Goal: Task Accomplishment & Management: Manage account settings

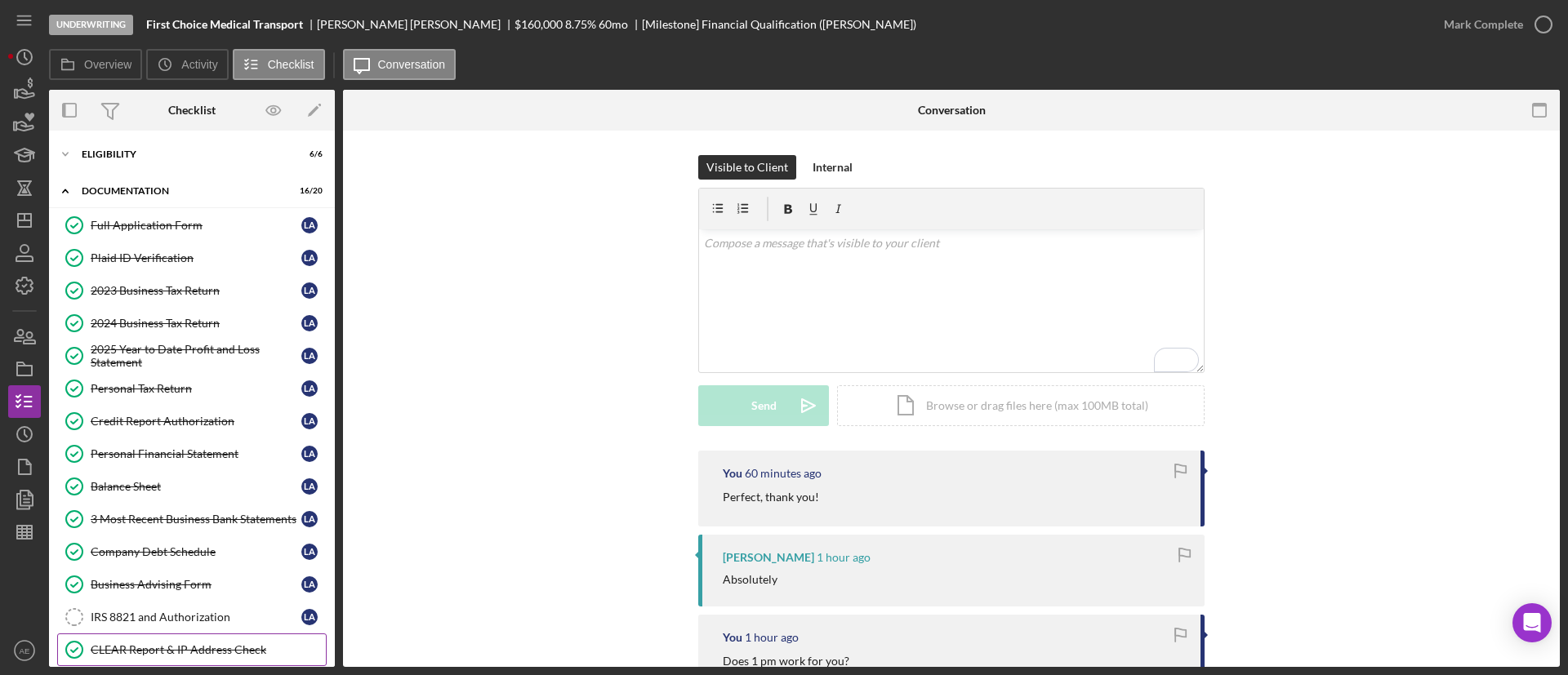
scroll to position [283, 0]
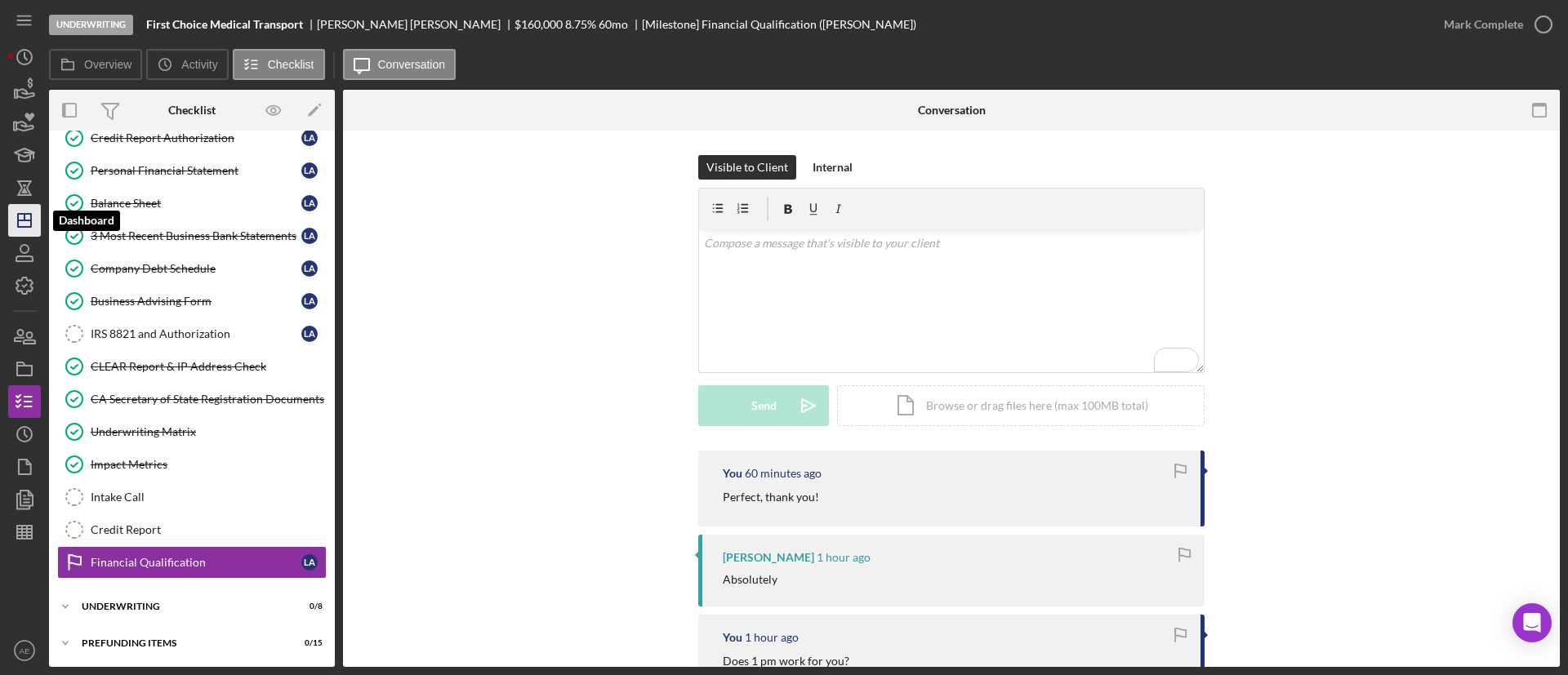
click at [20, 230] on icon "Icon/Dashboard" at bounding box center [24, 220] width 41 height 41
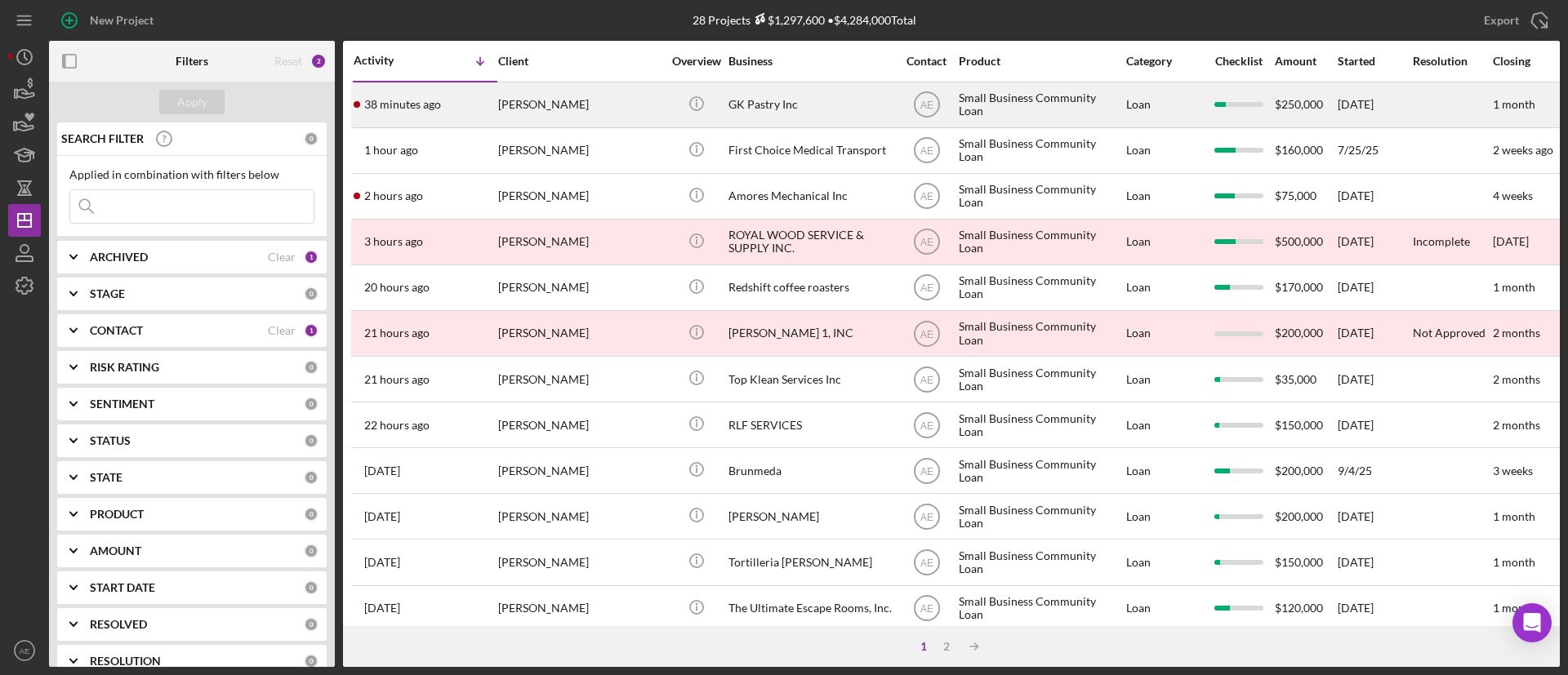
click at [588, 112] on div "[PERSON_NAME]" at bounding box center [580, 105] width 163 height 44
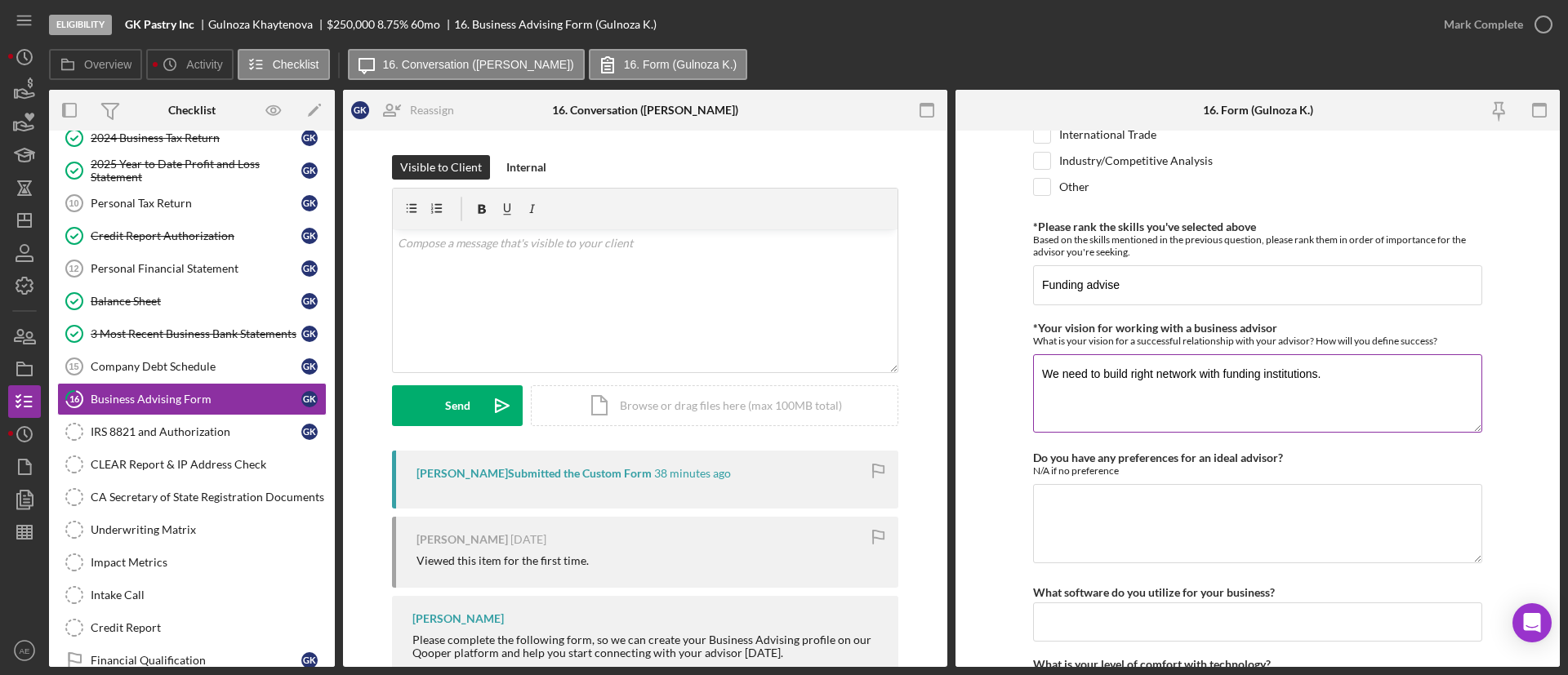
scroll to position [1437, 0]
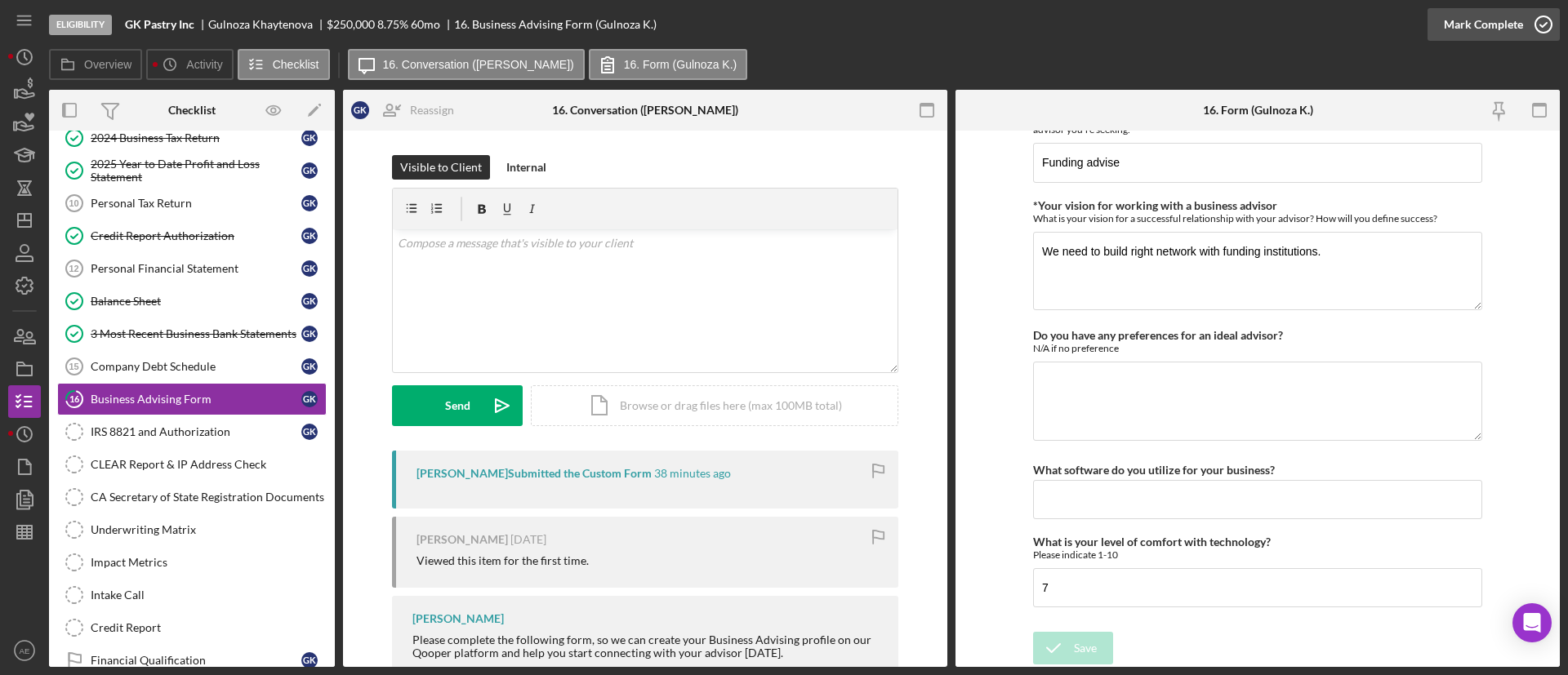
click at [1463, 28] on div "Mark Complete" at bounding box center [1484, 24] width 80 height 33
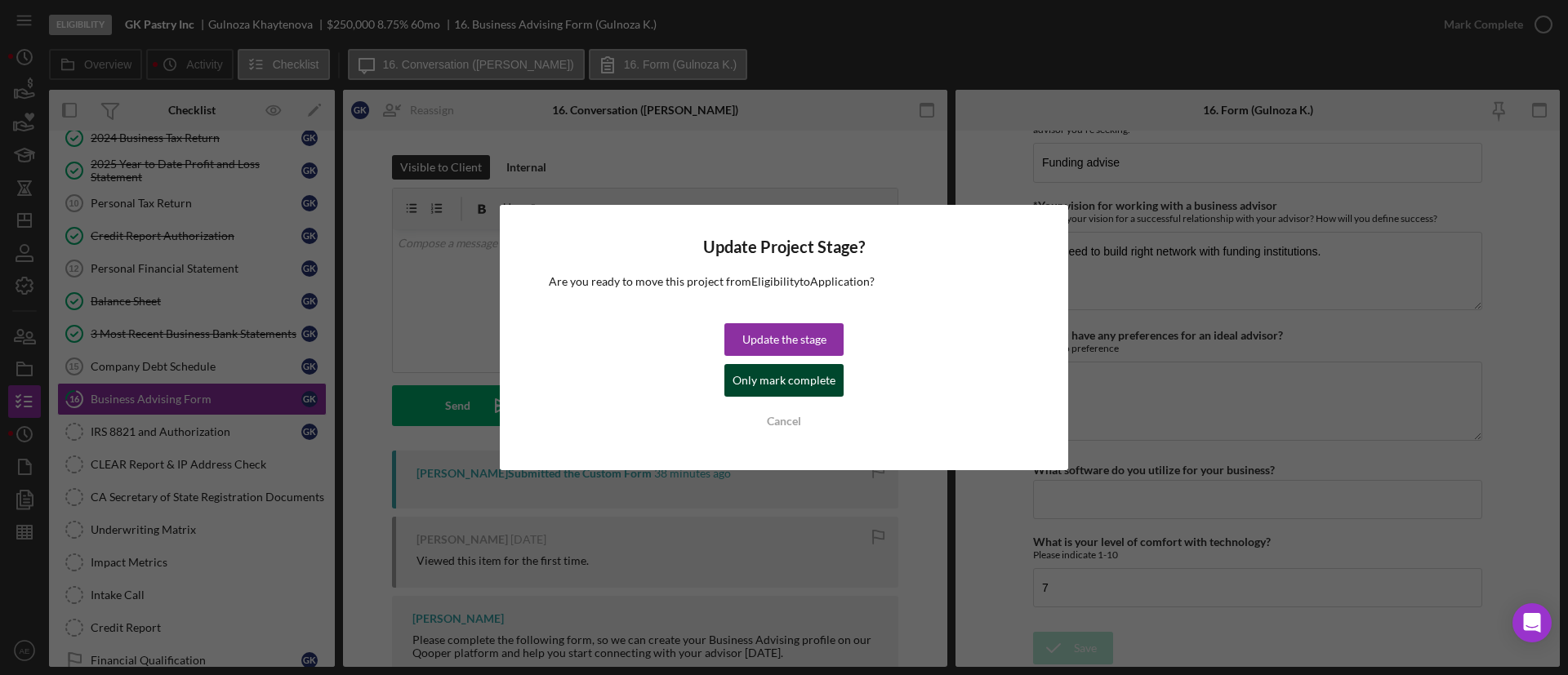
click at [757, 385] on div "Only mark complete" at bounding box center [784, 381] width 103 height 33
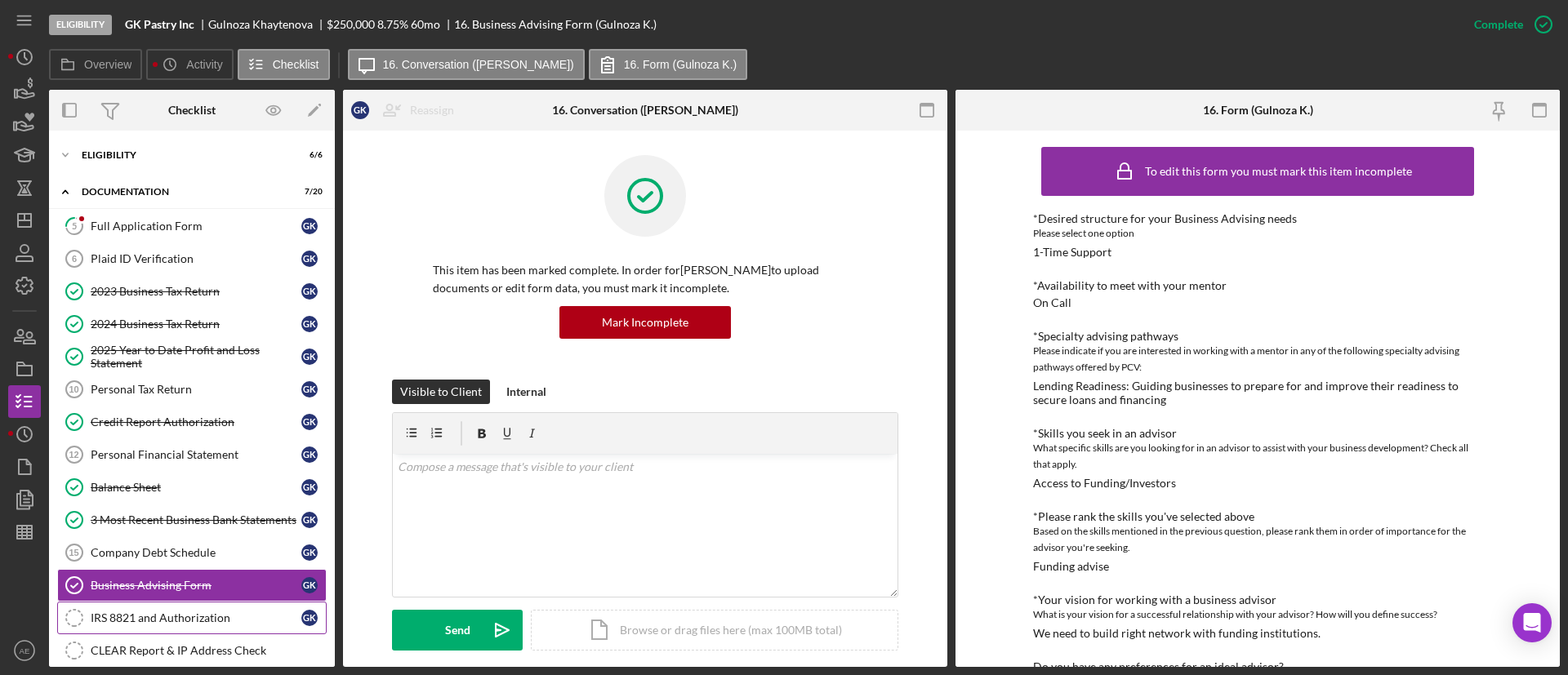
scroll to position [0, 0]
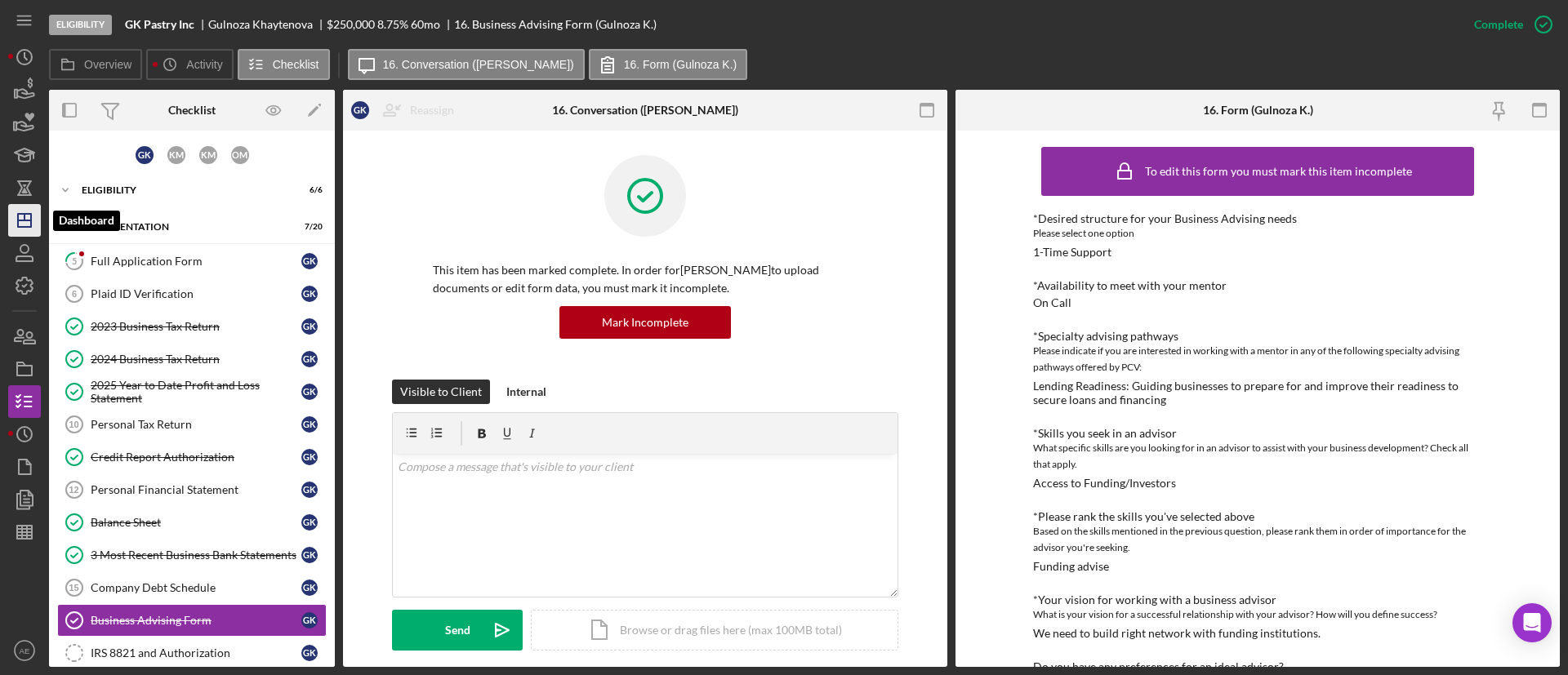
click at [33, 214] on icon "Icon/Dashboard" at bounding box center [24, 220] width 41 height 41
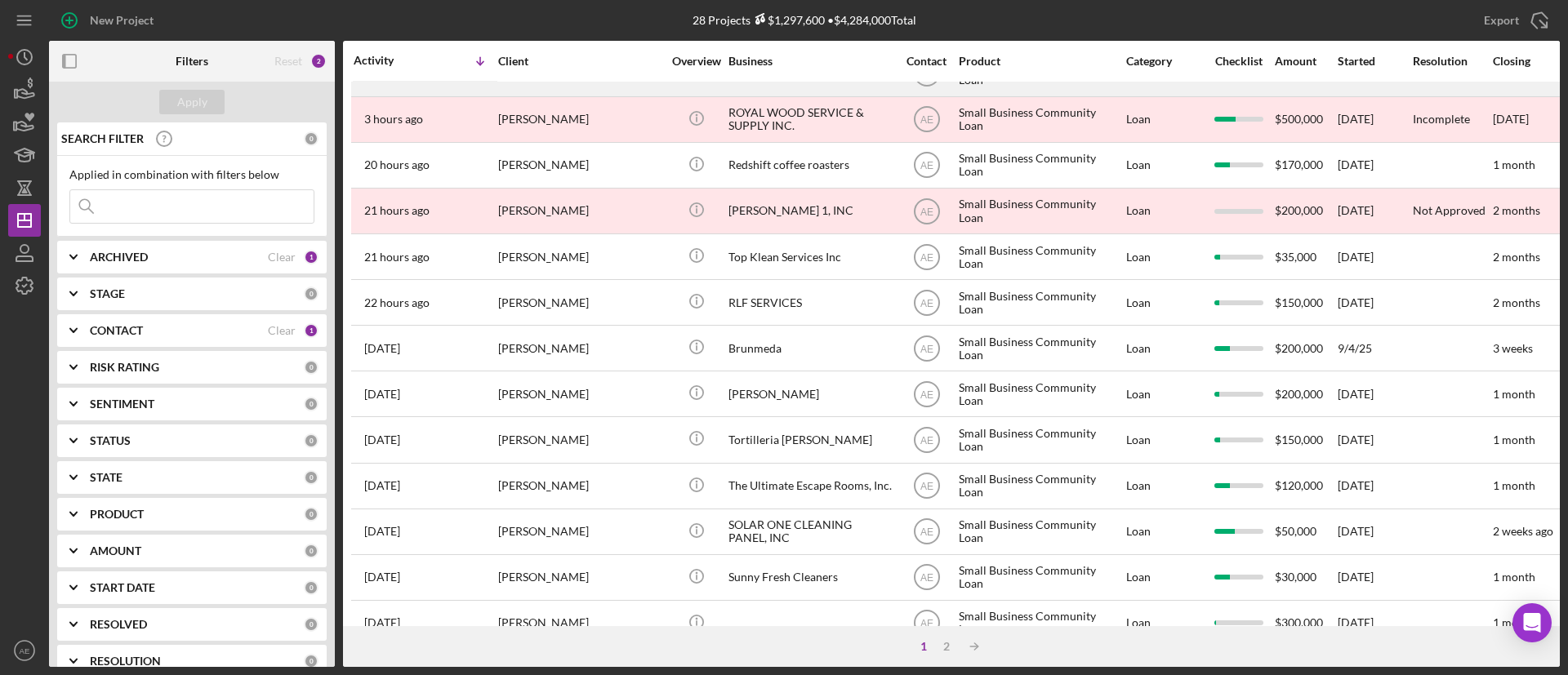
scroll to position [245, 0]
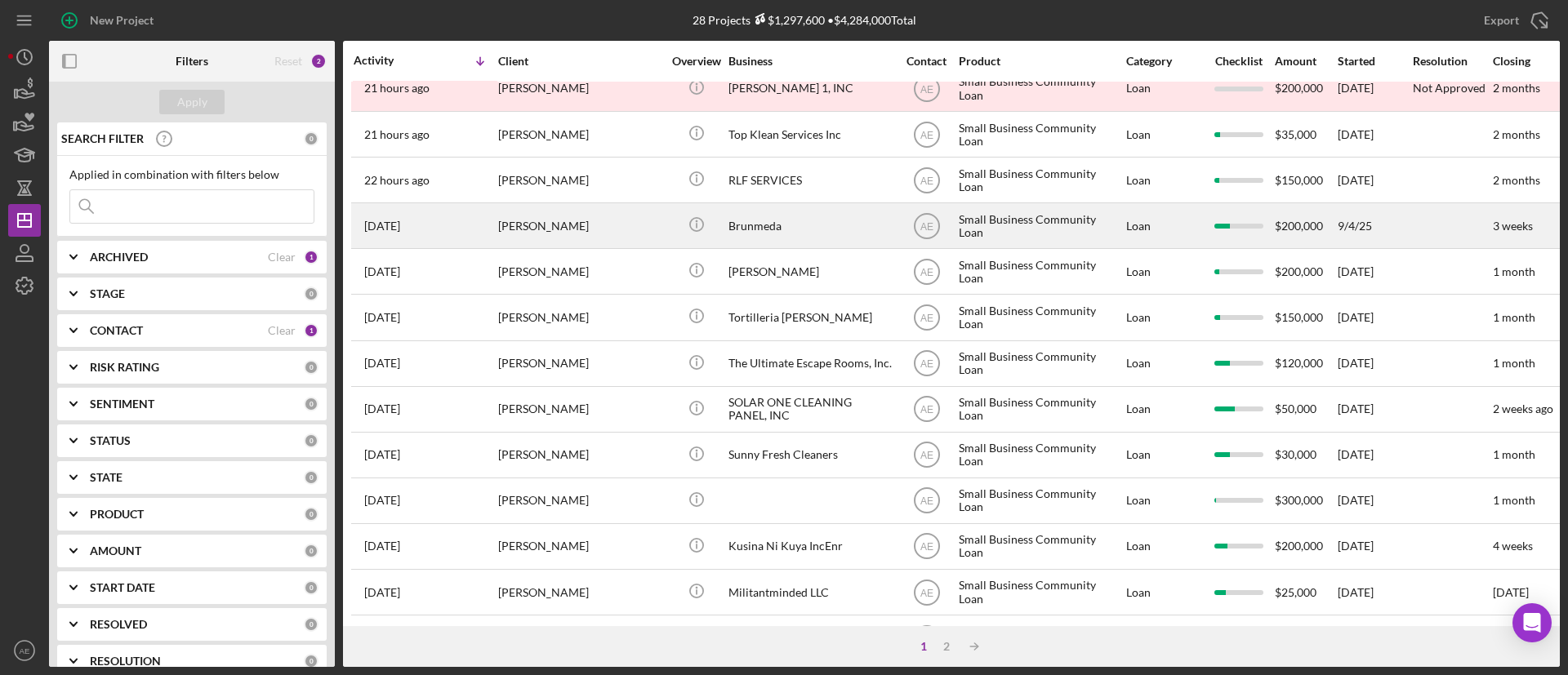
click at [773, 209] on div "Brunmeda" at bounding box center [810, 225] width 163 height 44
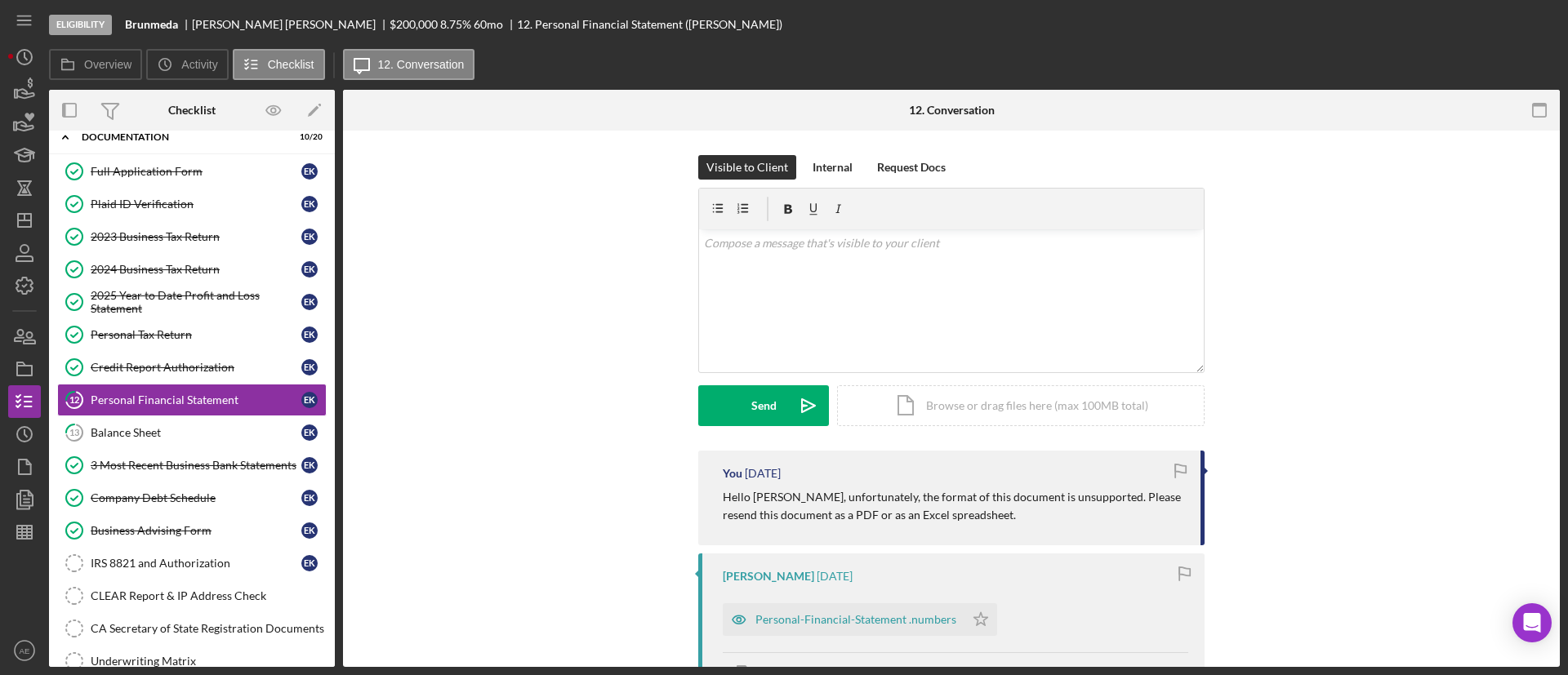
scroll to position [54, 0]
click at [173, 179] on link "Full Application Form Full Application Form E K" at bounding box center [192, 171] width 270 height 33
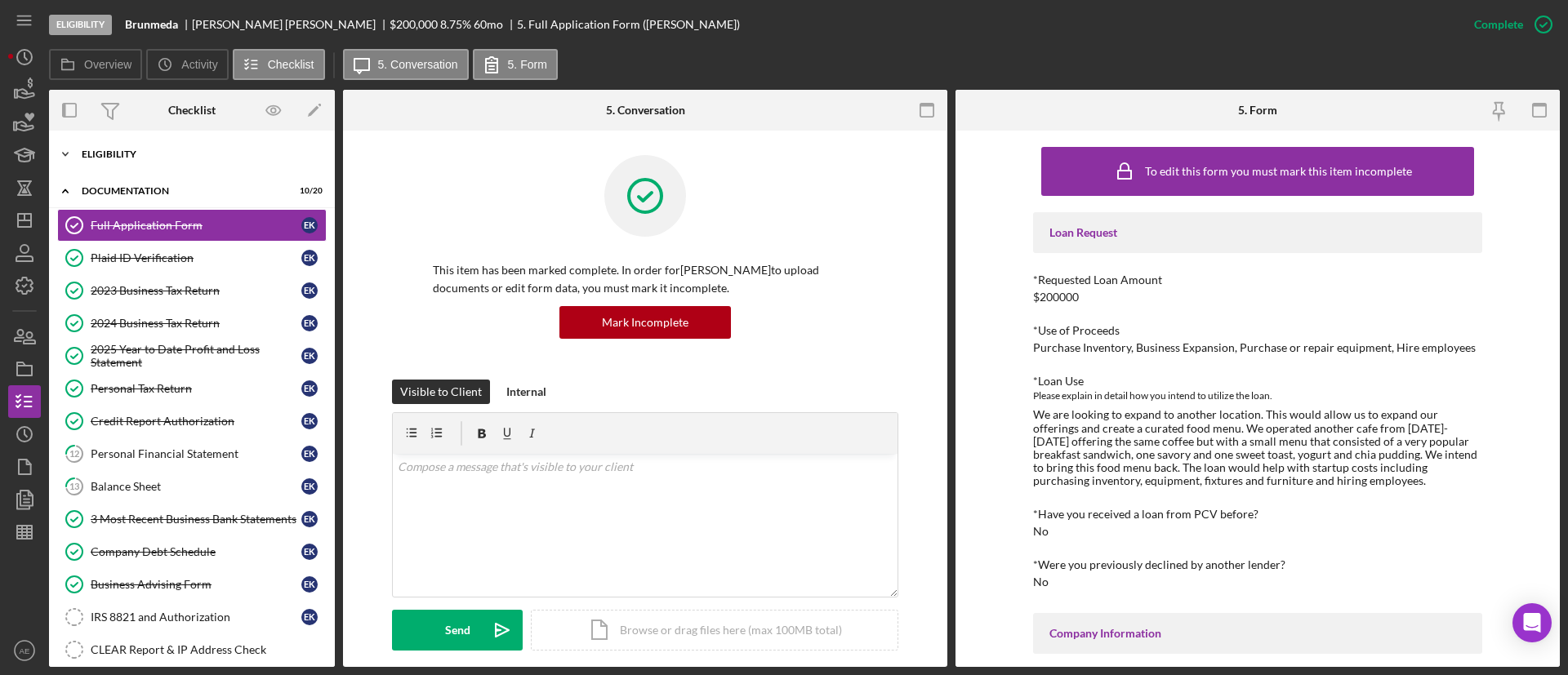
click at [147, 157] on div "Eligibility" at bounding box center [198, 154] width 233 height 10
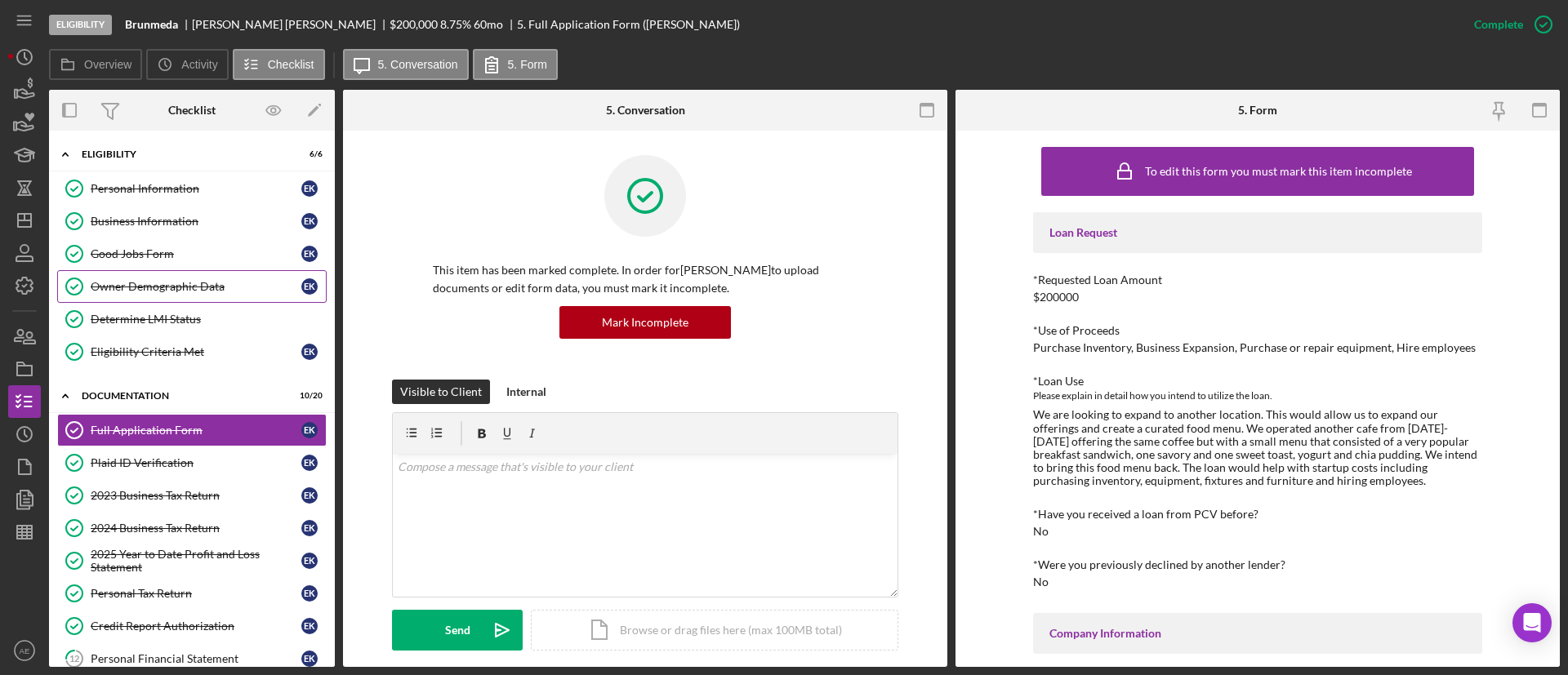
click at [178, 286] on div "Owner Demographic Data" at bounding box center [195, 286] width 210 height 13
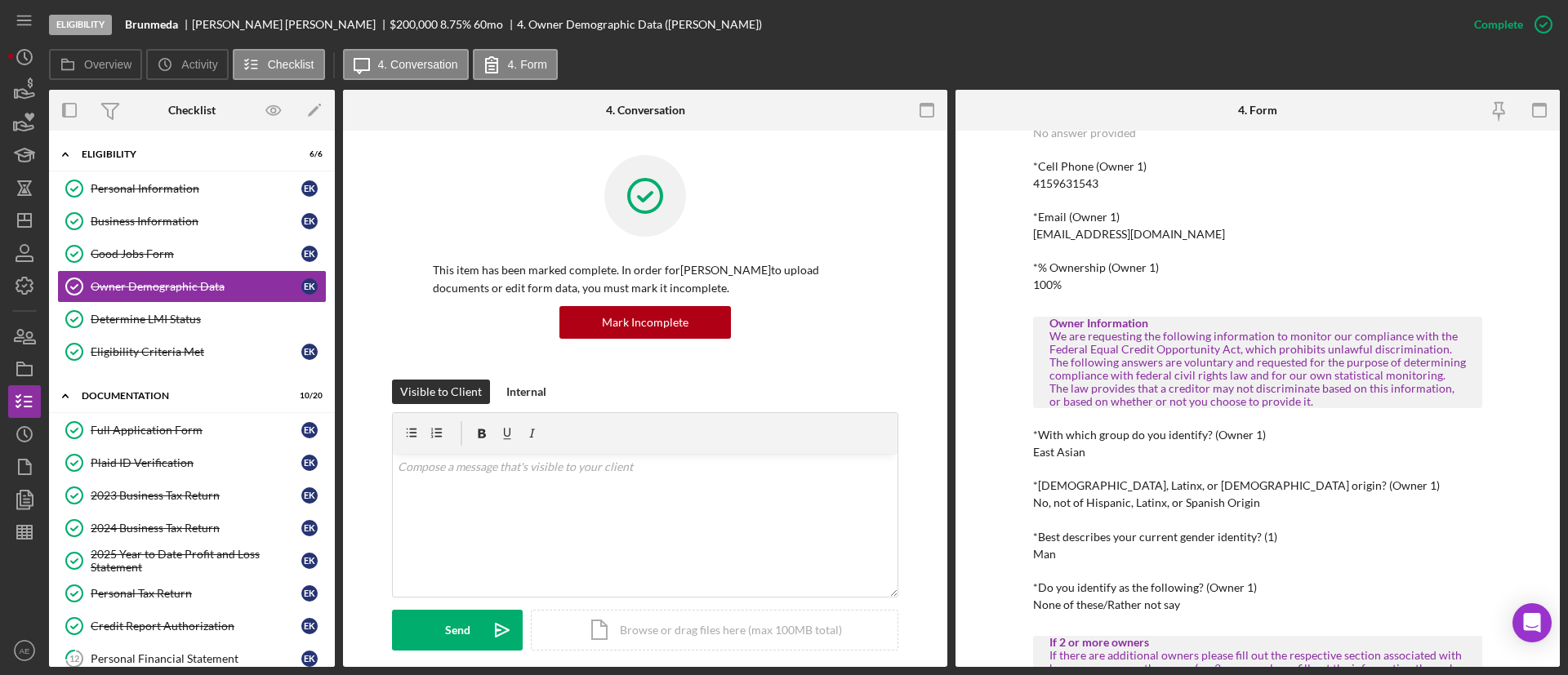
scroll to position [490, 0]
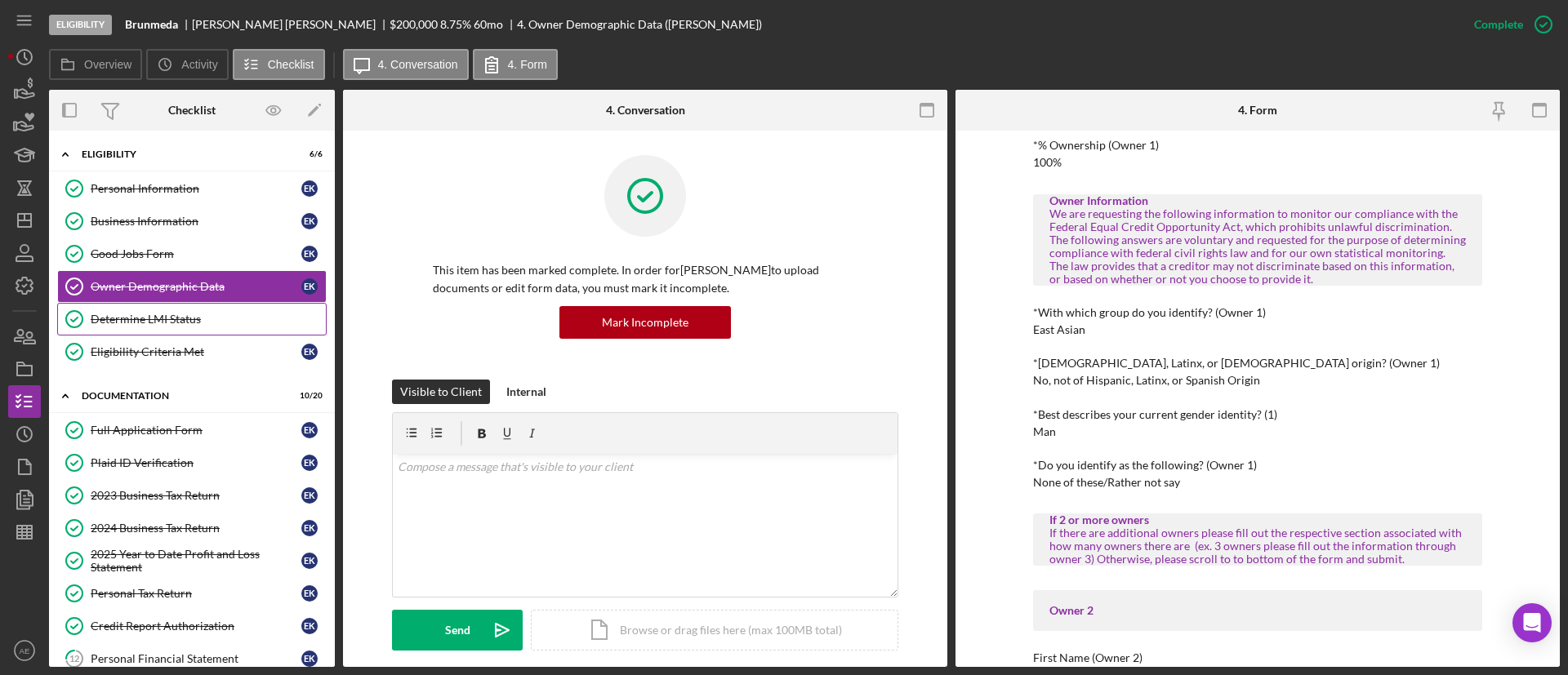
click at [207, 329] on link "Determine LMI Status Determine LMI Status" at bounding box center [192, 319] width 270 height 33
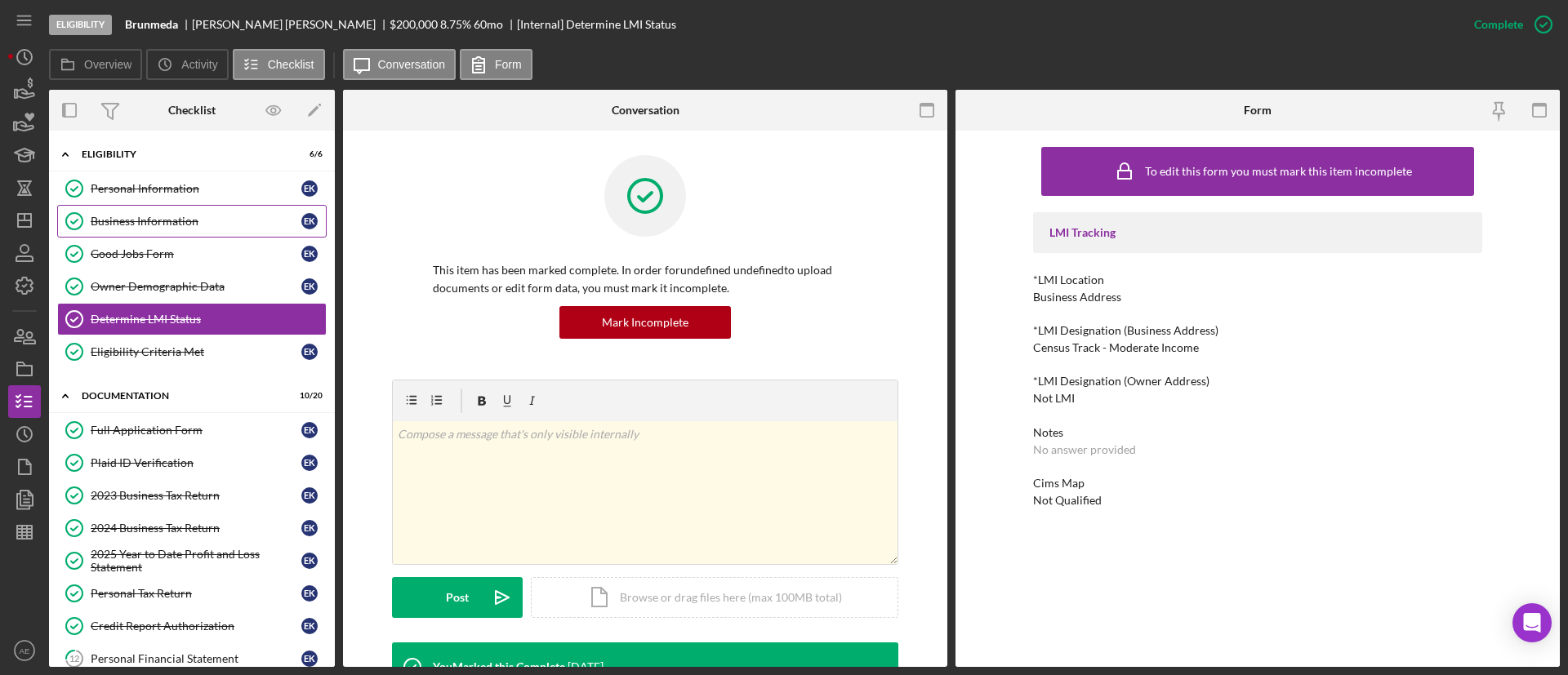
click at [210, 208] on link "Business Information Business Information E K" at bounding box center [192, 221] width 270 height 33
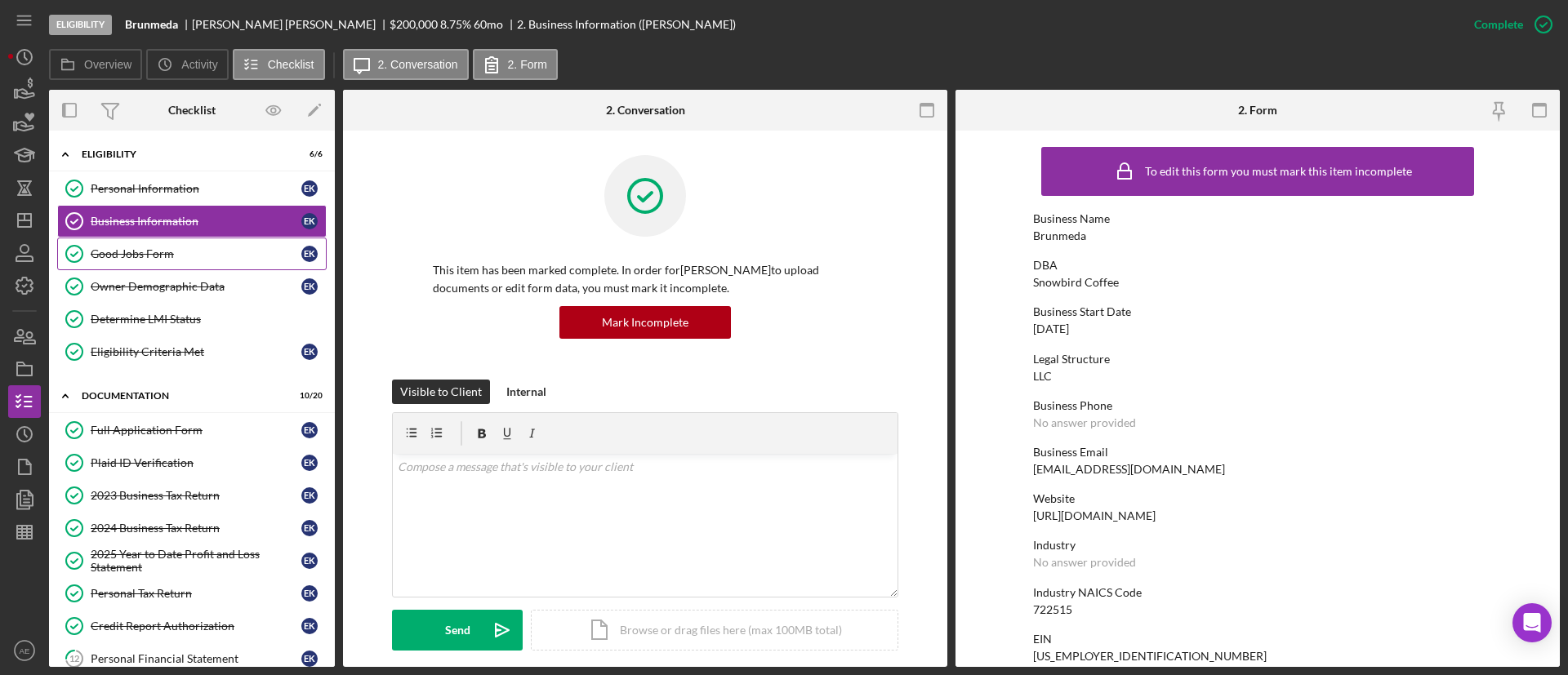
click at [194, 263] on link "Good Jobs Form Good Jobs Form E K" at bounding box center [192, 254] width 270 height 33
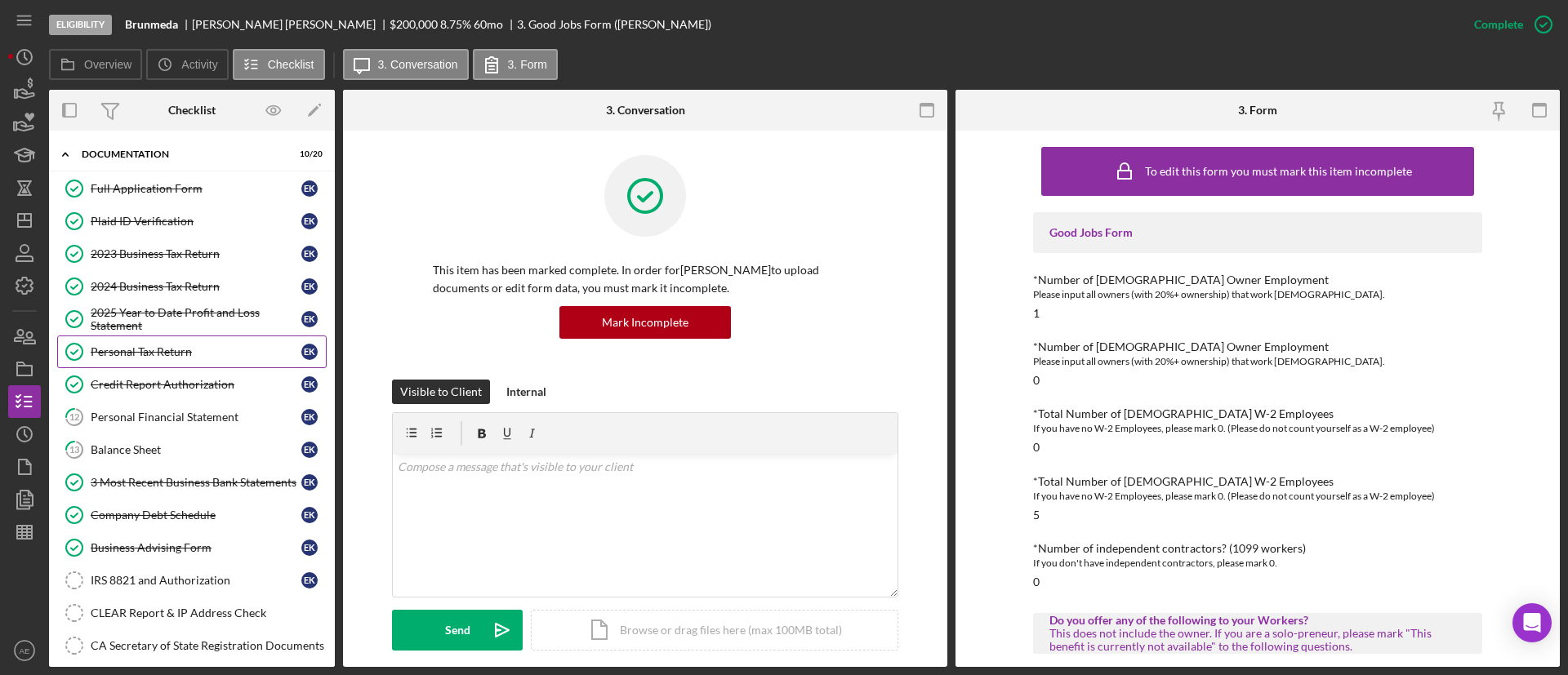
scroll to position [245, 0]
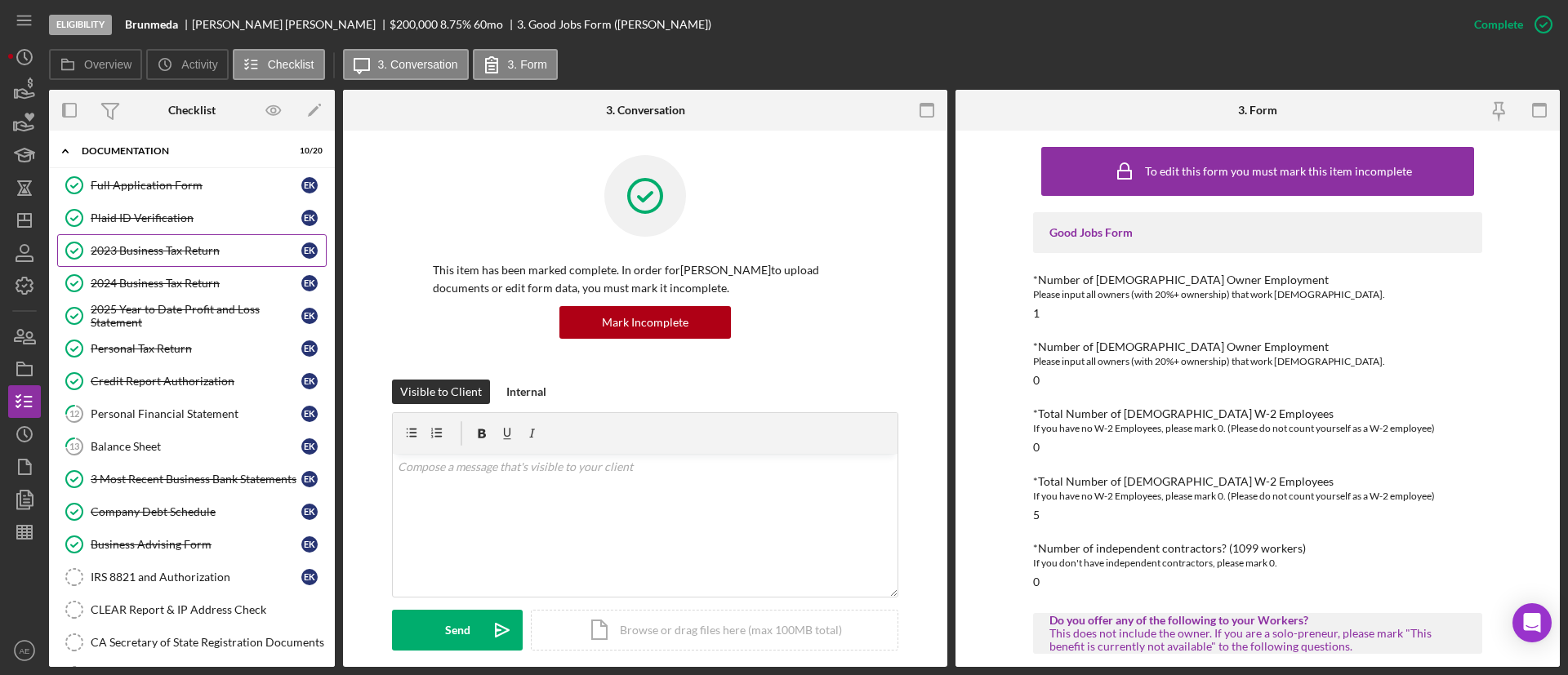
click at [177, 255] on div "2023 Business Tax Return" at bounding box center [195, 250] width 210 height 13
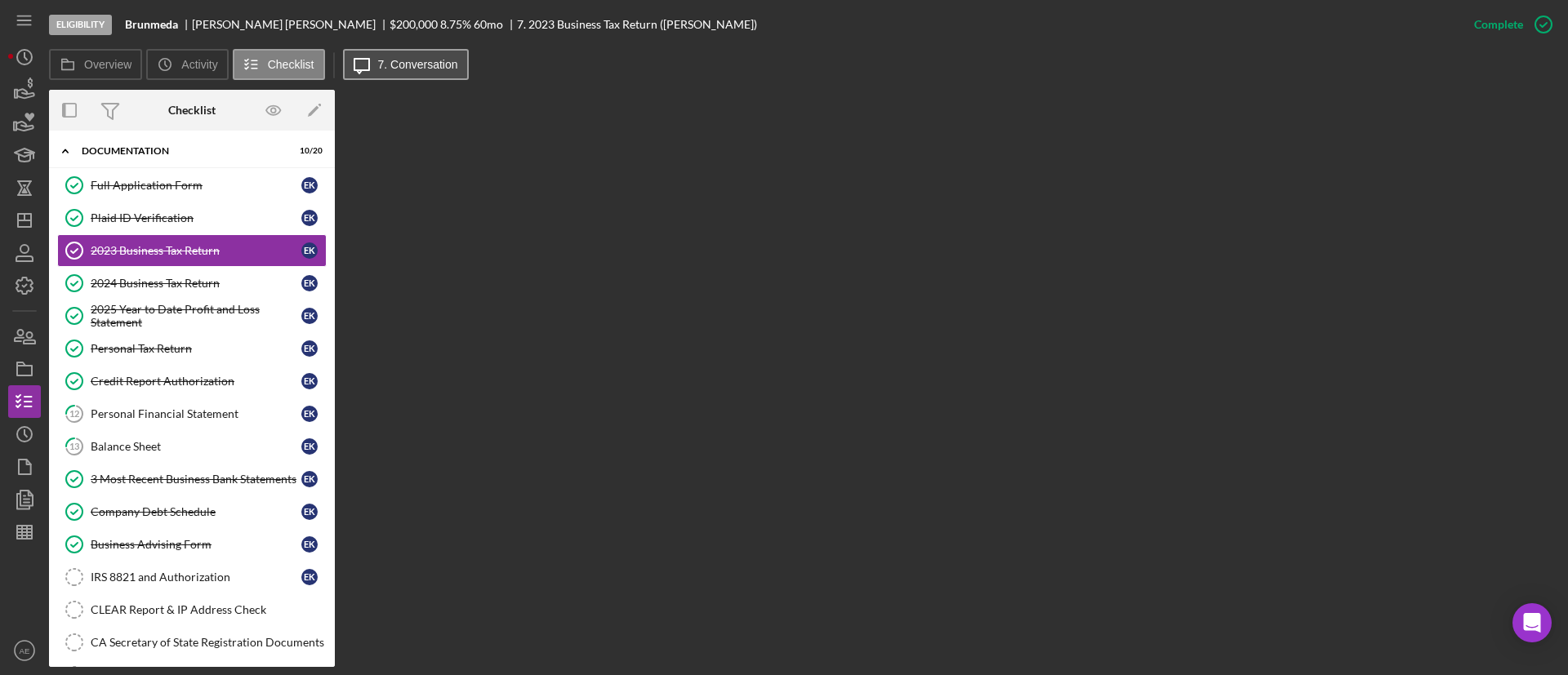
click at [440, 64] on label "7. Conversation" at bounding box center [418, 64] width 80 height 13
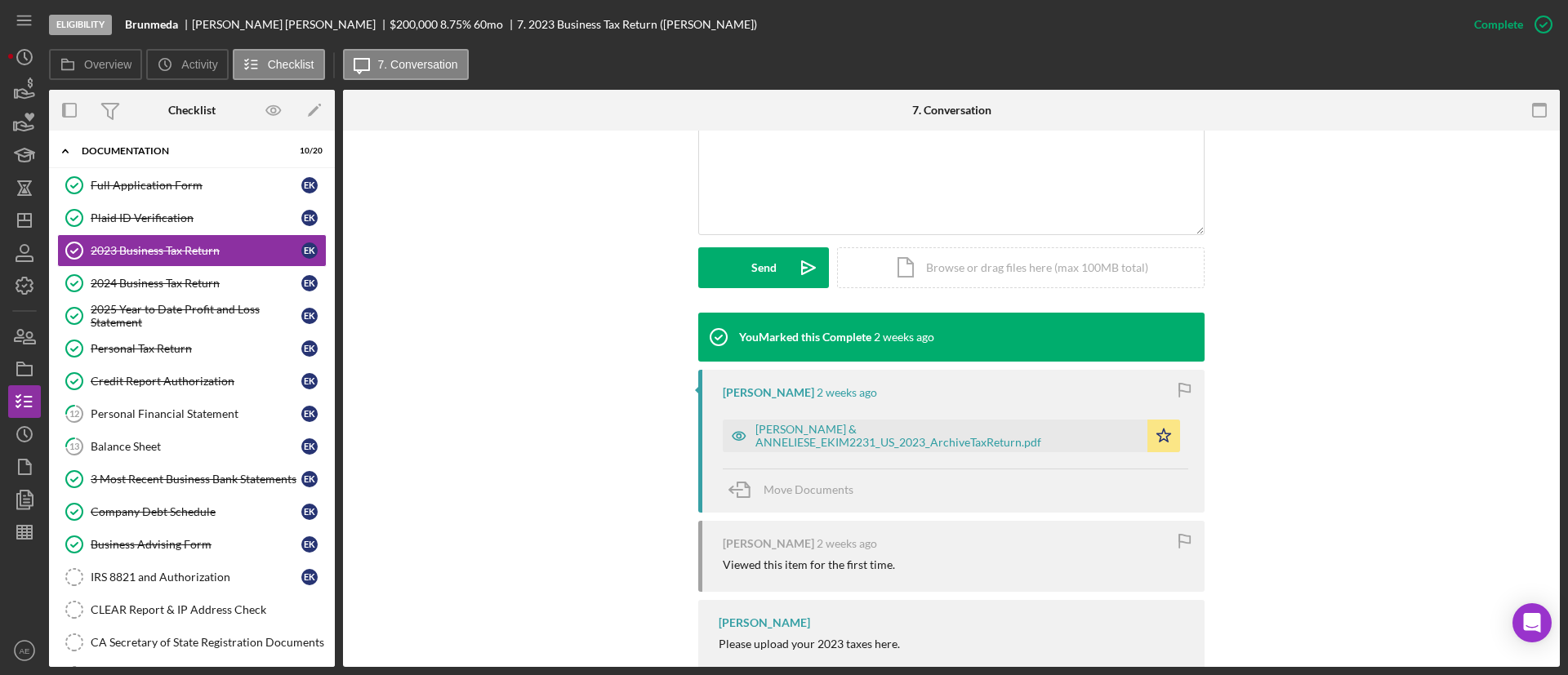
scroll to position [368, 0]
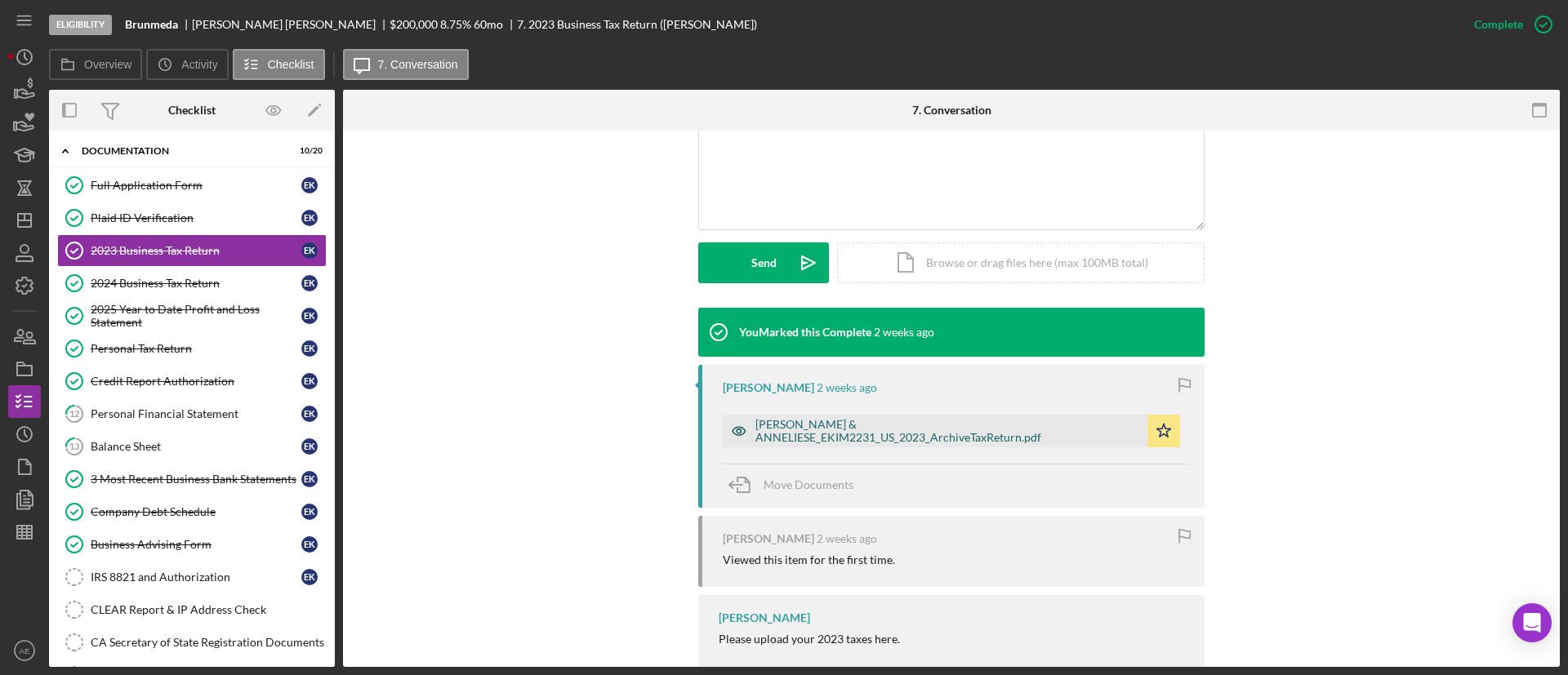
click at [829, 434] on div "[PERSON_NAME] & ANNELIESE_EKIM2231_US_2023_ArchiveTaxReturn.pdf" at bounding box center [947, 431] width 384 height 26
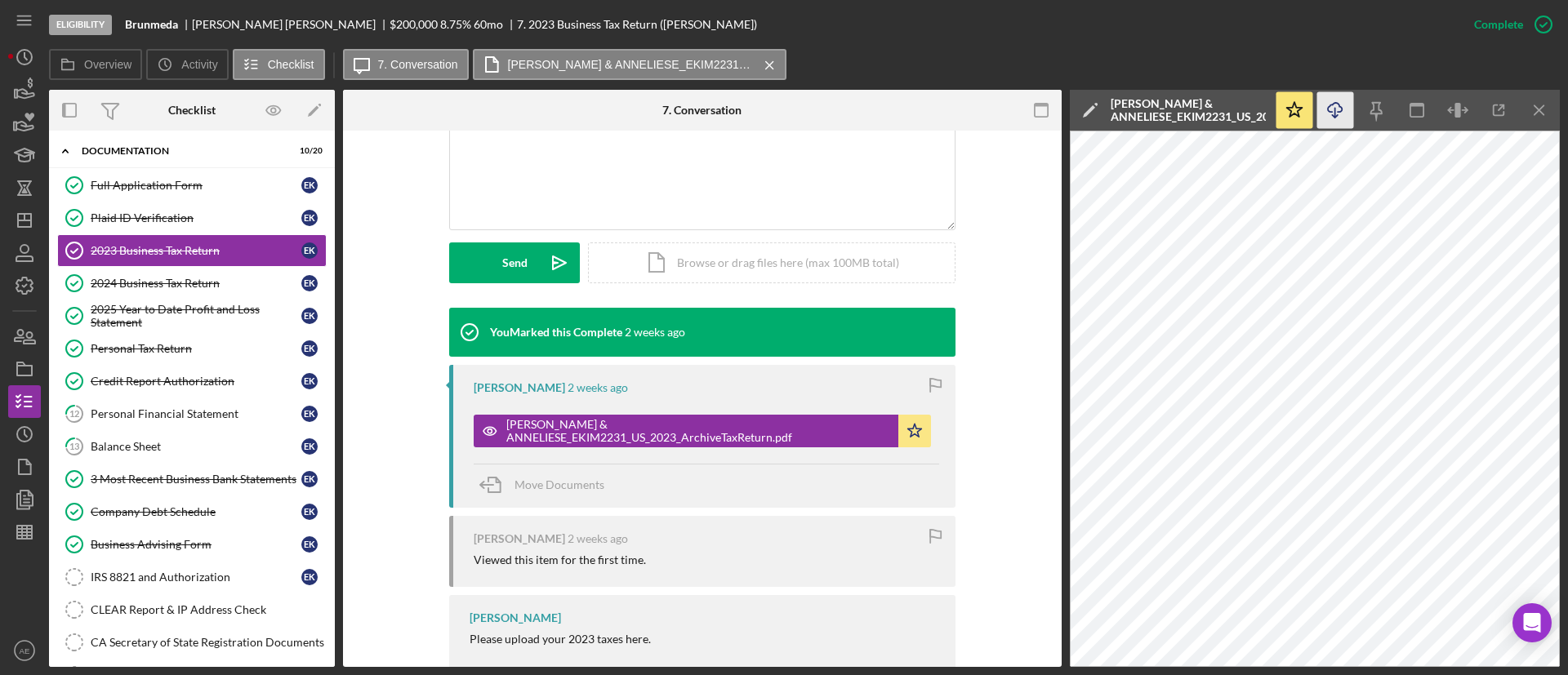
click at [1341, 117] on icon "Icon/Download" at bounding box center [1335, 111] width 37 height 37
drag, startPoint x: 236, startPoint y: 283, endPoint x: 393, endPoint y: 304, distance: 158.4
click at [235, 283] on div "2024 Business Tax Return" at bounding box center [195, 282] width 210 height 13
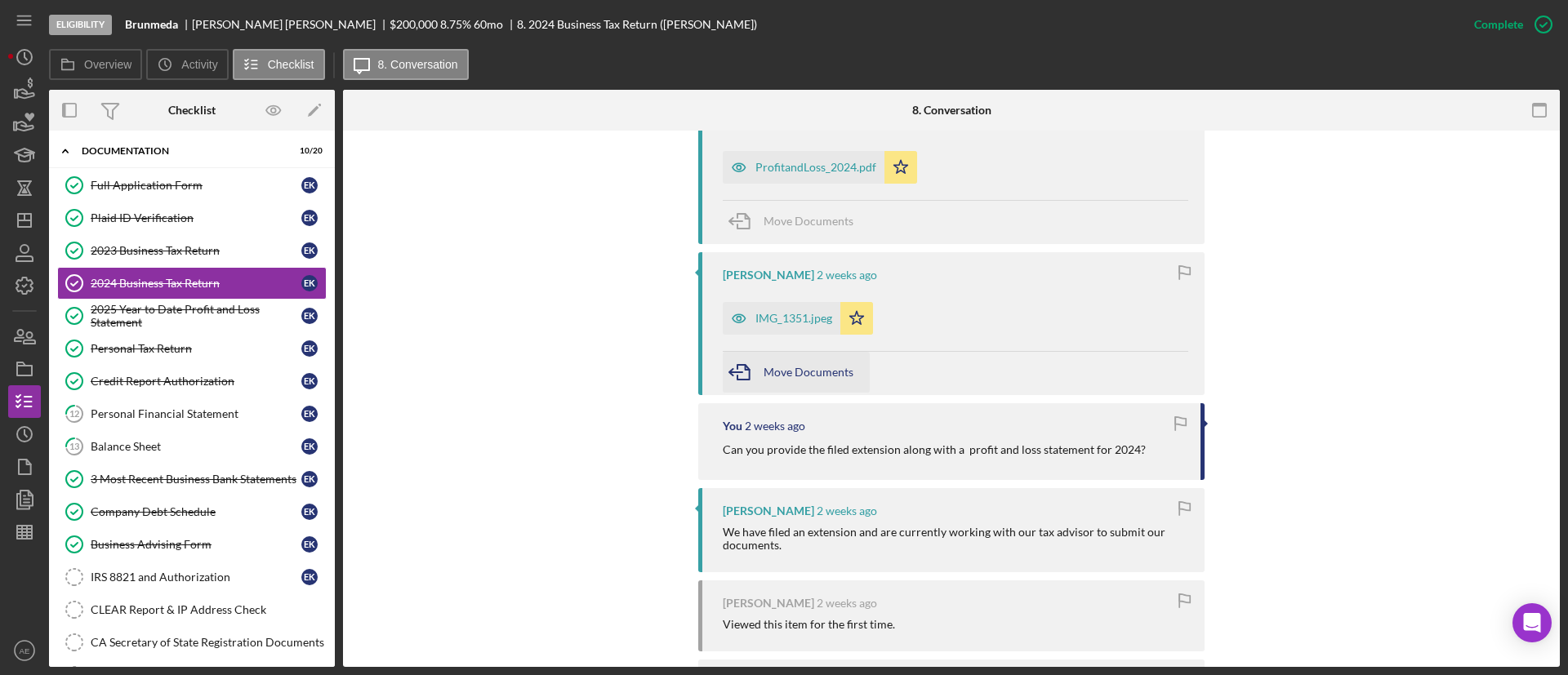
scroll to position [738, 0]
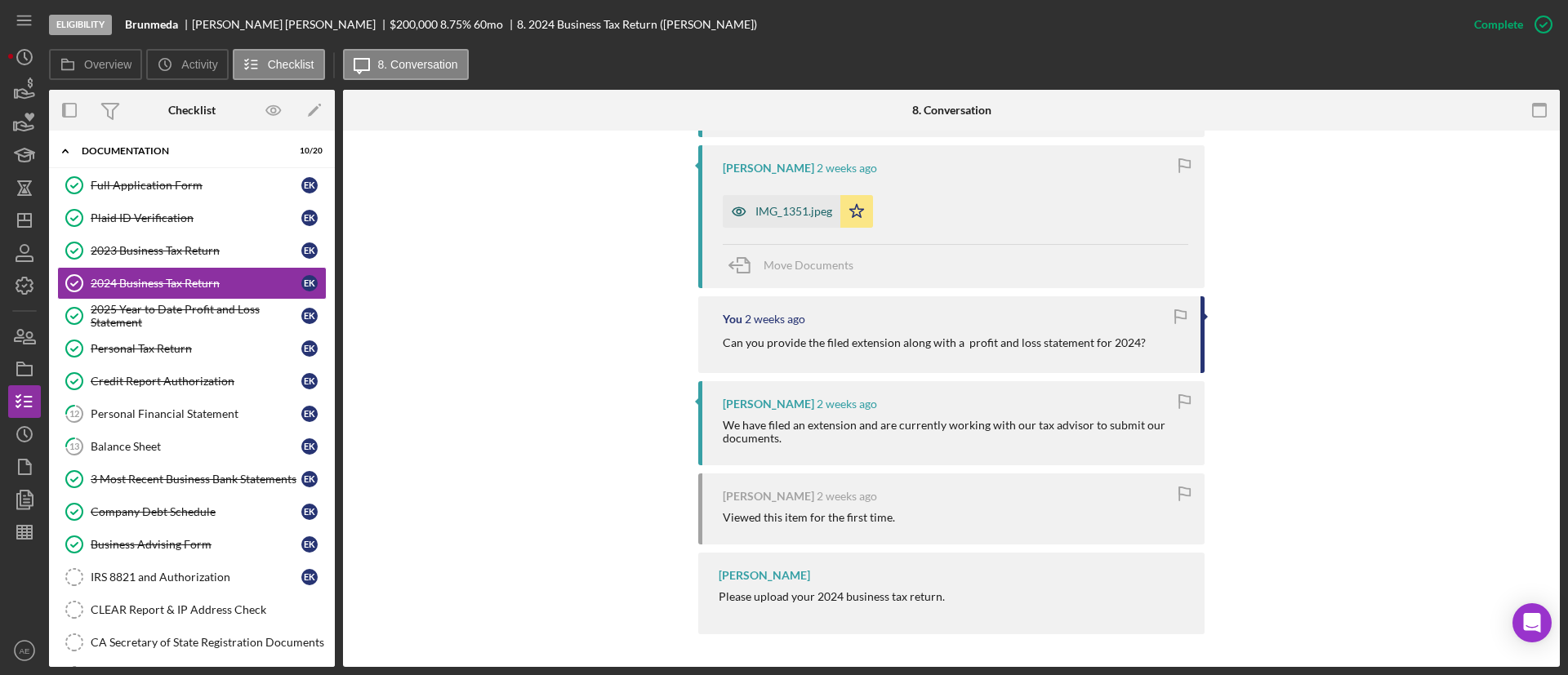
click at [723, 208] on icon "button" at bounding box center [739, 211] width 33 height 33
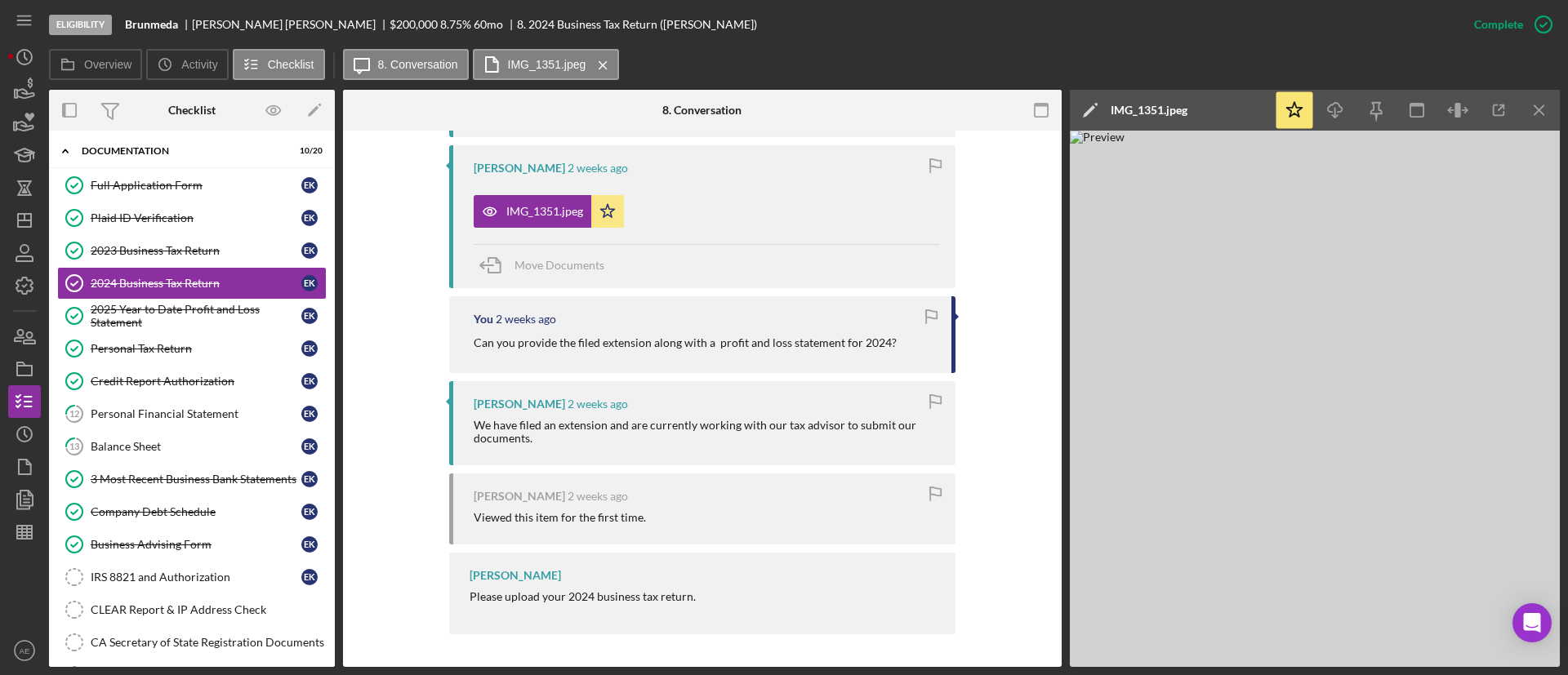
scroll to position [494, 0]
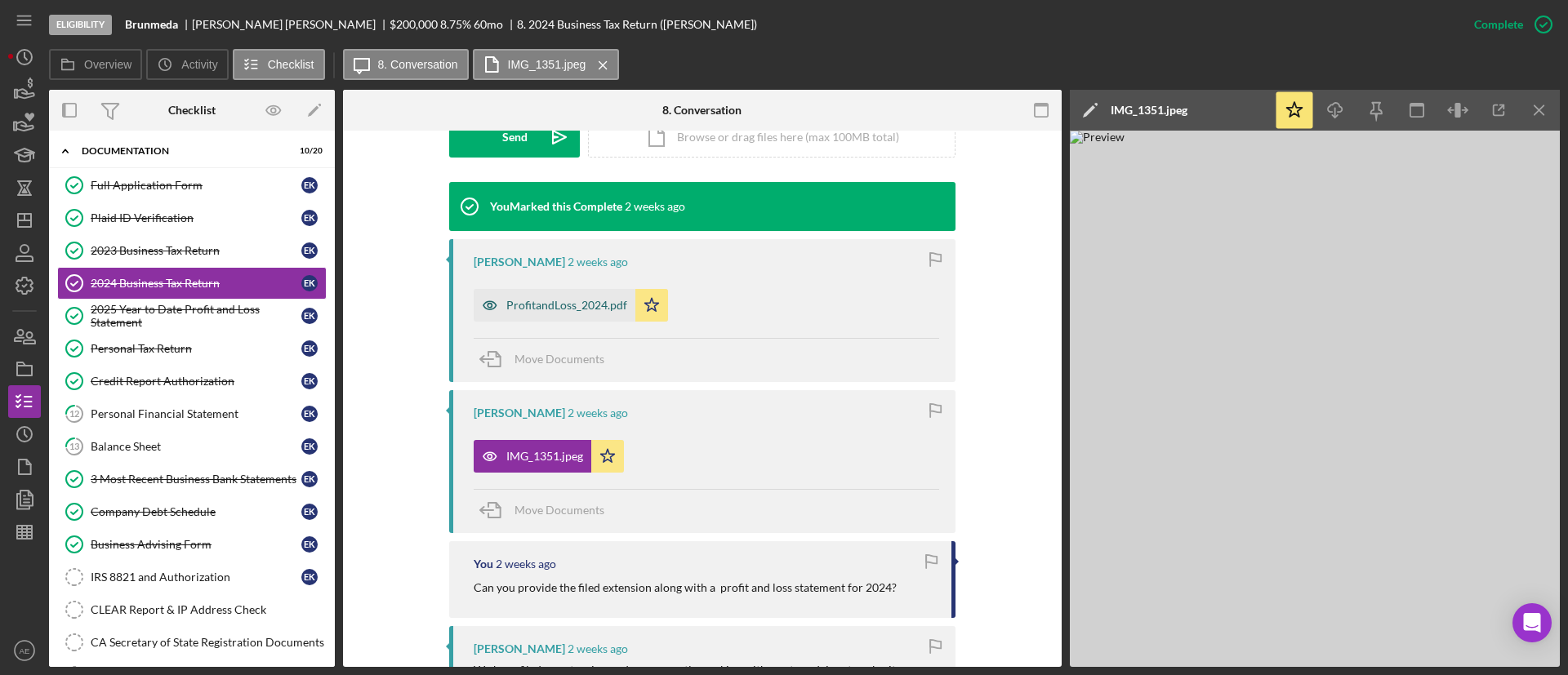
click at [574, 290] on div "ProfitandLoss_2024.pdf" at bounding box center [554, 305] width 162 height 33
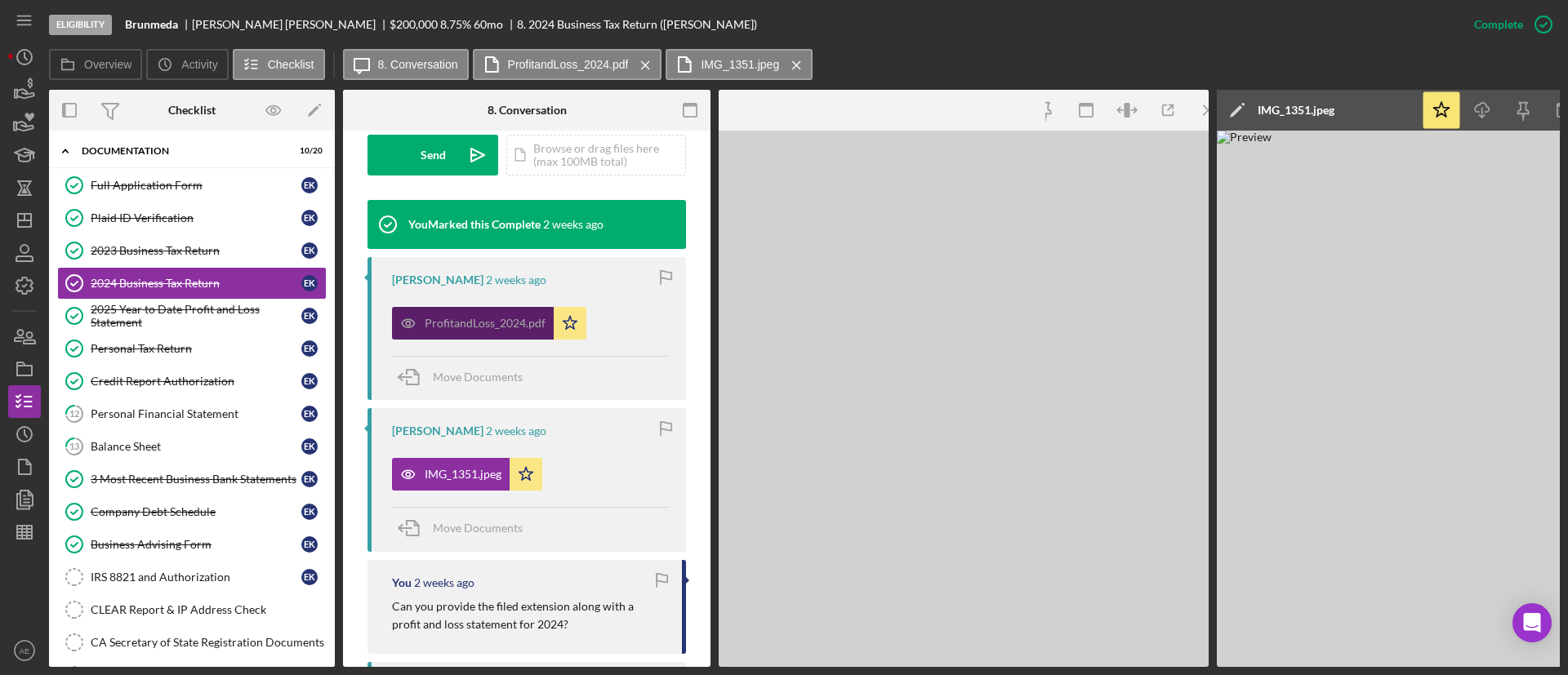
scroll to position [511, 0]
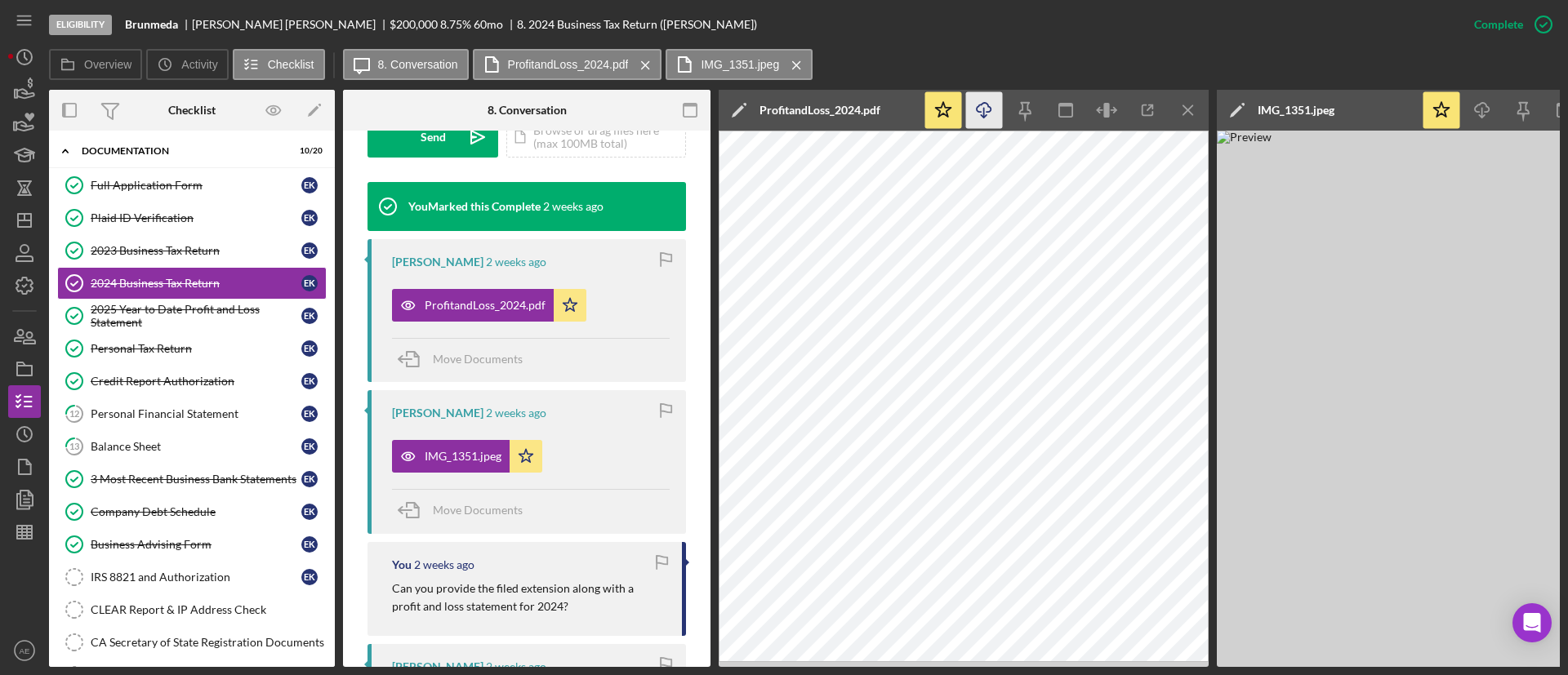
click at [985, 115] on polyline "button" at bounding box center [983, 116] width 6 height 3
click at [156, 312] on div "2025 Year to Date Profit and Loss Statement" at bounding box center [195, 315] width 210 height 26
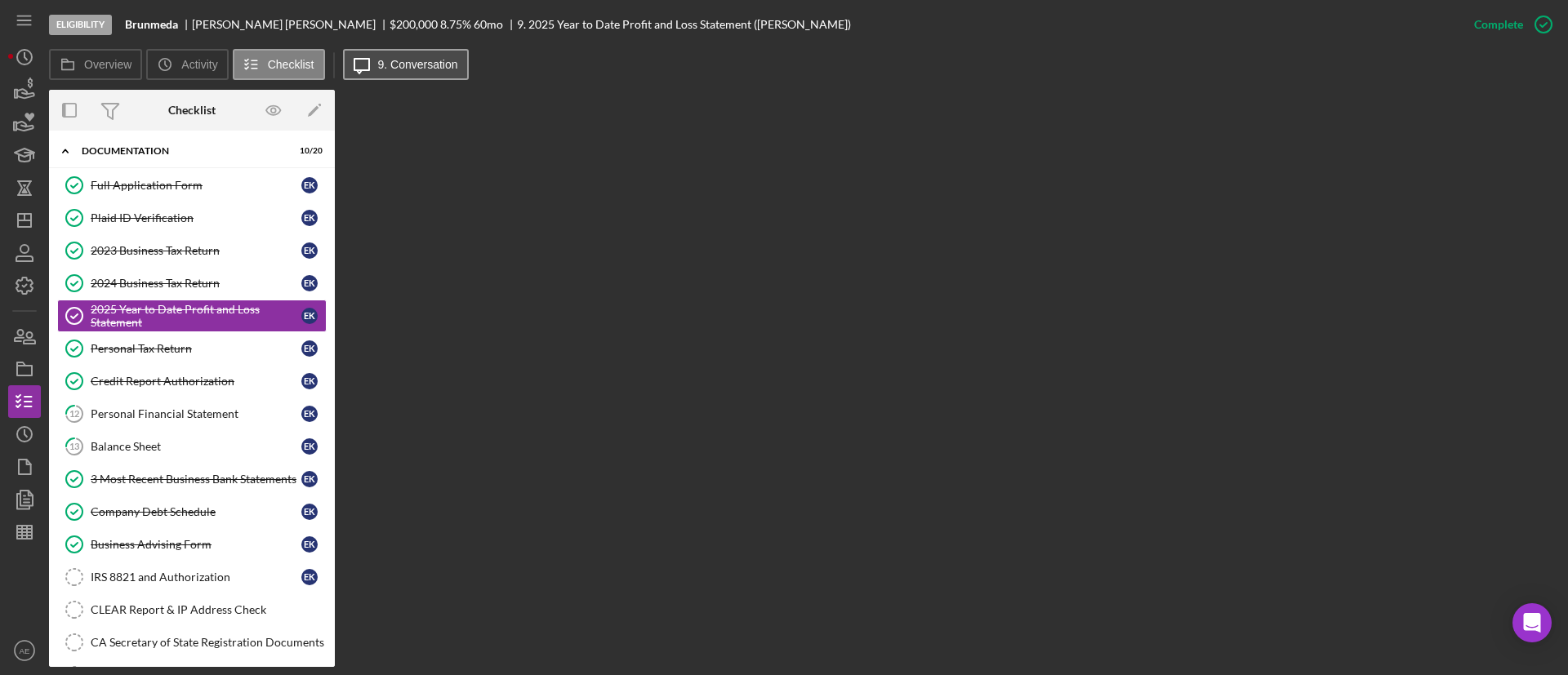
click at [416, 54] on button "Icon/Message 9. Conversation" at bounding box center [406, 65] width 126 height 31
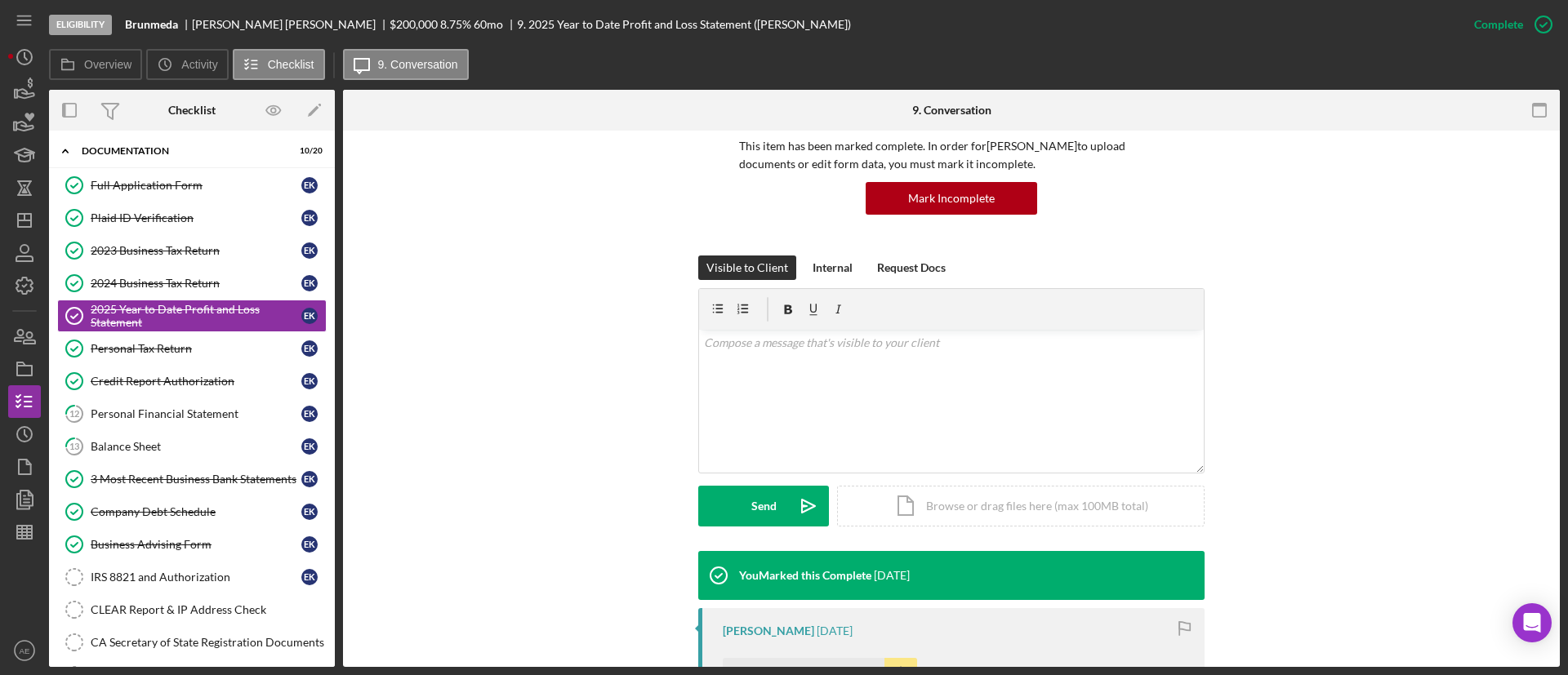
scroll to position [368, 0]
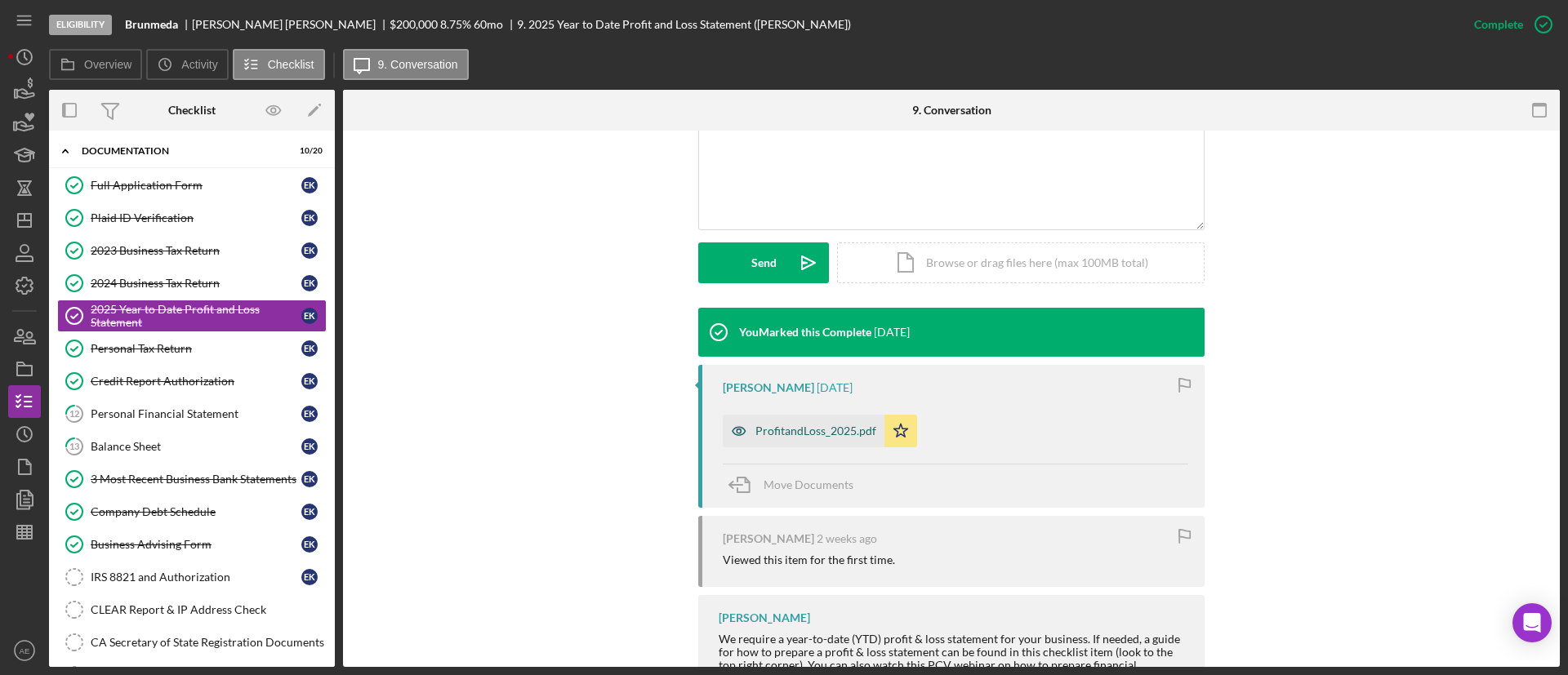
click at [799, 442] on div "ProfitandLoss_2025.pdf" at bounding box center [803, 432] width 162 height 33
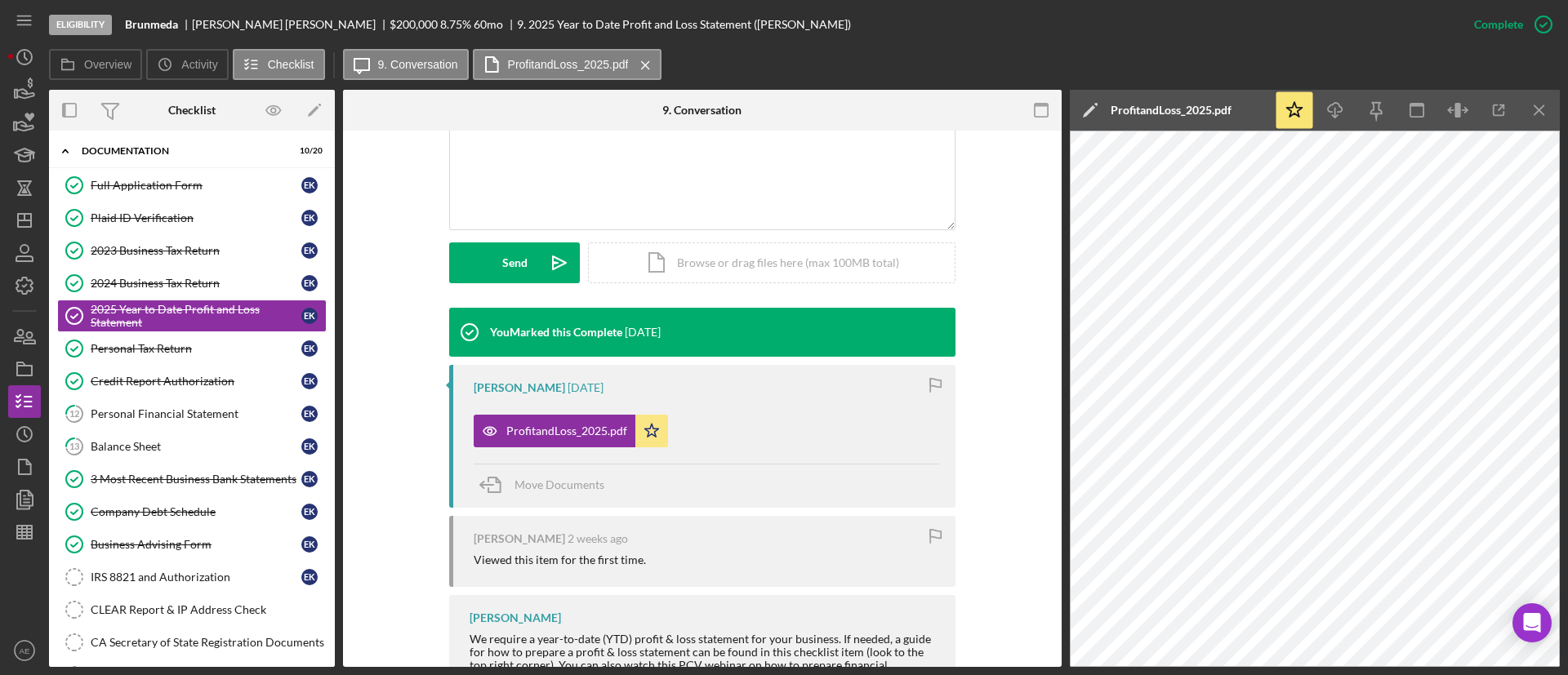
click at [1317, 116] on icon "Icon/Download" at bounding box center [1335, 111] width 37 height 37
click at [173, 505] on div "Company Debt Schedule" at bounding box center [195, 511] width 210 height 13
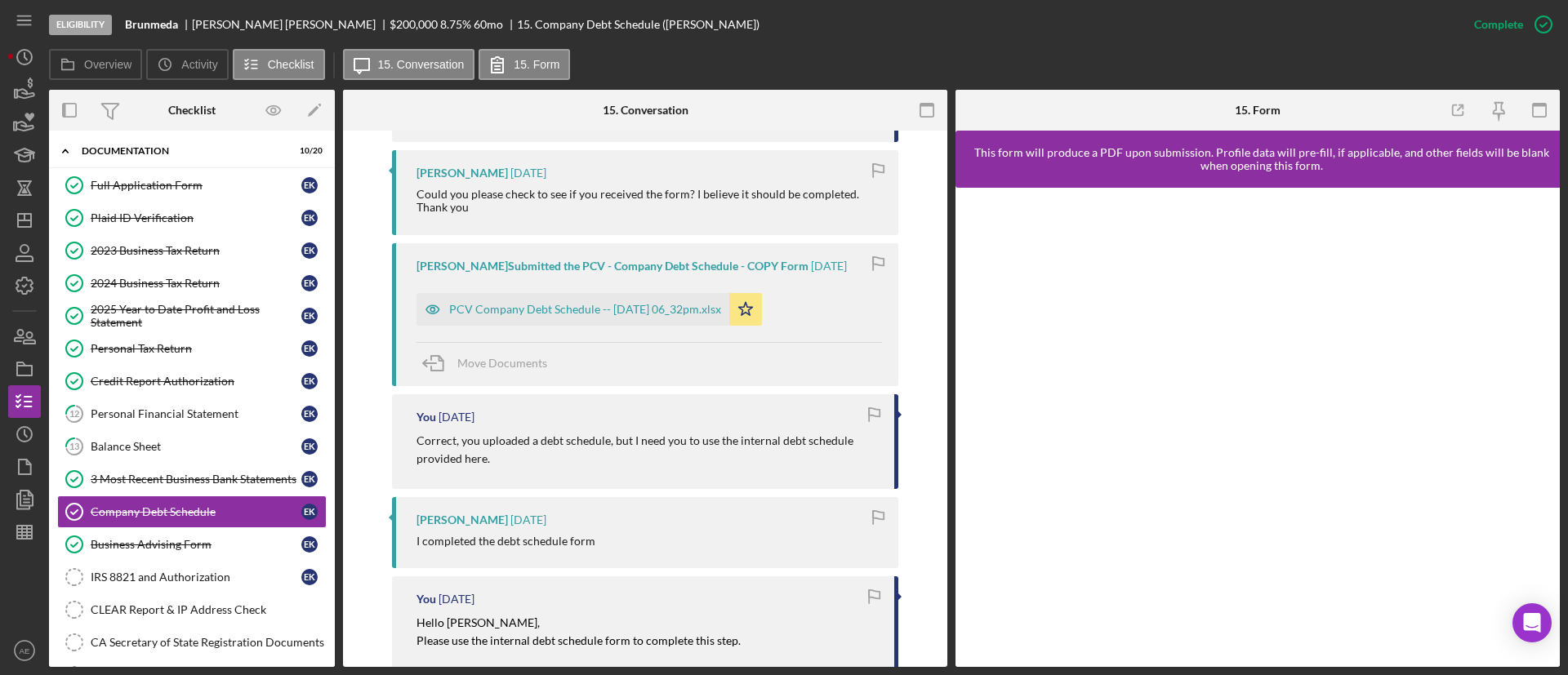
scroll to position [490, 0]
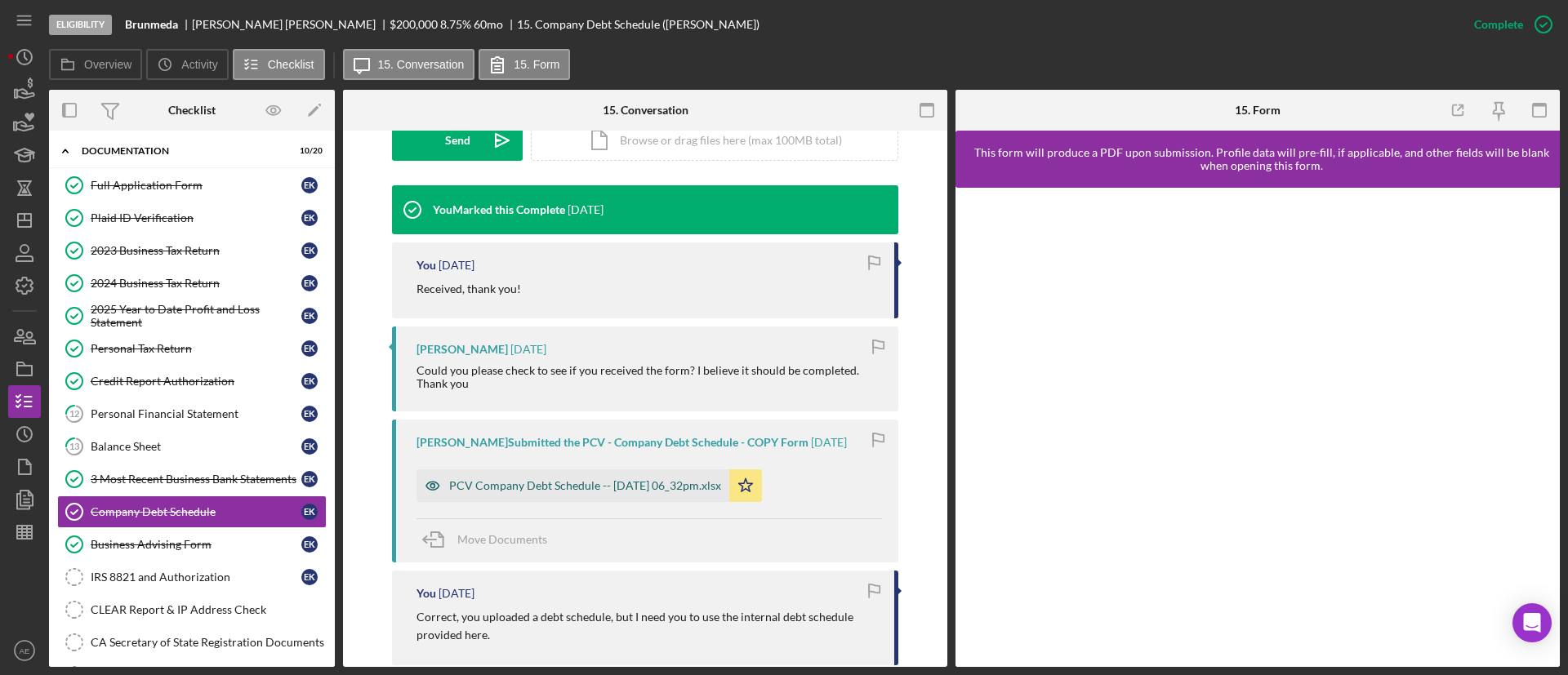
click at [596, 476] on div "PCV Company Debt Schedule -- [DATE] 06_32pm.xlsx" at bounding box center [572, 486] width 312 height 33
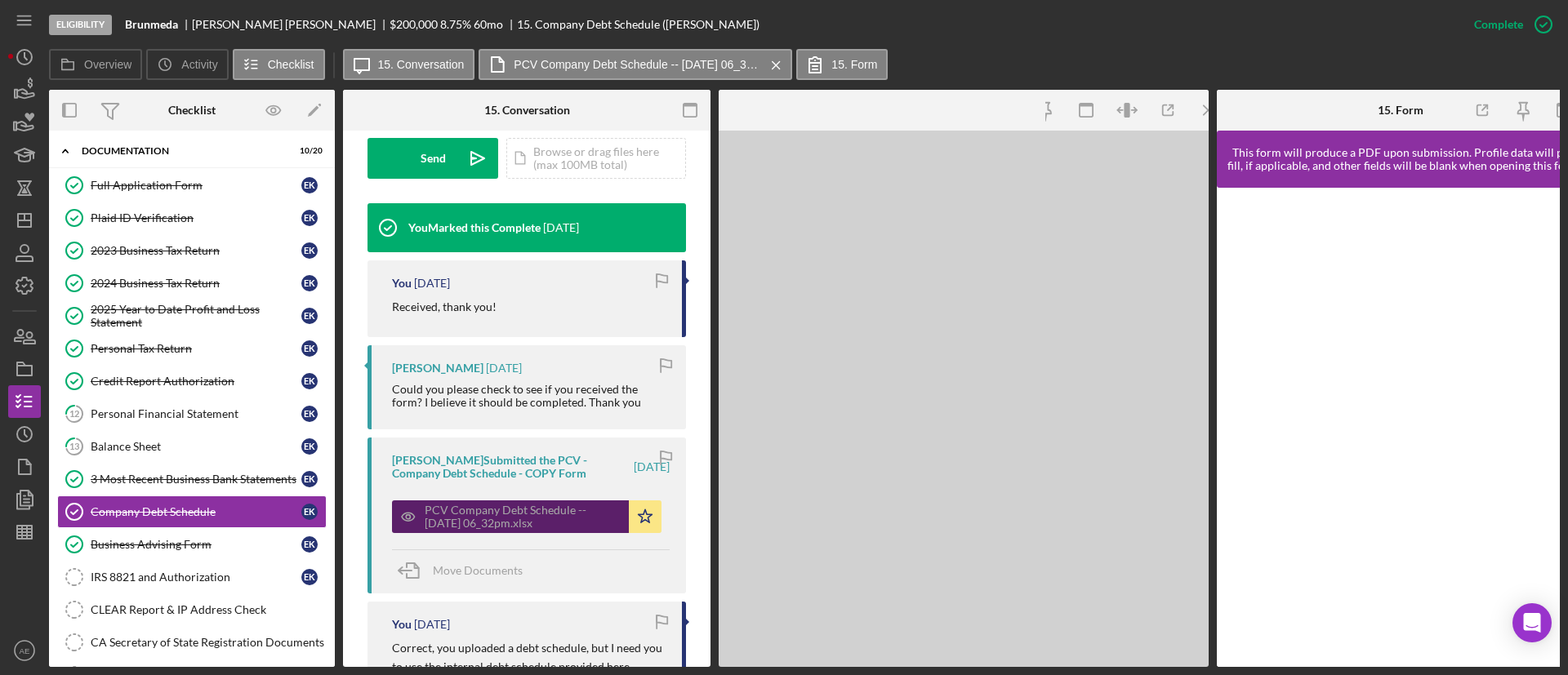
scroll to position [508, 0]
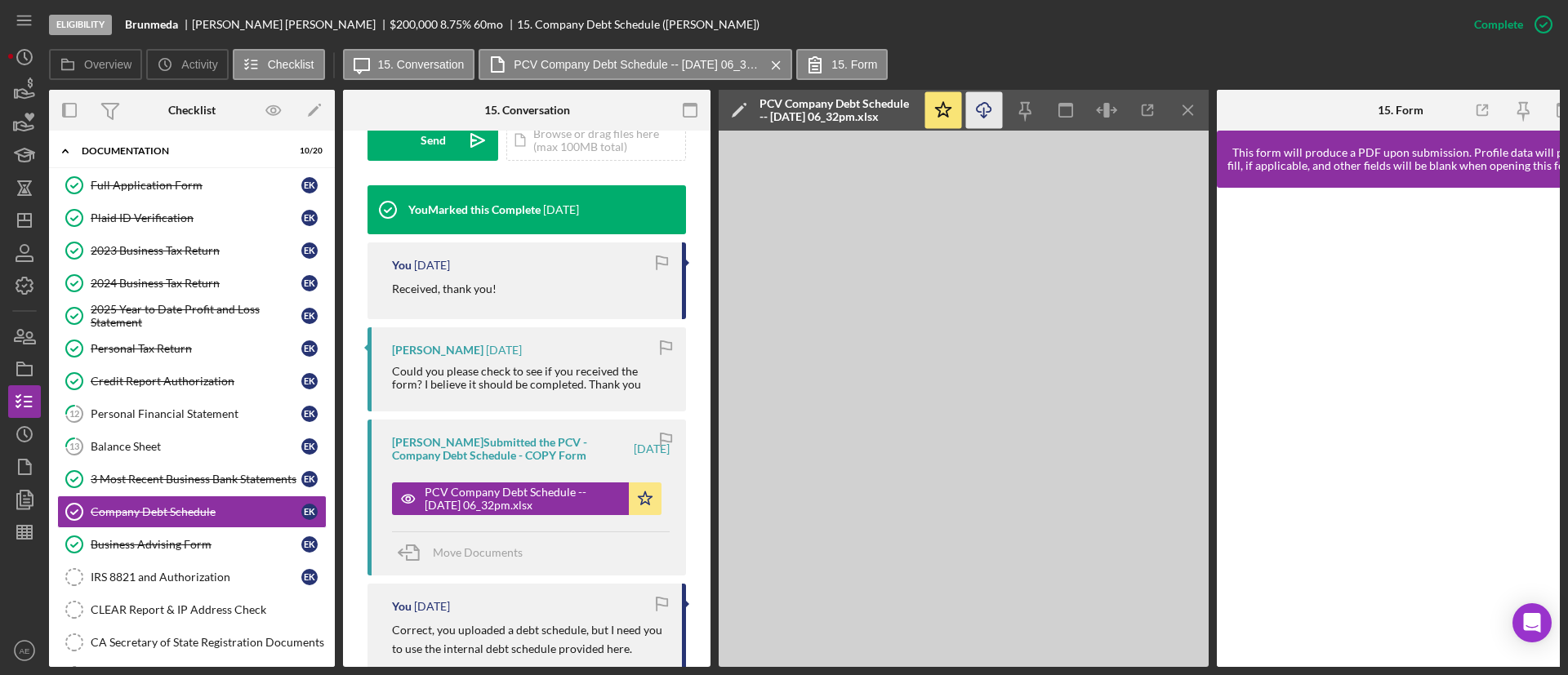
click at [984, 111] on line "button" at bounding box center [984, 112] width 0 height 9
click at [189, 475] on div "3 Most Recent Business Bank Statements" at bounding box center [195, 479] width 210 height 13
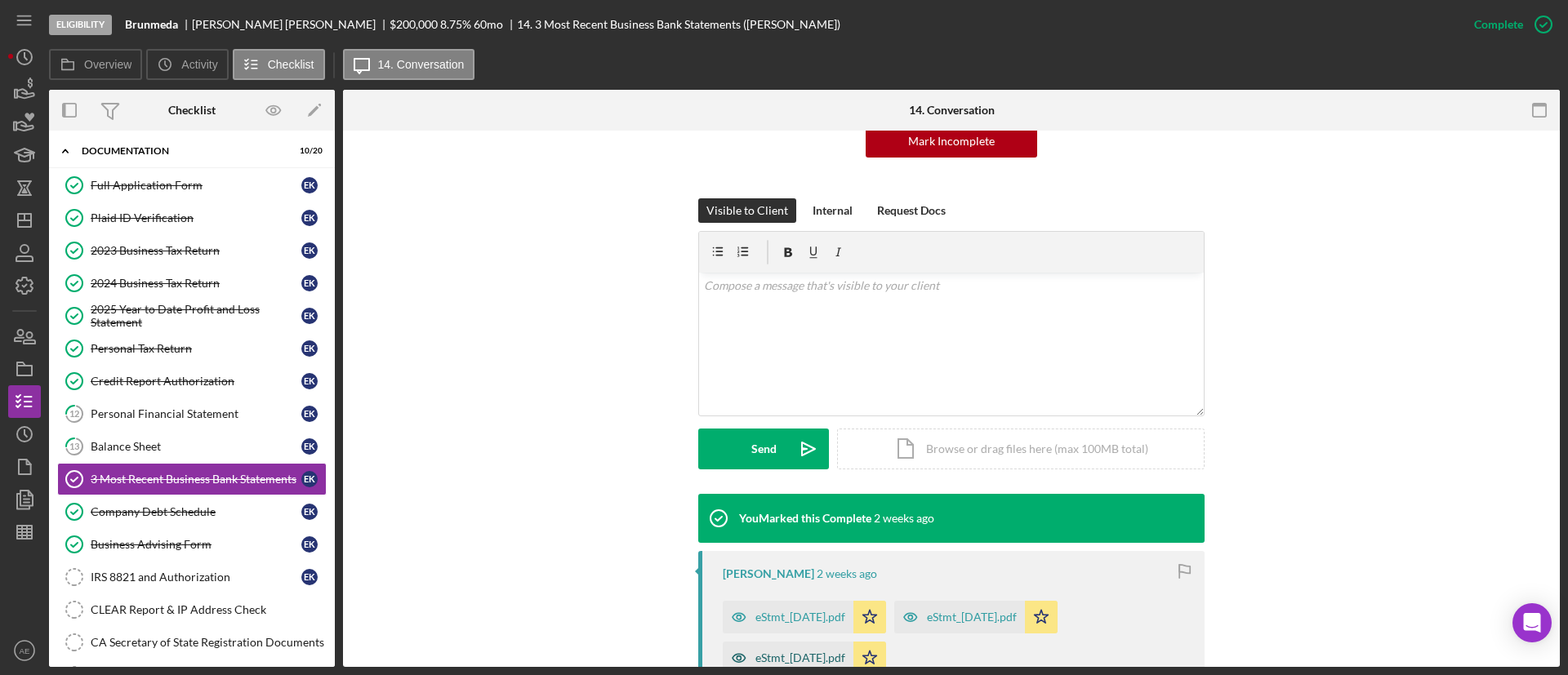
scroll to position [480, 0]
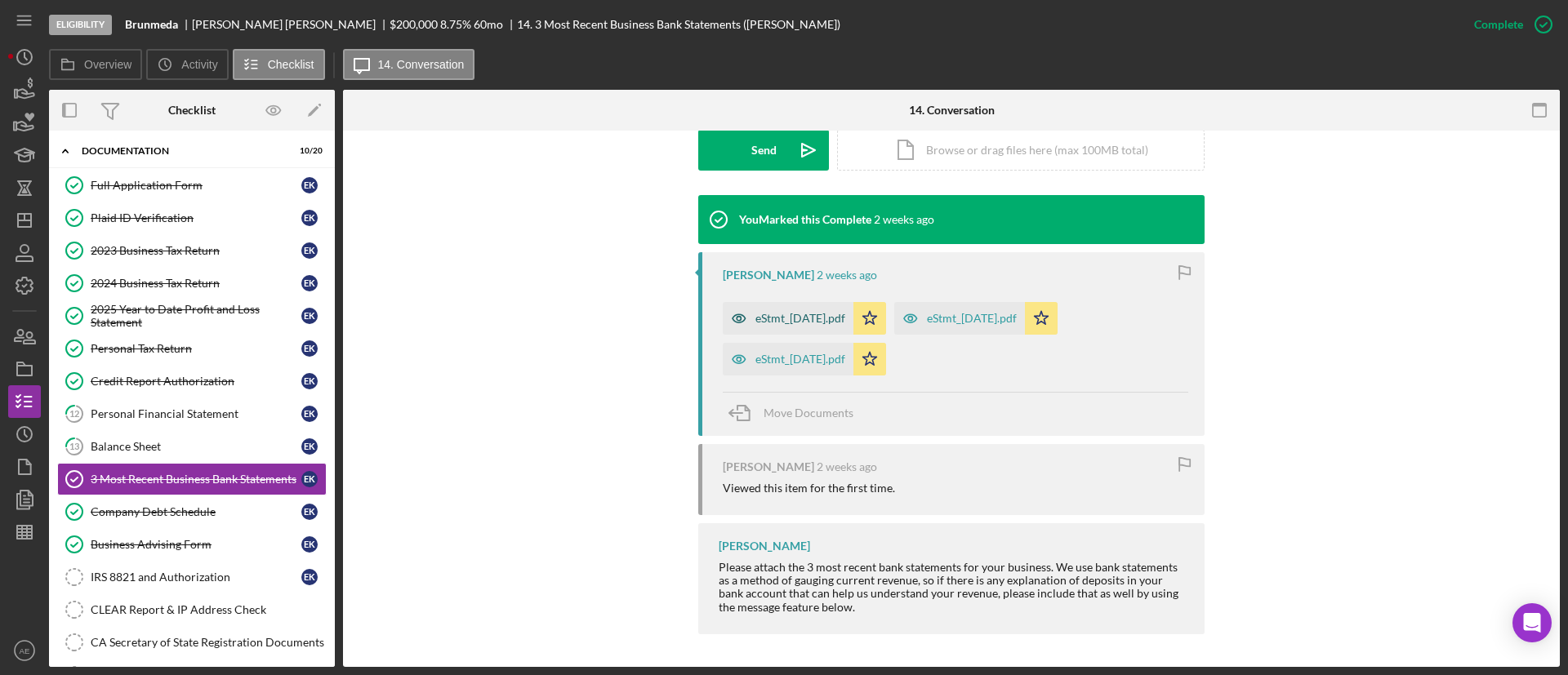
click at [799, 323] on div "eStmt_[DATE].pdf" at bounding box center [800, 318] width 90 height 13
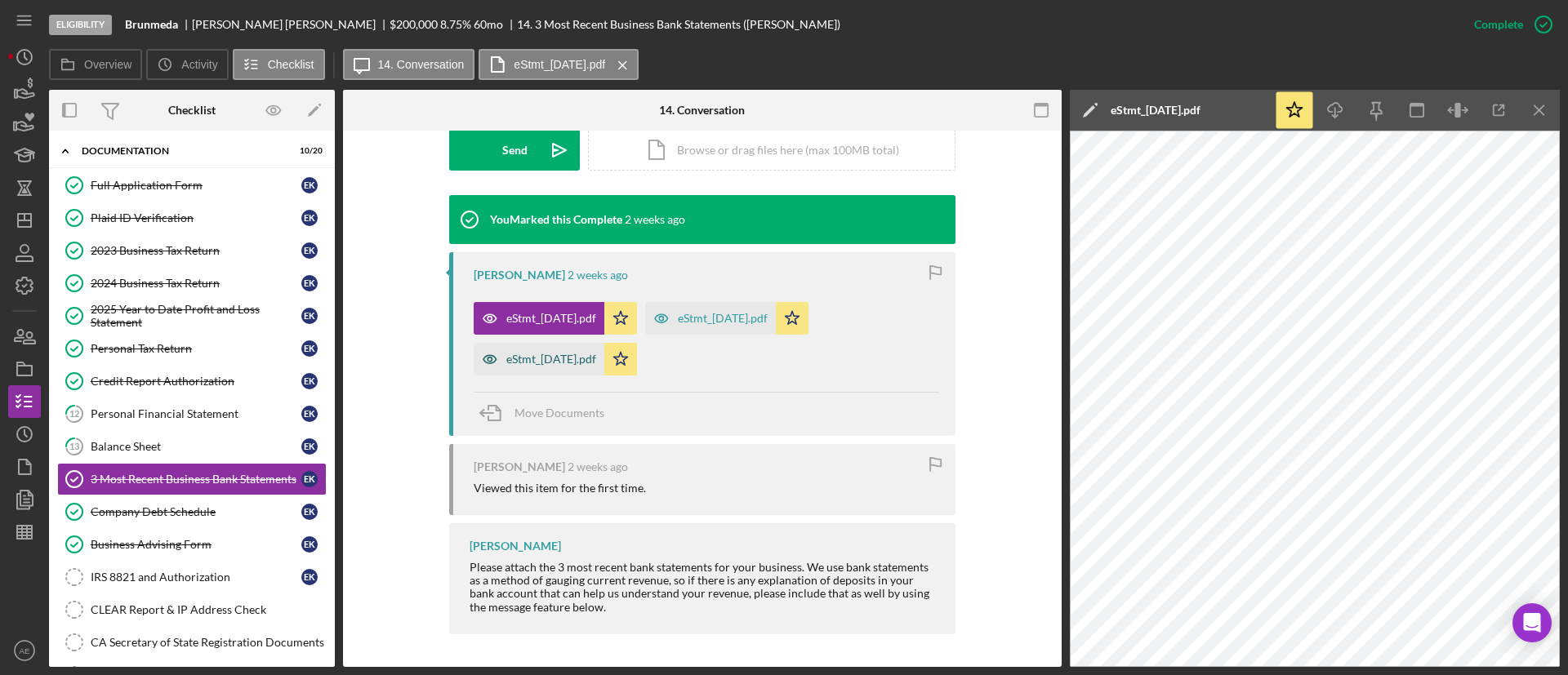
click at [572, 348] on div "eStmt_[DATE].pdf" at bounding box center [538, 360] width 131 height 33
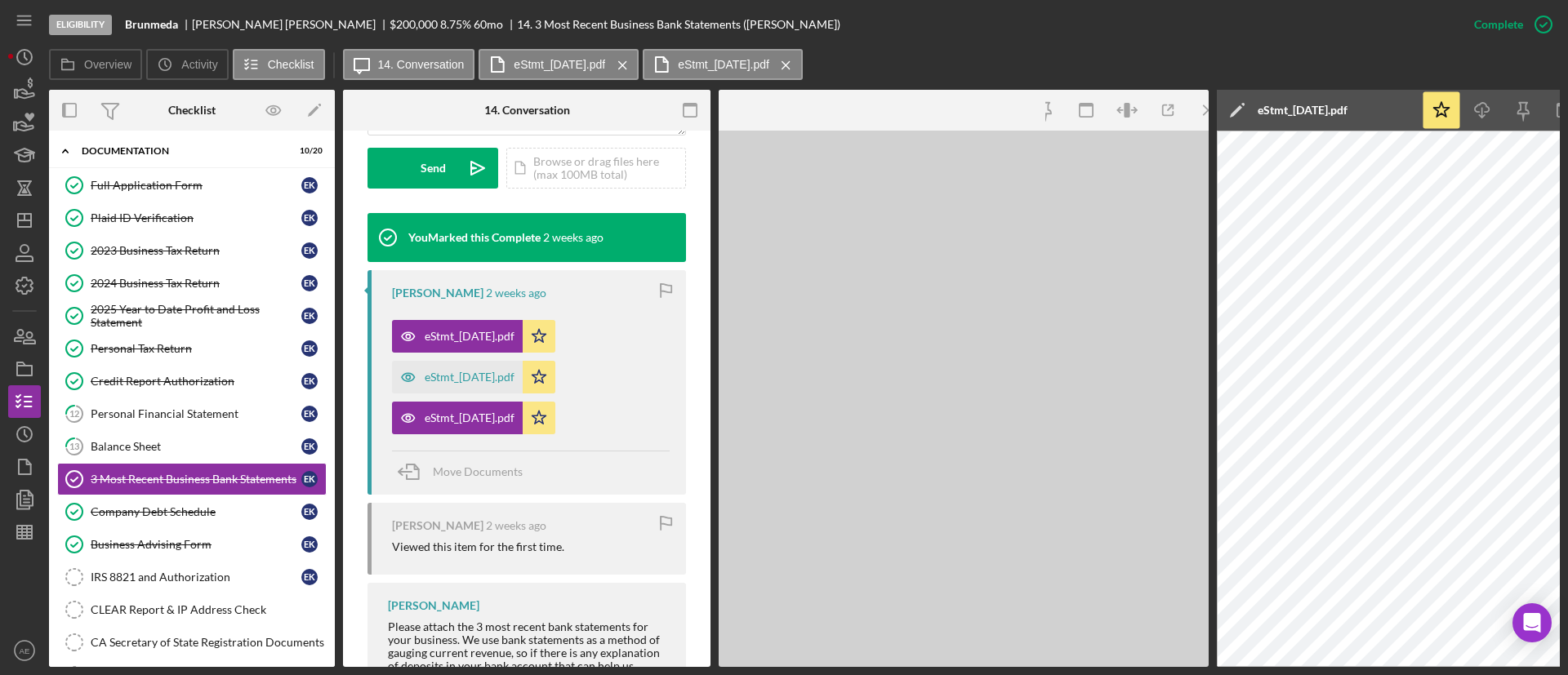
scroll to position [498, 0]
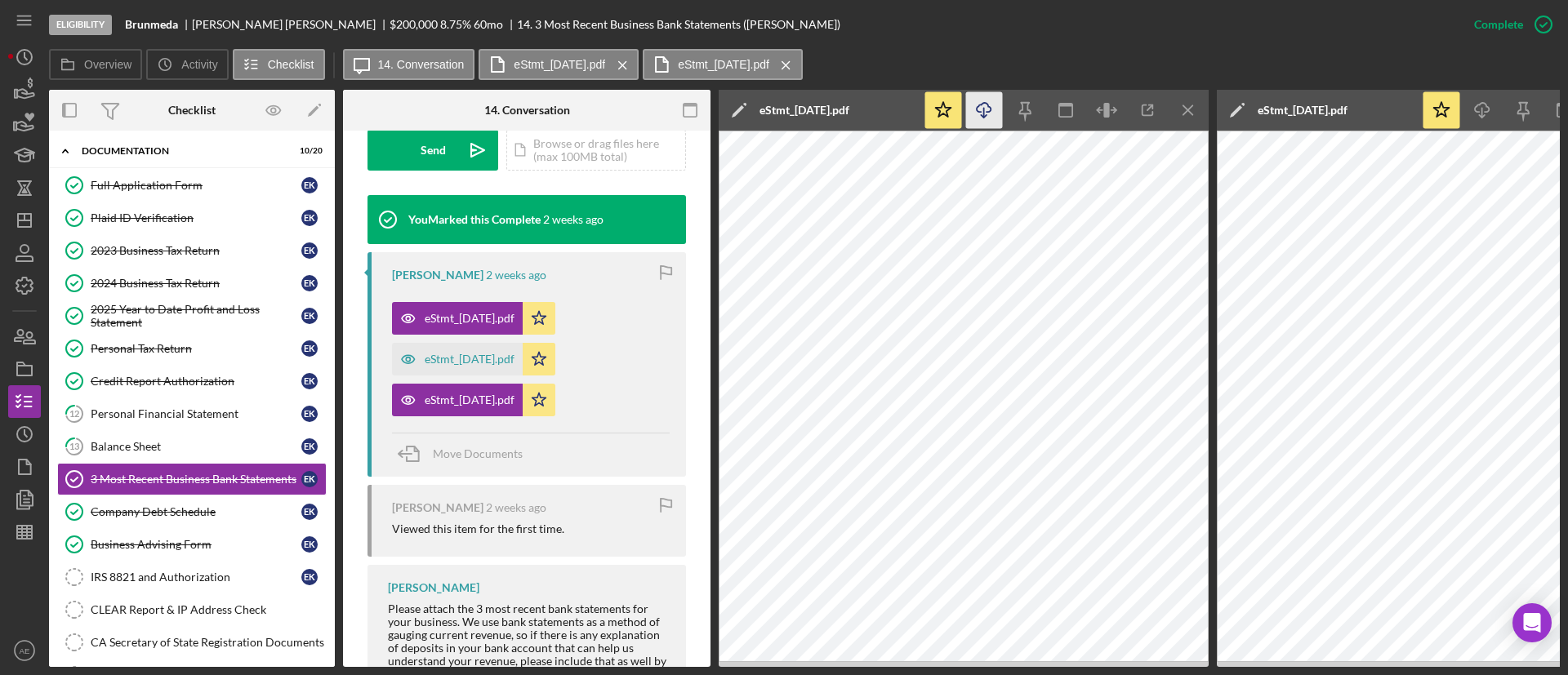
click at [972, 108] on icon "Icon/Download" at bounding box center [984, 111] width 37 height 37
drag, startPoint x: 499, startPoint y: 358, endPoint x: 516, endPoint y: 354, distance: 17.5
click at [499, 358] on div "eStmt_[DATE].pdf" at bounding box center [469, 359] width 90 height 13
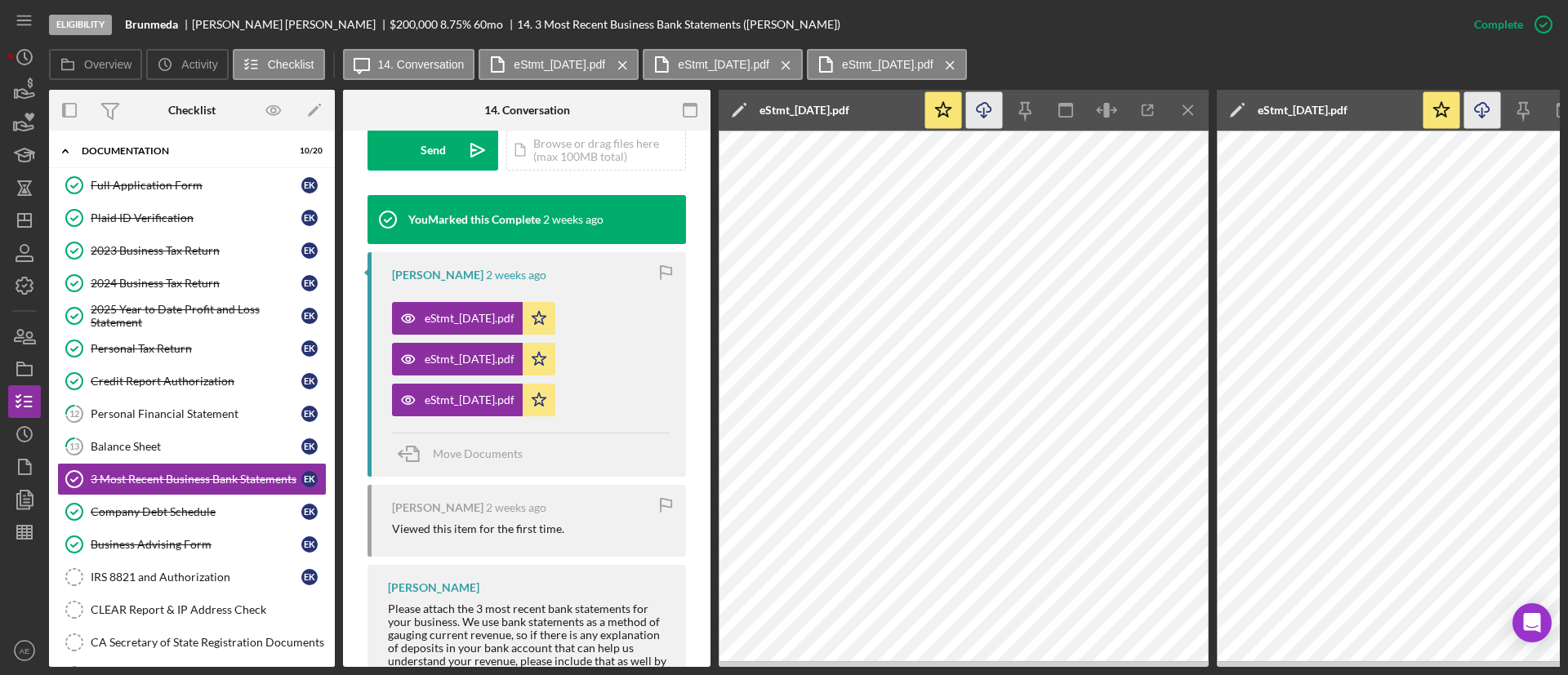
click at [978, 119] on icon "Icon/Download" at bounding box center [984, 111] width 37 height 37
click at [476, 312] on div "eStmt_[DATE].pdf" at bounding box center [469, 318] width 90 height 13
click at [1178, 111] on icon "Icon/Menu Close" at bounding box center [1189, 111] width 37 height 37
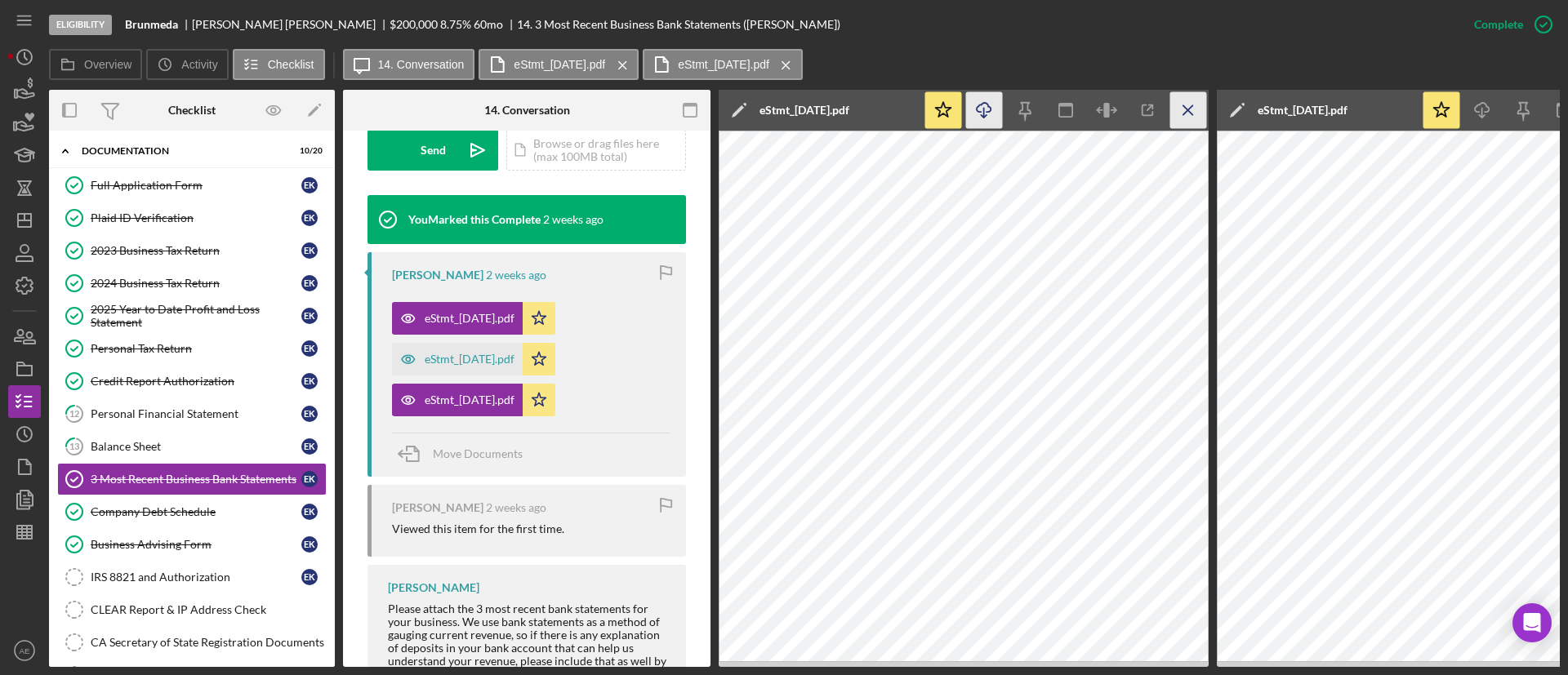
click at [1178, 111] on icon "Icon/Menu Close" at bounding box center [1189, 111] width 37 height 37
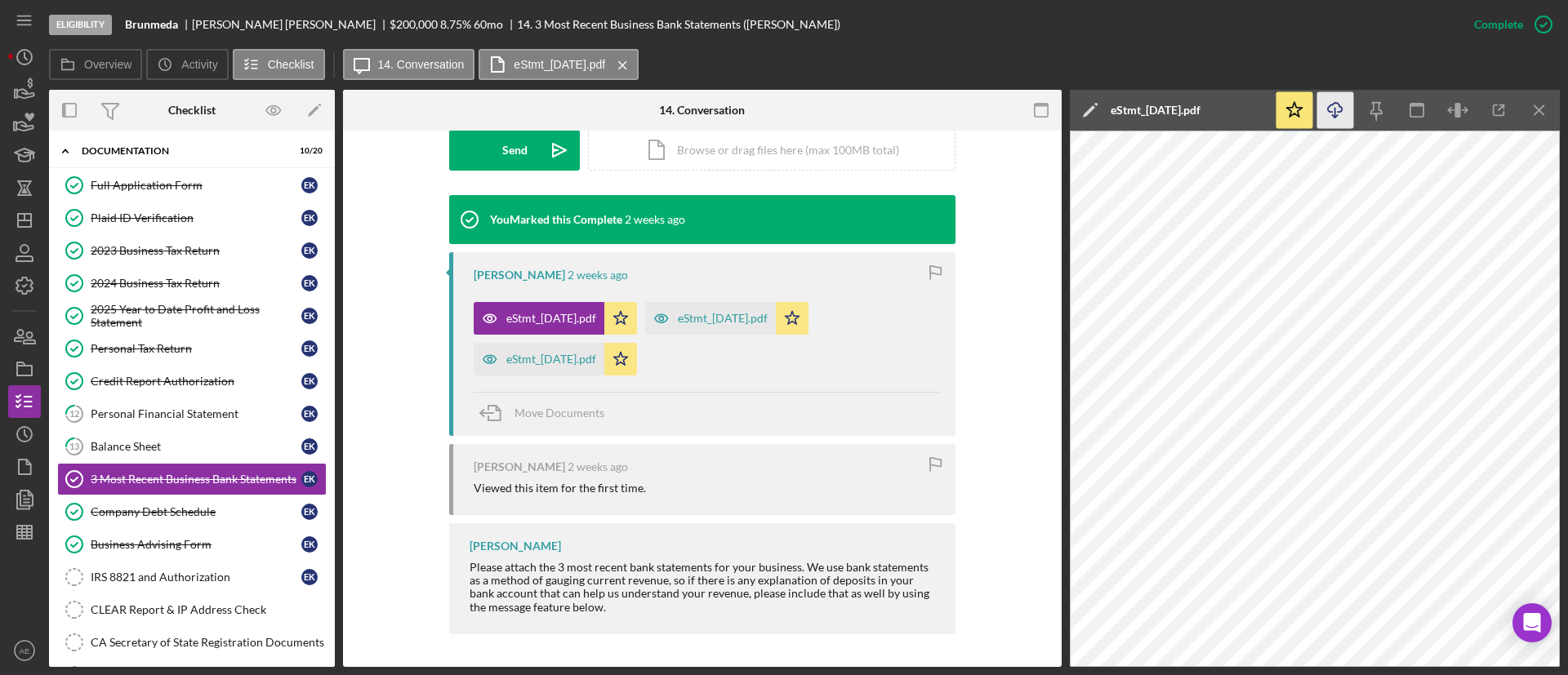
click at [1335, 108] on line "button" at bounding box center [1335, 112] width 0 height 9
click at [131, 184] on div "Full Application Form" at bounding box center [195, 184] width 210 height 13
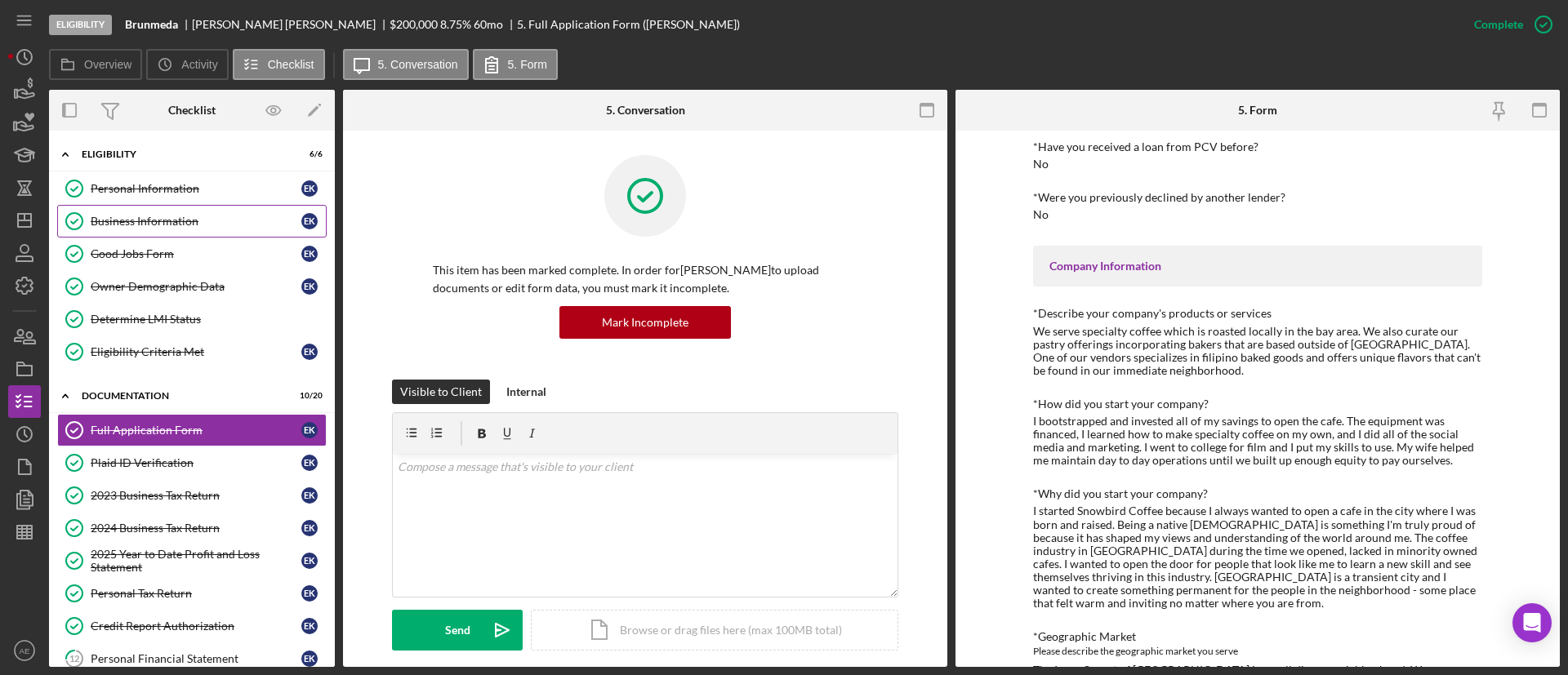
click at [147, 216] on div "Business Information" at bounding box center [195, 220] width 210 height 13
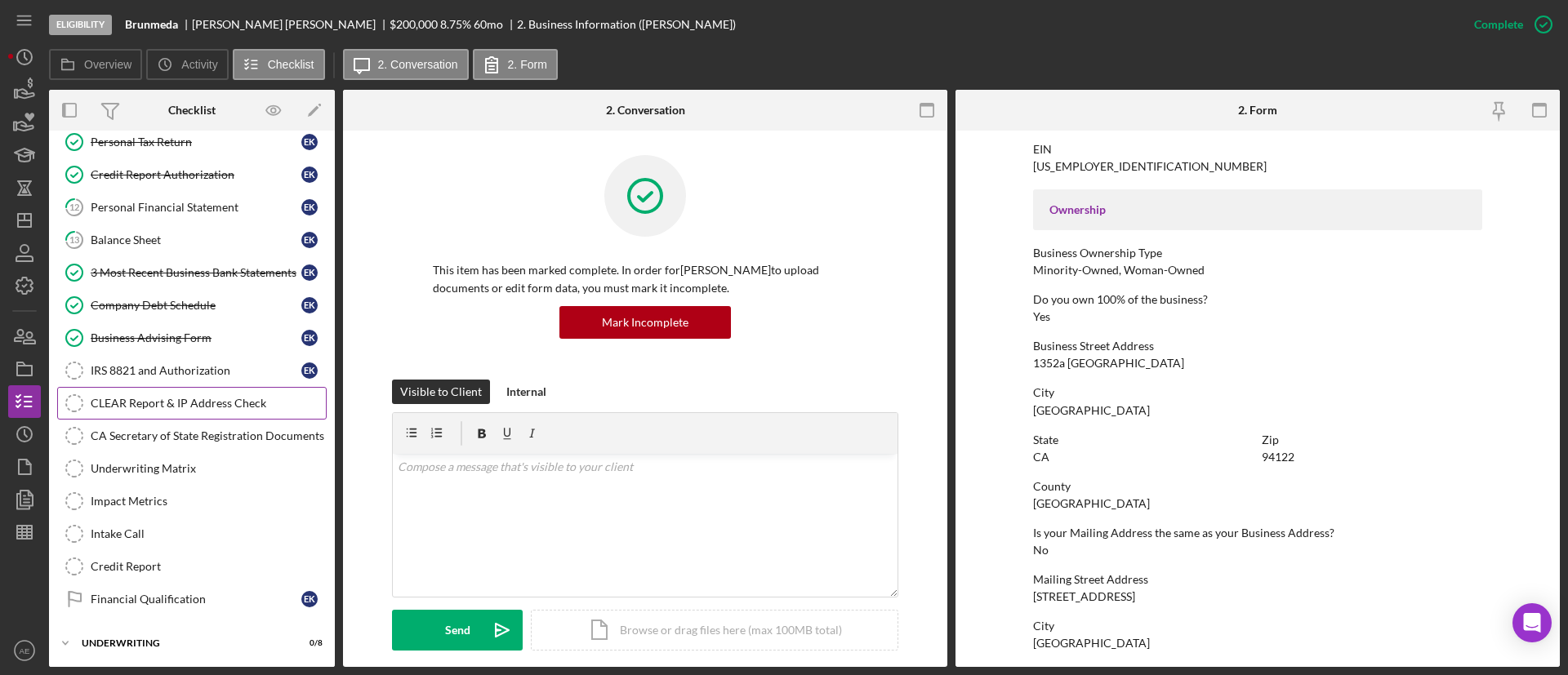
scroll to position [490, 0]
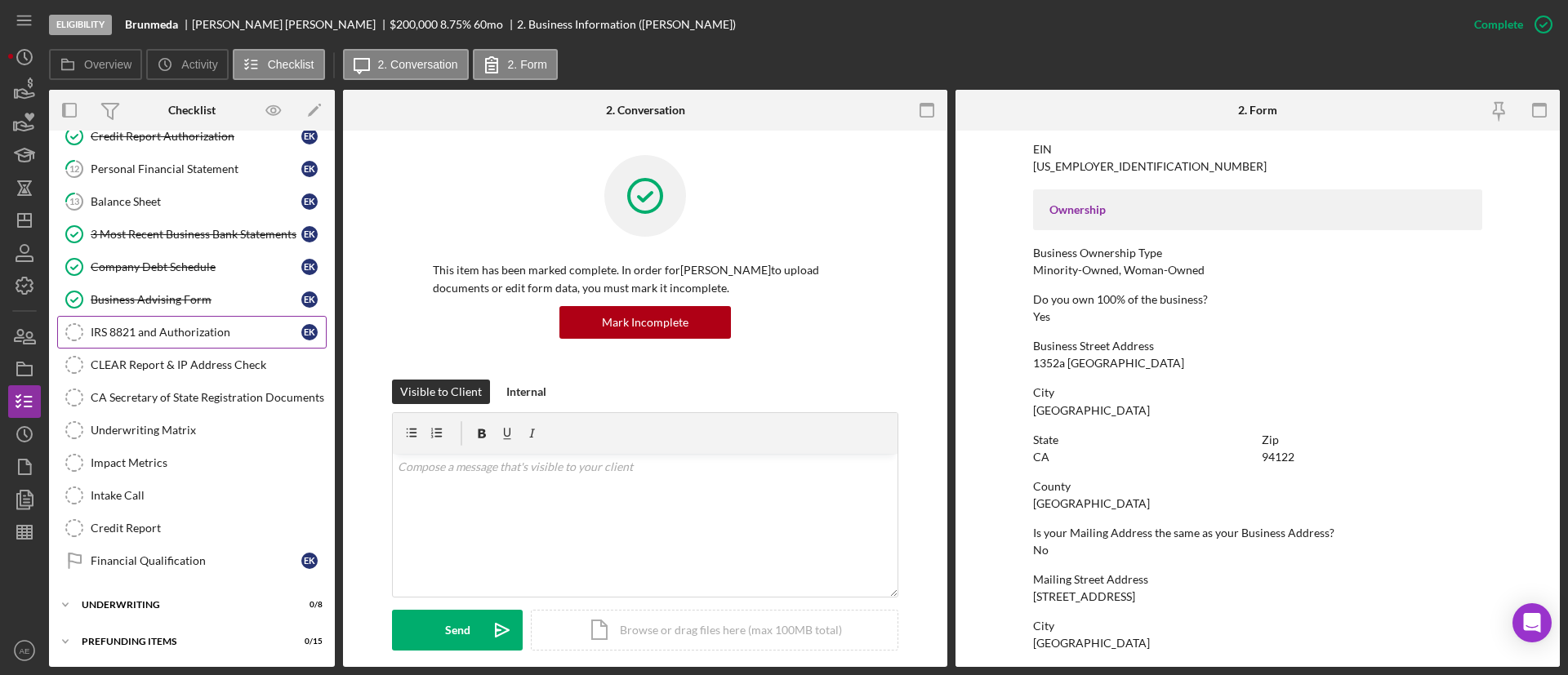
click at [195, 338] on div "IRS 8821 and Authorization" at bounding box center [195, 332] width 210 height 13
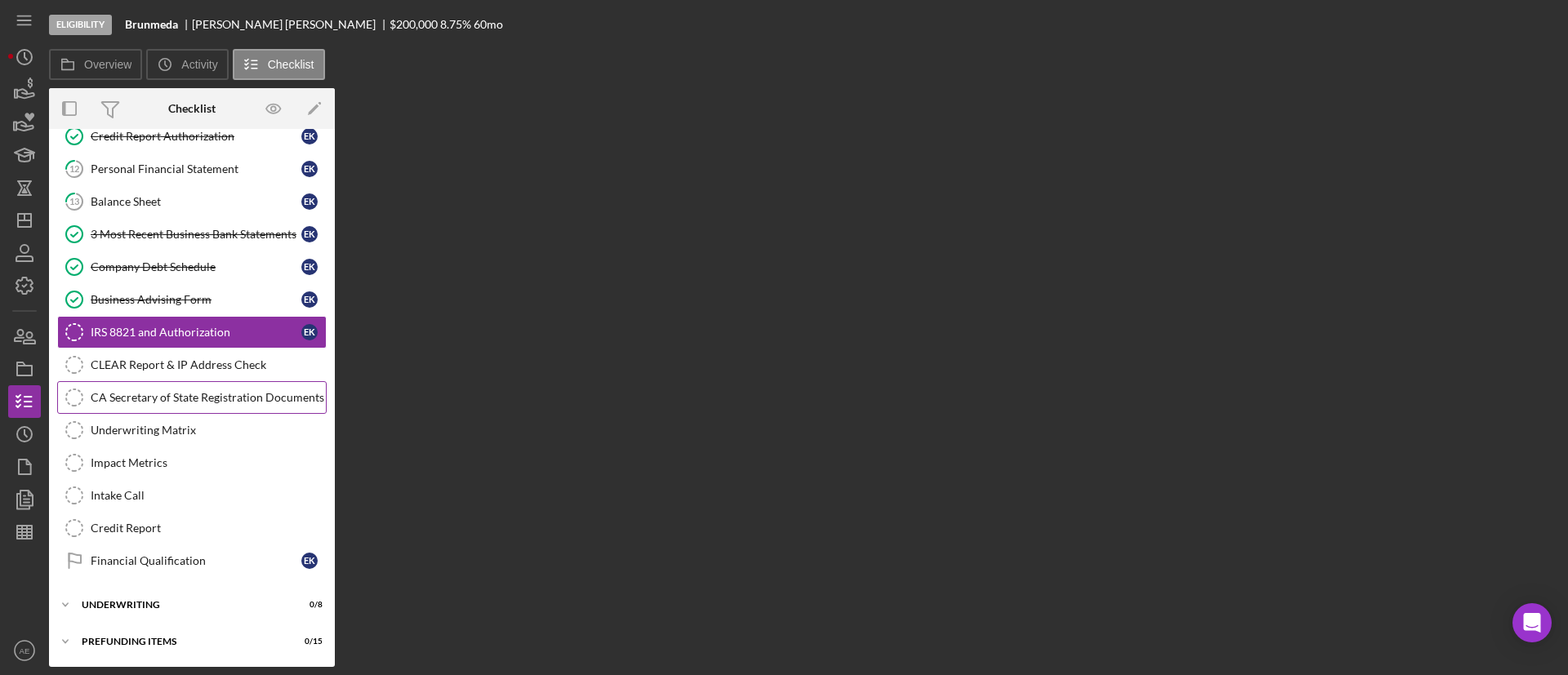
scroll to position [490, 0]
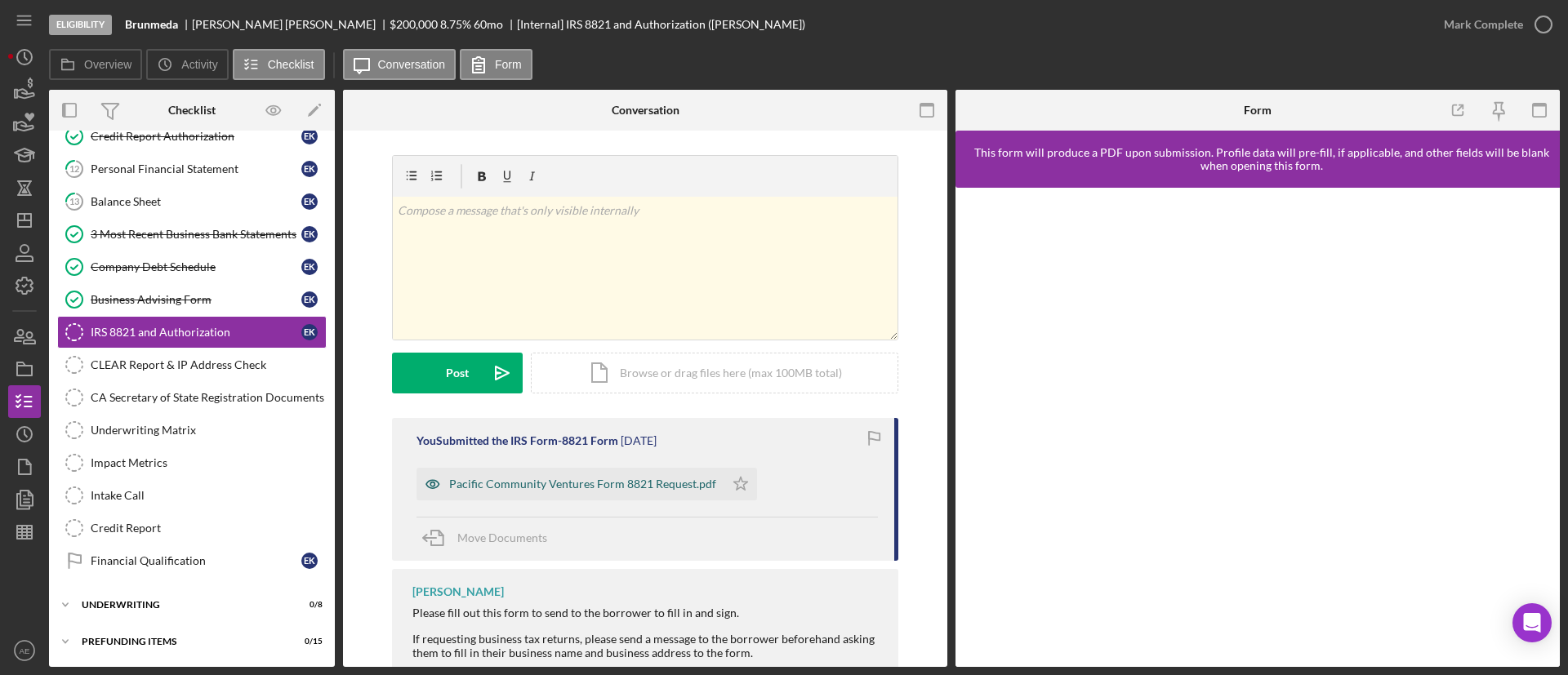
click at [426, 490] on icon "button" at bounding box center [432, 484] width 33 height 33
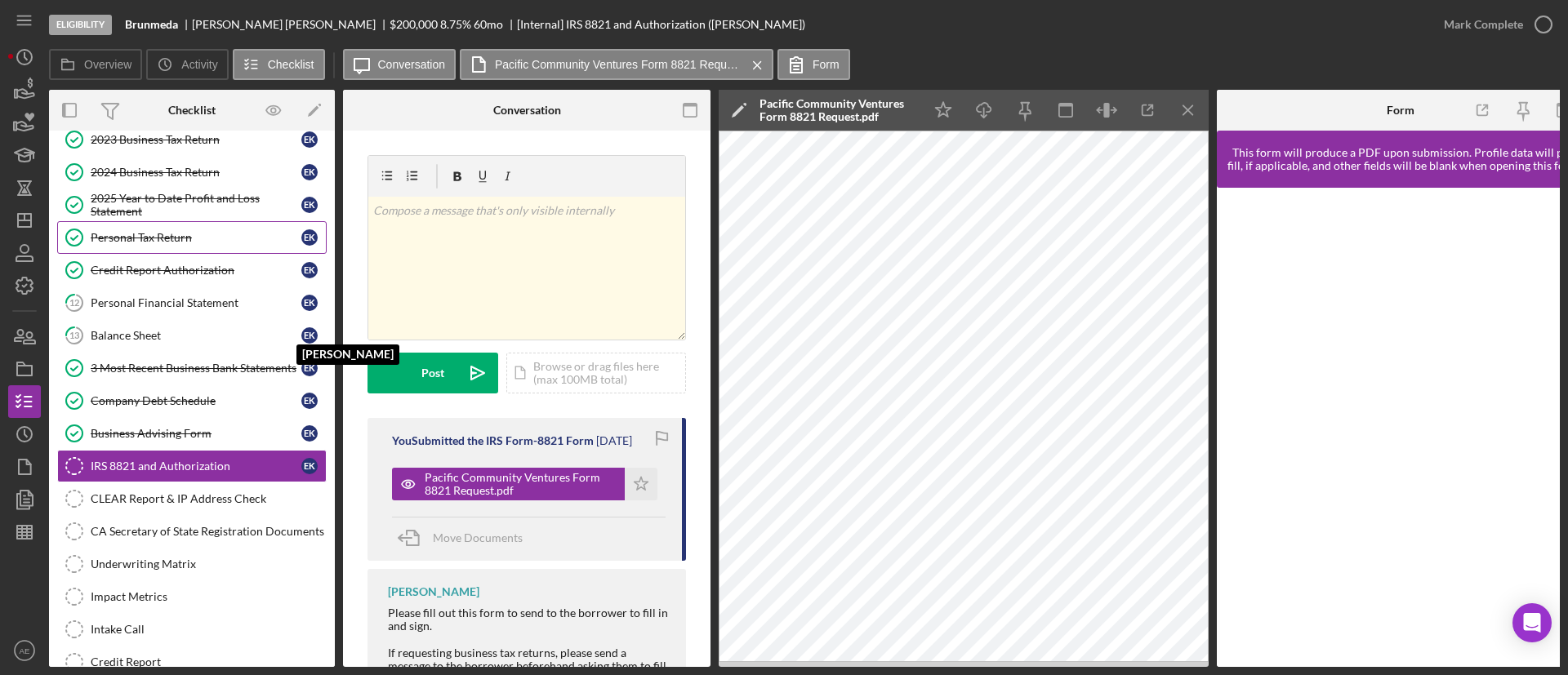
scroll to position [245, 0]
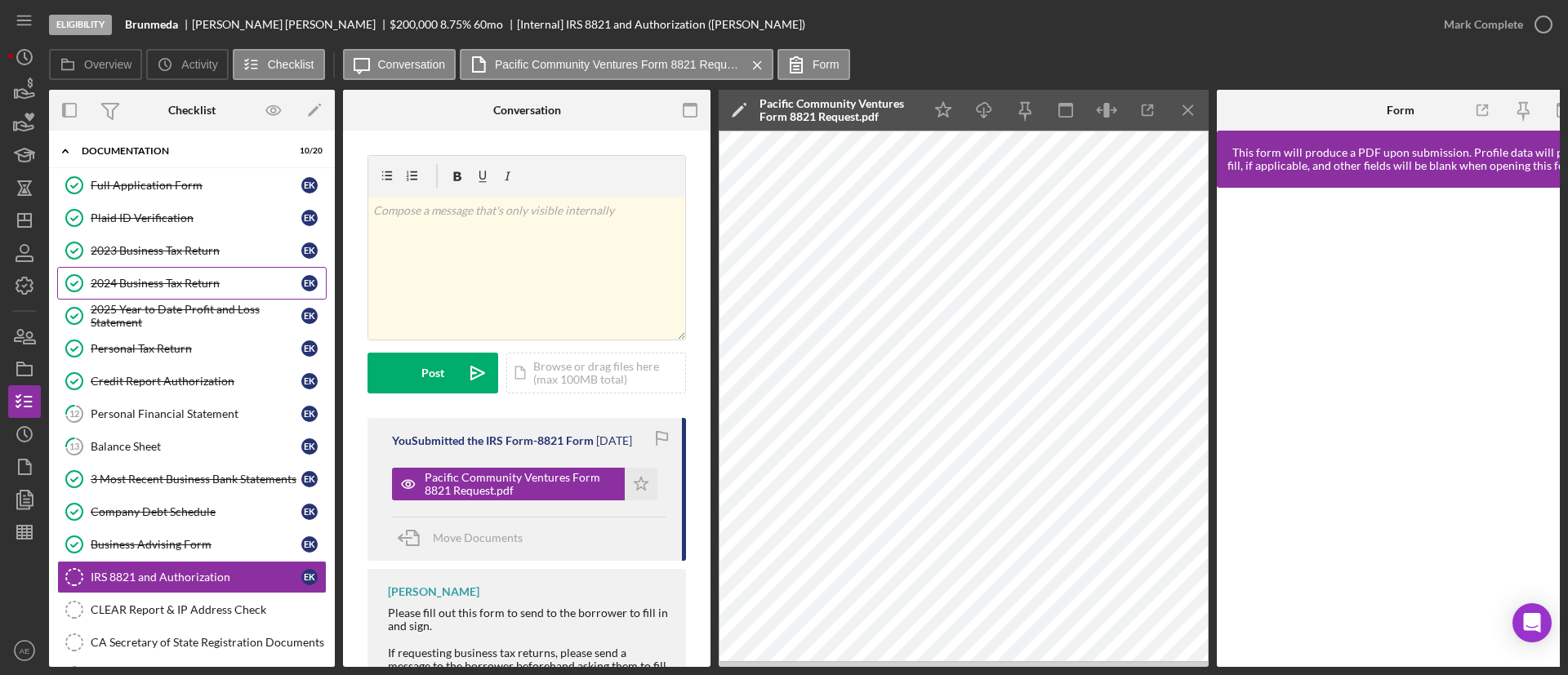
click at [157, 287] on div "2024 Business Tax Return" at bounding box center [195, 282] width 210 height 13
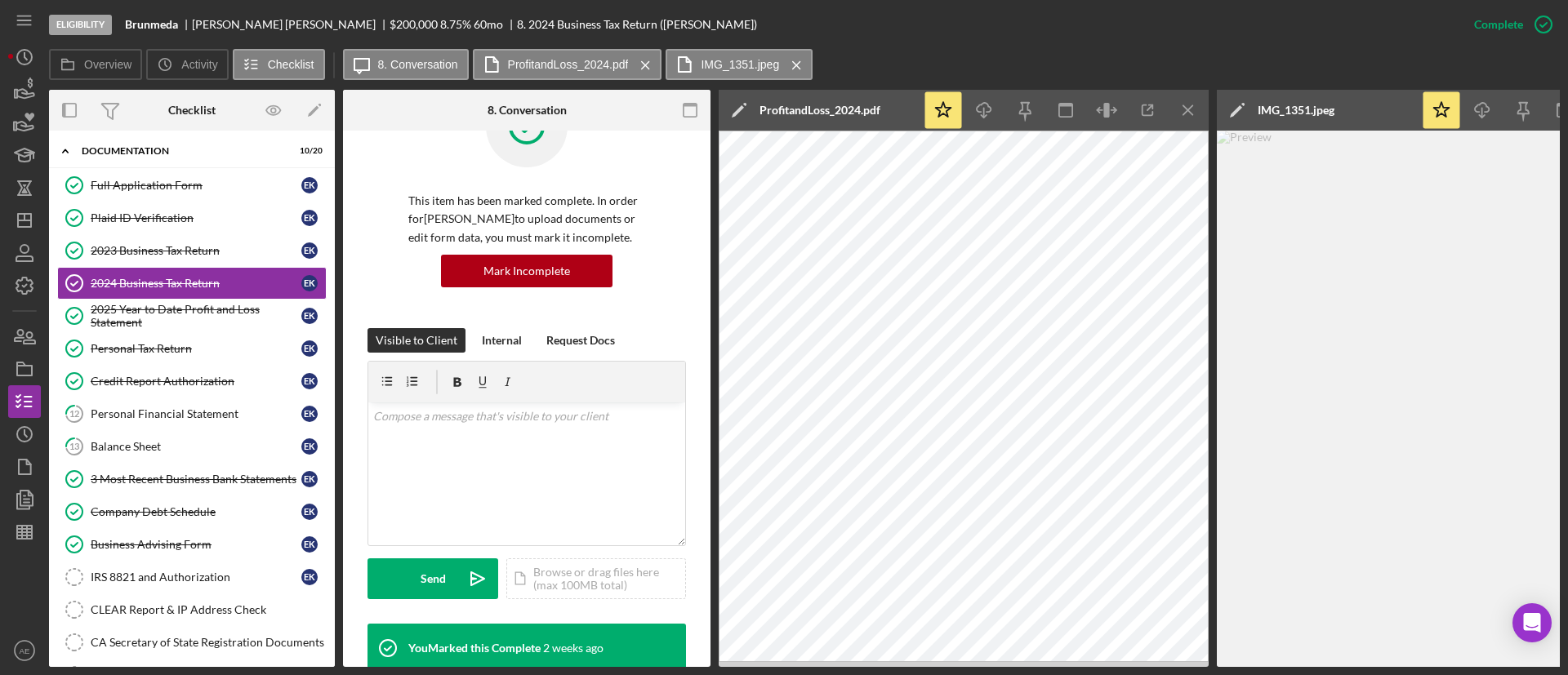
scroll to position [245, 0]
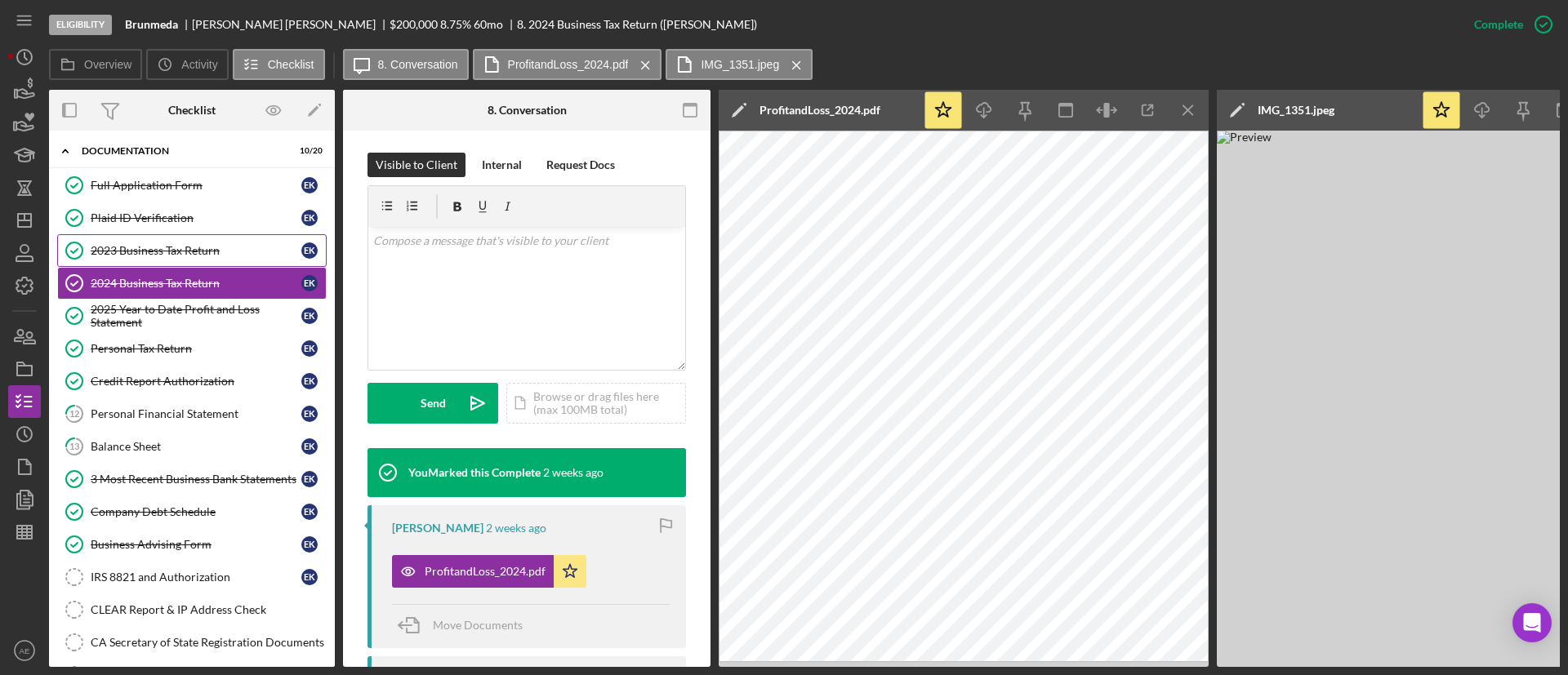
click at [158, 256] on div "2023 Business Tax Return" at bounding box center [195, 250] width 210 height 13
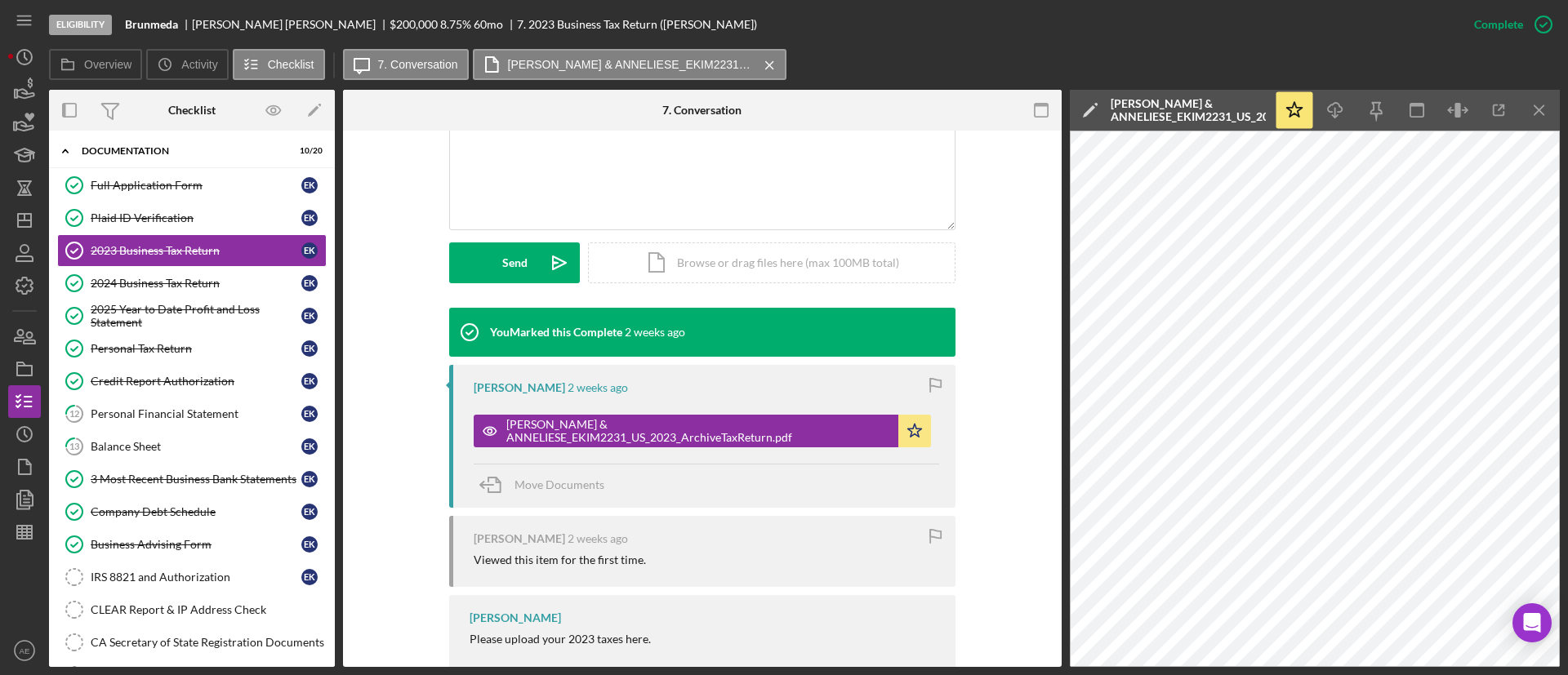
scroll to position [245, 0]
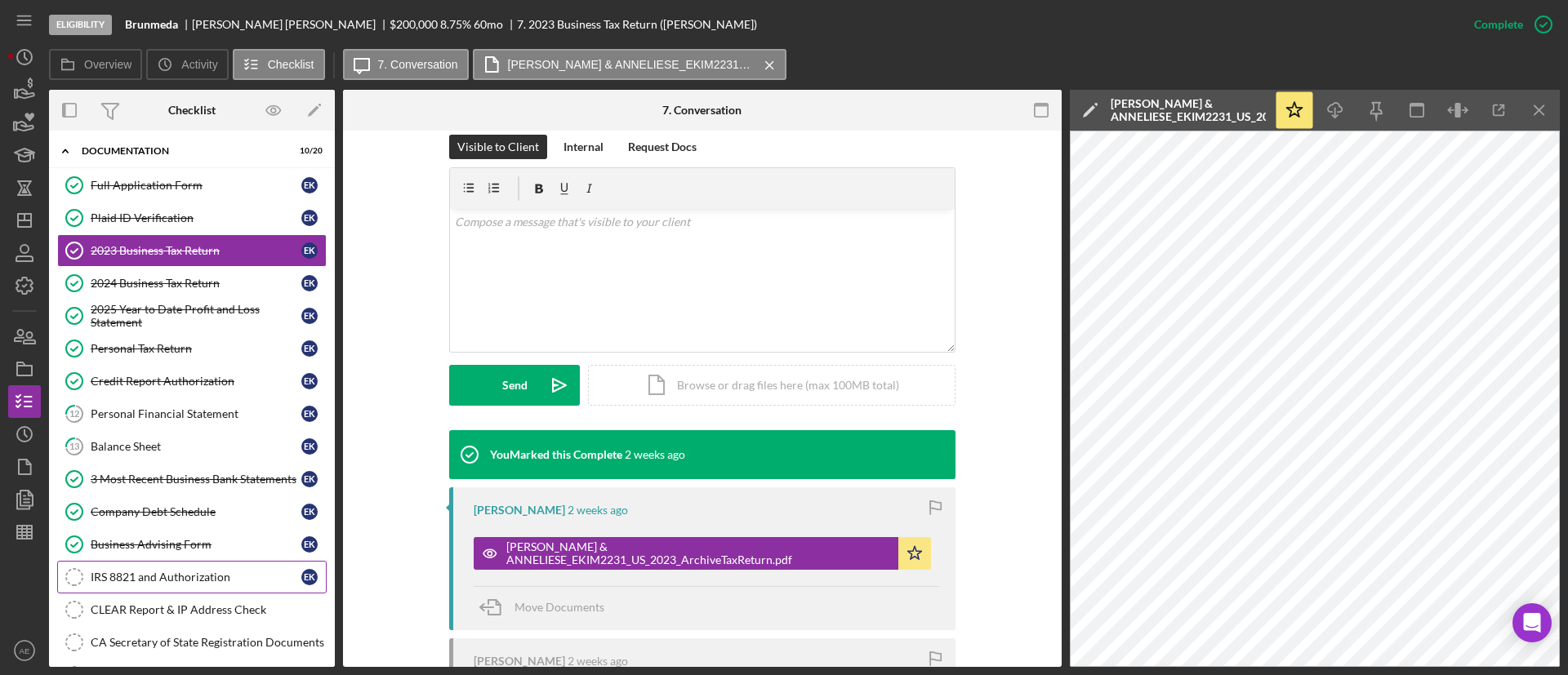
click at [180, 565] on link "IRS 8821 and Authorization IRS 8821 and Authorization E K" at bounding box center [192, 577] width 270 height 33
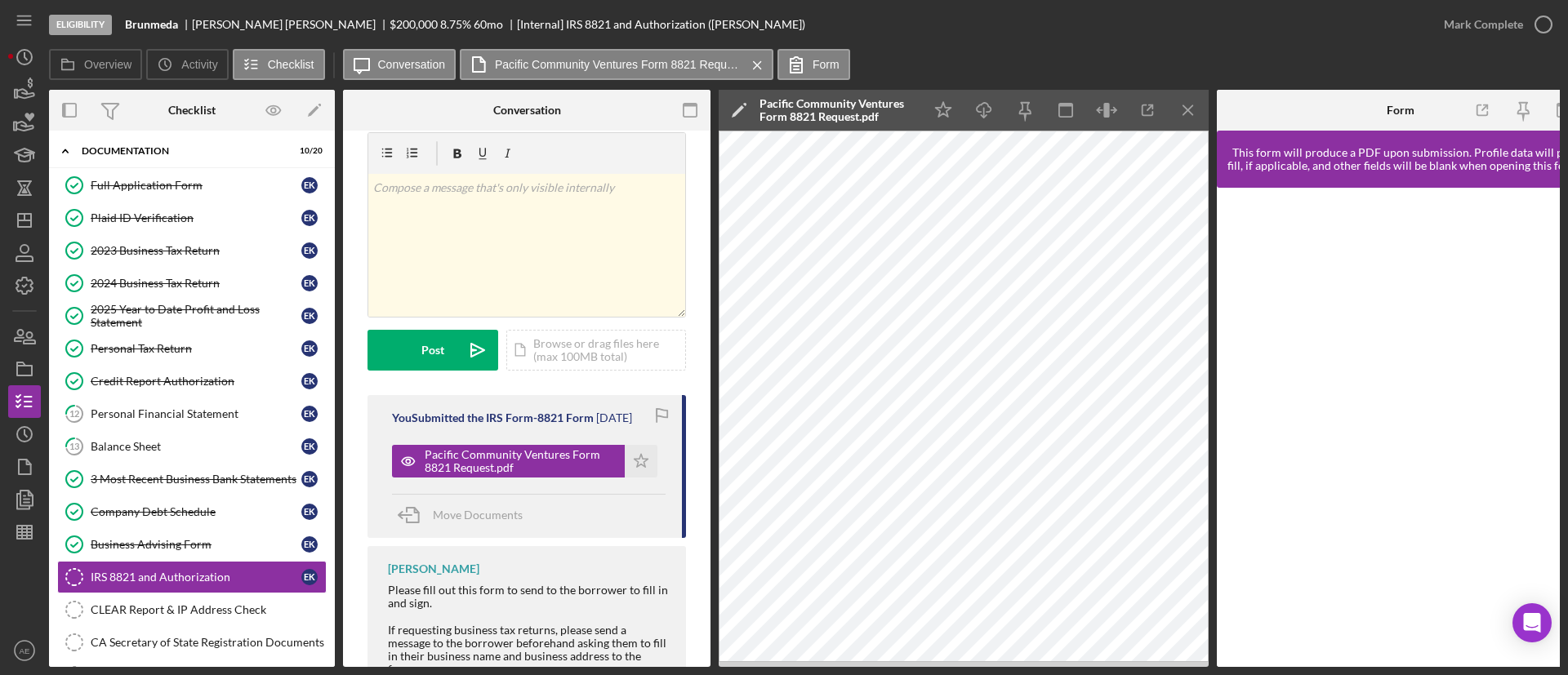
scroll to position [90, 0]
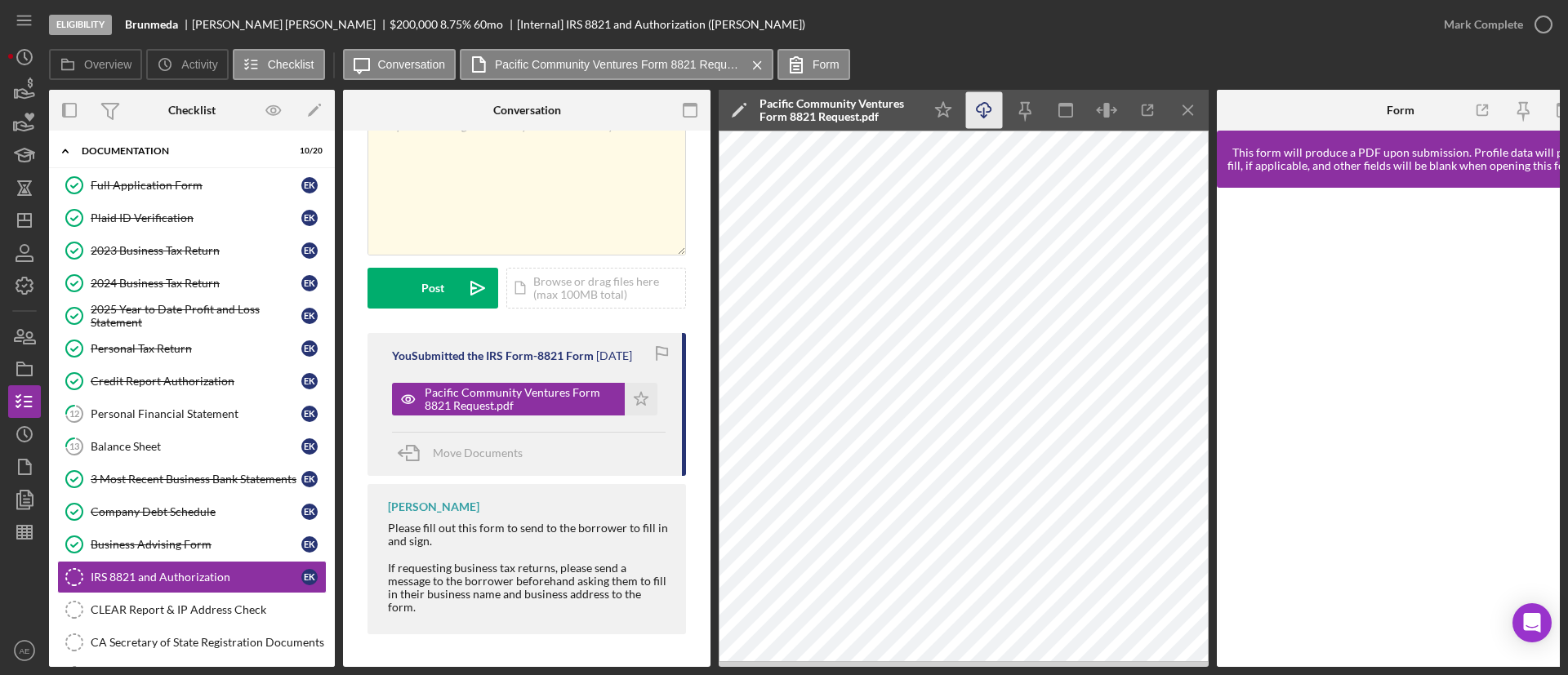
click at [990, 105] on icon "Icon/Download" at bounding box center [984, 111] width 37 height 37
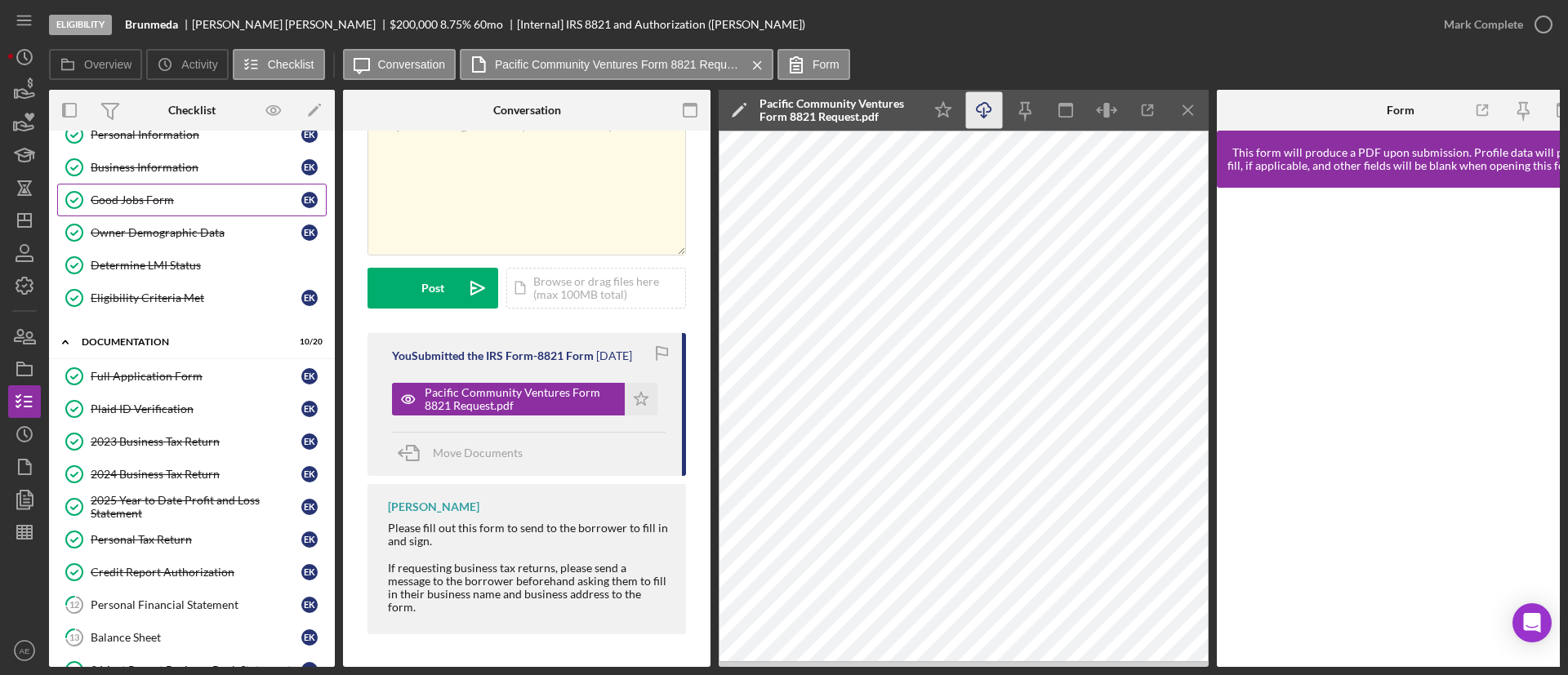
scroll to position [0, 0]
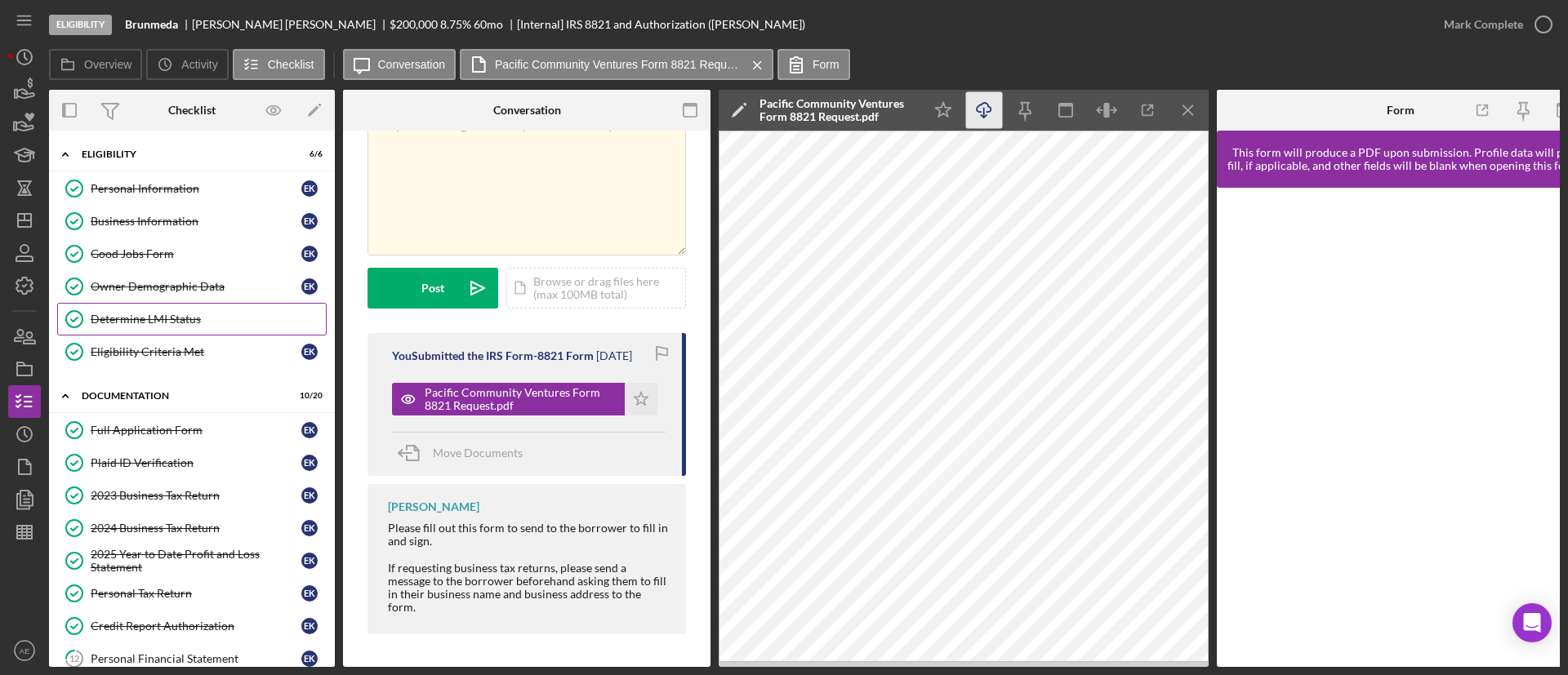
drag, startPoint x: 176, startPoint y: 284, endPoint x: 316, endPoint y: 314, distance: 143.2
click at [176, 284] on div "Owner Demographic Data" at bounding box center [195, 286] width 210 height 13
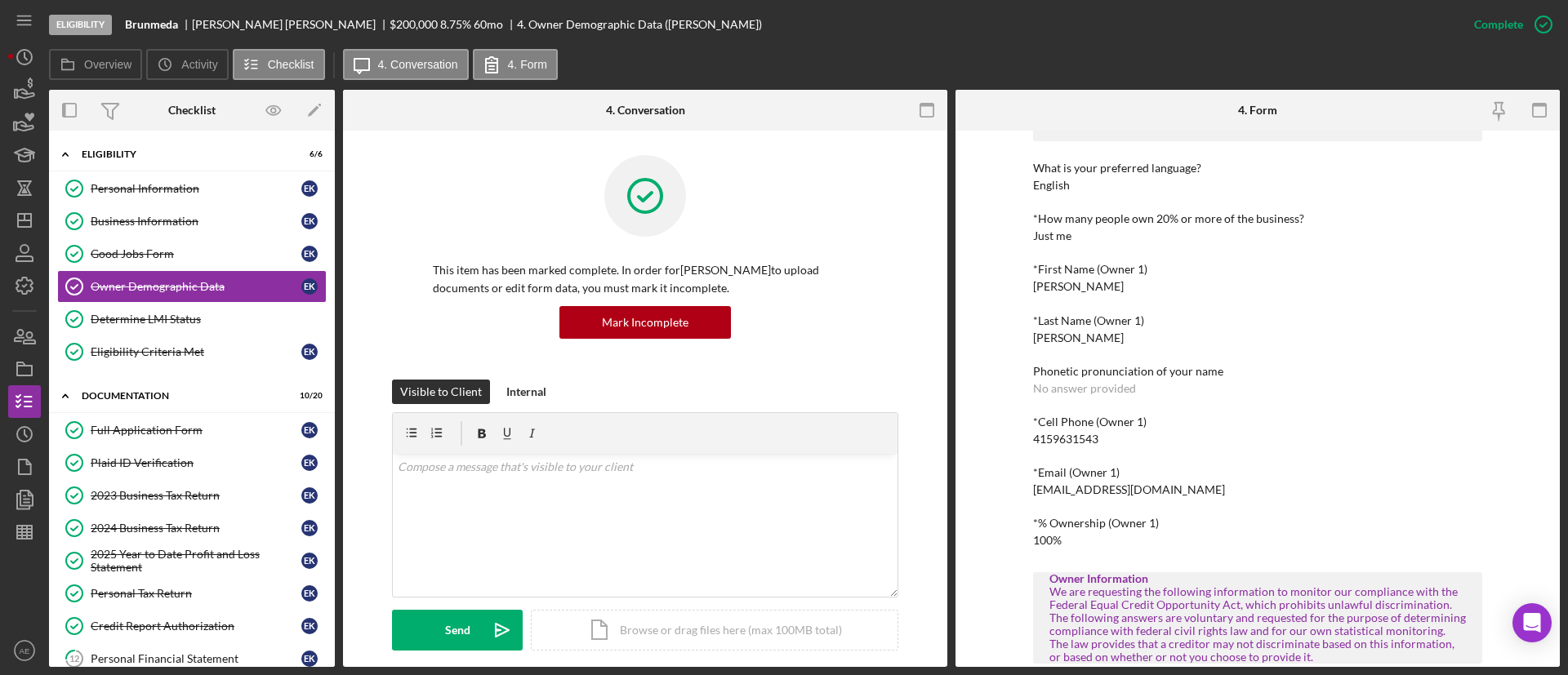
scroll to position [245, 0]
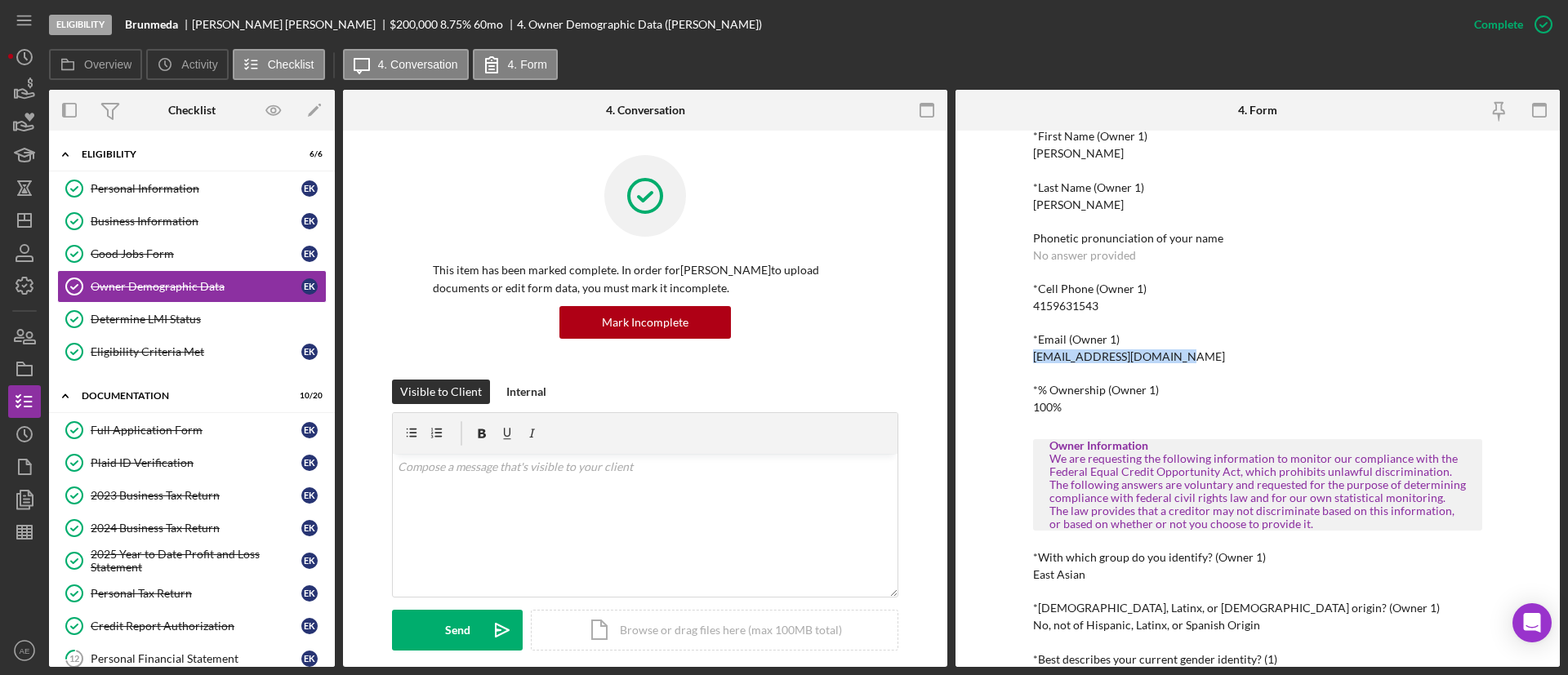
drag, startPoint x: 1028, startPoint y: 361, endPoint x: 1204, endPoint y: 357, distance: 176.0
click at [1203, 357] on div "To edit this form you must mark this item incomplete Owner Demographic Form Wha…" at bounding box center [1257, 399] width 604 height 536
copy div "[EMAIL_ADDRESS][DOMAIN_NAME]"
click at [166, 200] on link "Personal Information Personal Information E K" at bounding box center [192, 189] width 270 height 33
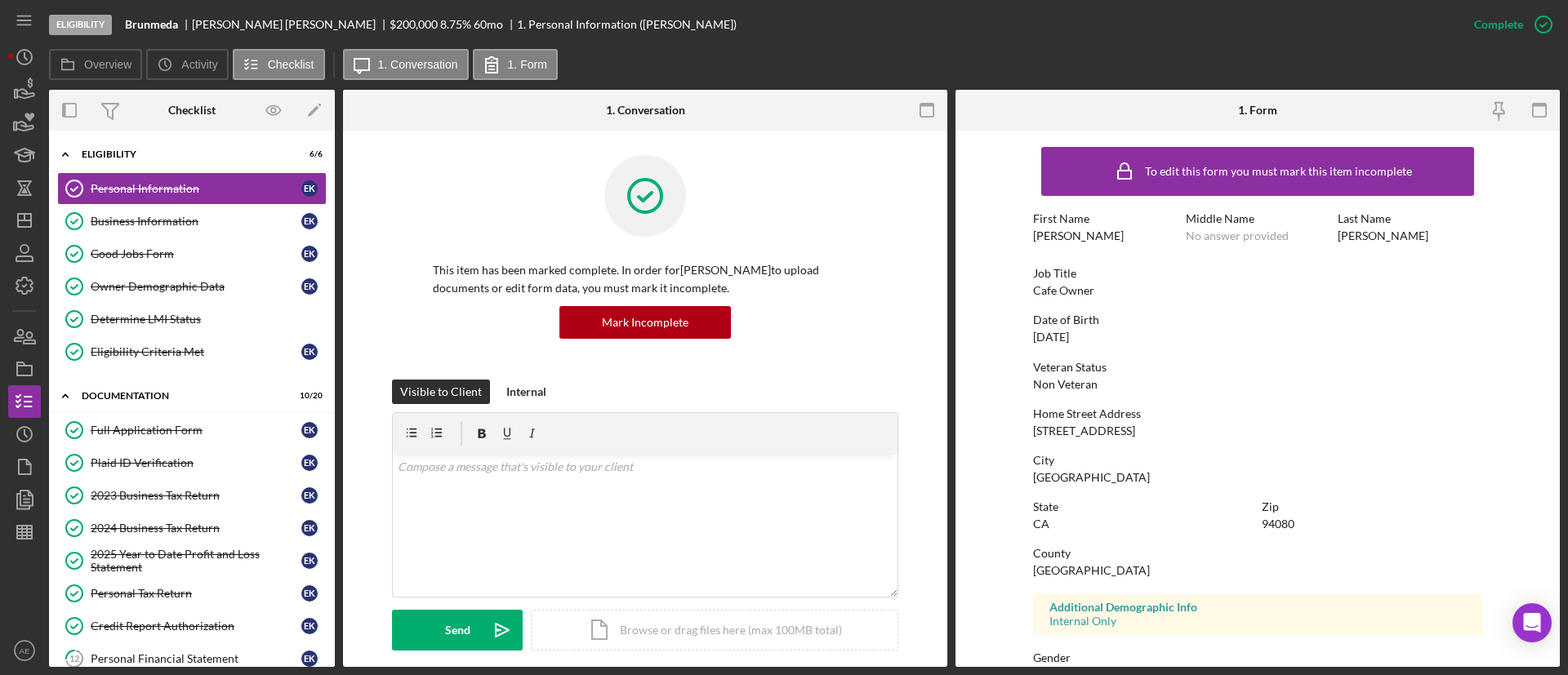
drag, startPoint x: 1030, startPoint y: 434, endPoint x: 1200, endPoint y: 434, distance: 170.0
click at [1200, 434] on form "To edit this form you must mark this item incomplete First Name [PERSON_NAME] M…" at bounding box center [1257, 399] width 604 height 536
copy div "[STREET_ADDRESS]"
drag, startPoint x: 1029, startPoint y: 478, endPoint x: 1174, endPoint y: 478, distance: 145.0
click at [1174, 478] on form "To edit this form you must mark this item incomplete First Name [PERSON_NAME] M…" at bounding box center [1257, 399] width 604 height 536
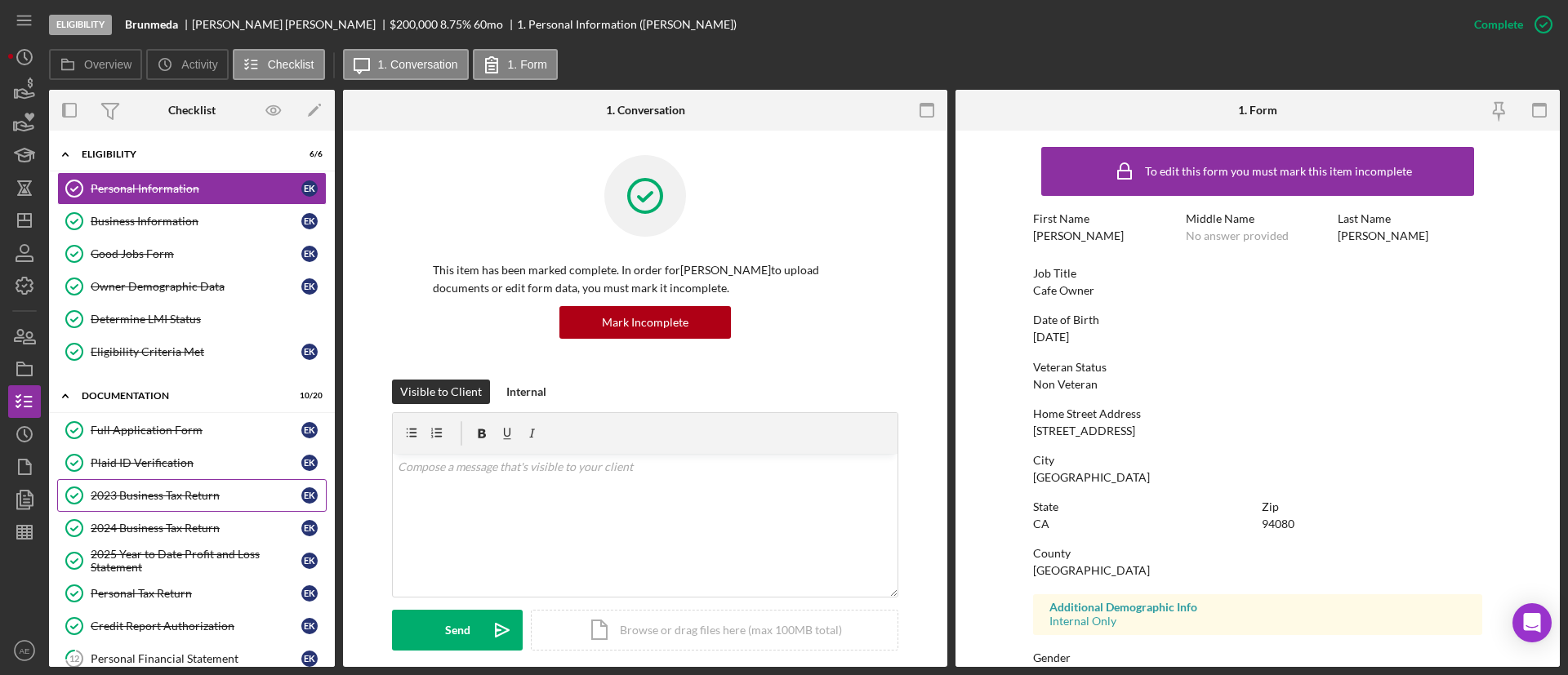
copy div "[GEOGRAPHIC_DATA]"
drag, startPoint x: 1258, startPoint y: 525, endPoint x: 1296, endPoint y: 522, distance: 38.1
click at [1293, 522] on div "State [US_STATE] Zip 94080" at bounding box center [1257, 524] width 449 height 47
click at [1301, 524] on div "Zip 94080" at bounding box center [1371, 515] width 220 height 30
drag, startPoint x: 1260, startPoint y: 523, endPoint x: 1302, endPoint y: 523, distance: 42.0
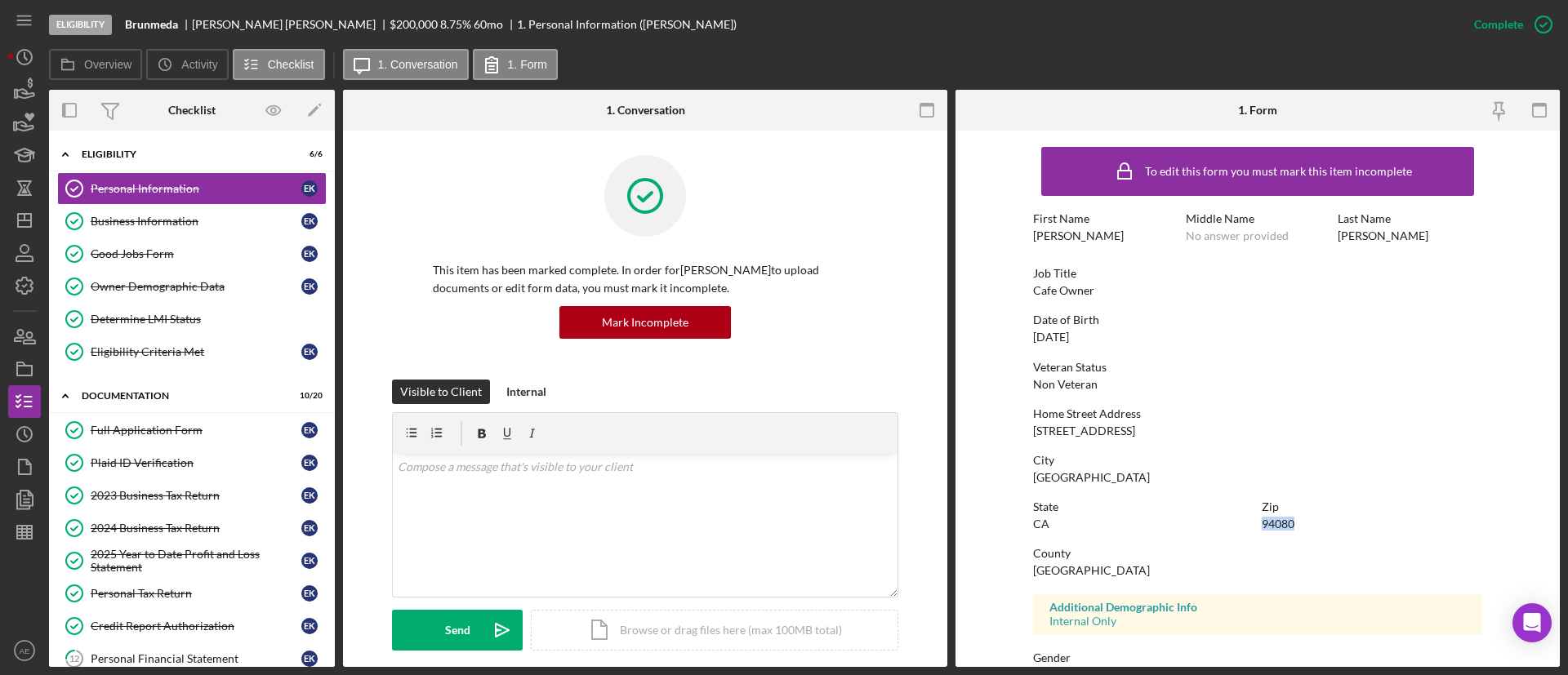
click at [1302, 523] on div "Zip 94080" at bounding box center [1371, 515] width 220 height 30
copy div "94080"
click at [28, 228] on icon "Icon/Dashboard" at bounding box center [24, 220] width 41 height 41
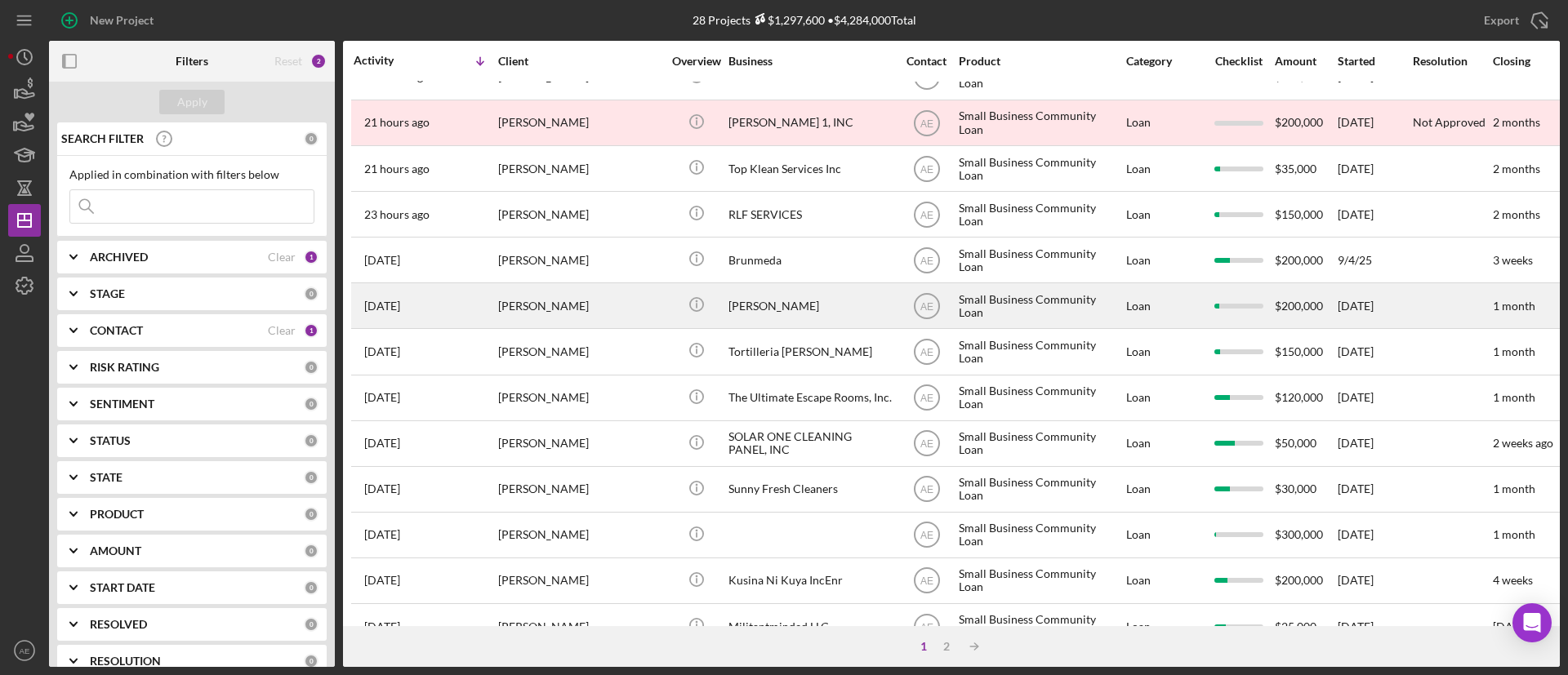
scroll to position [245, 0]
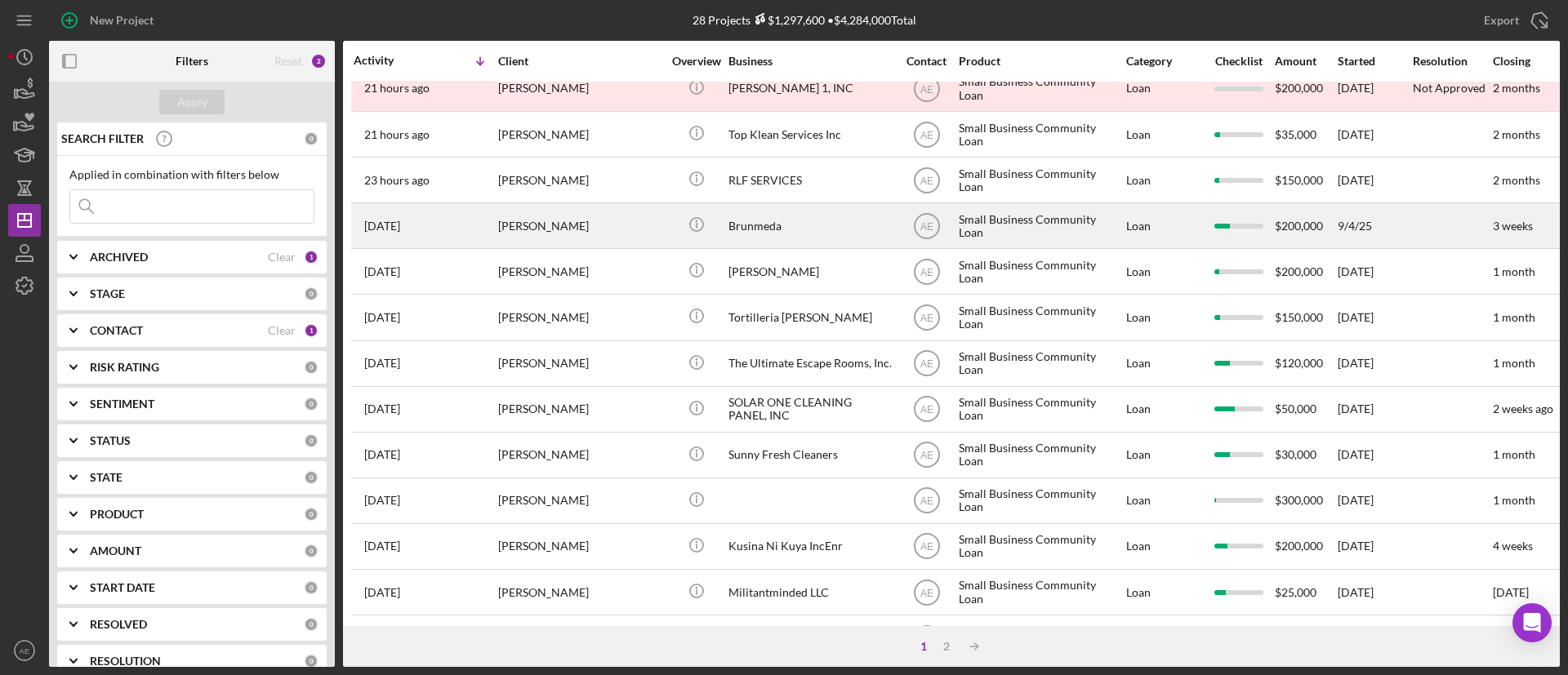
click at [609, 226] on div "[PERSON_NAME]" at bounding box center [580, 225] width 163 height 44
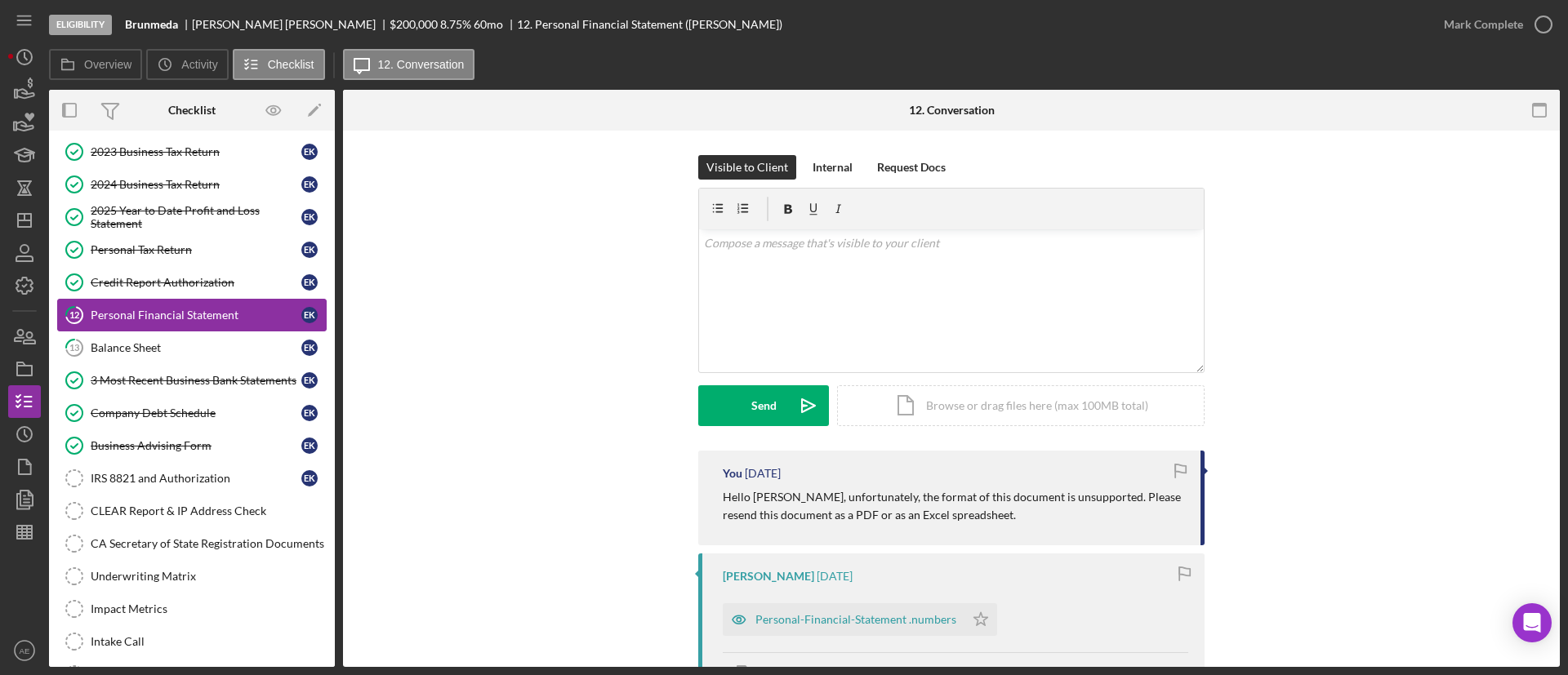
scroll to position [177, 0]
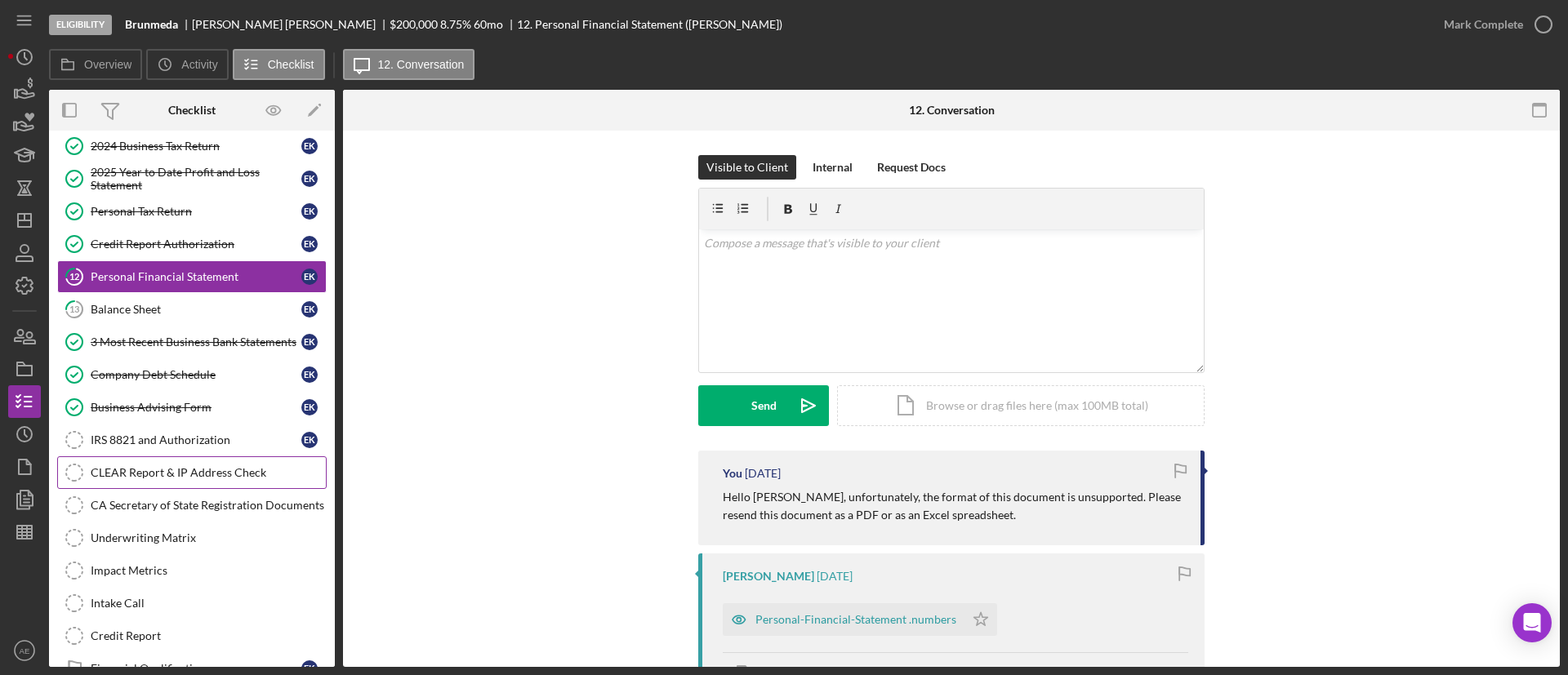
click at [206, 461] on link "CLEAR Report & IP Address Check CLEAR Report & IP Address Check" at bounding box center [192, 473] width 270 height 33
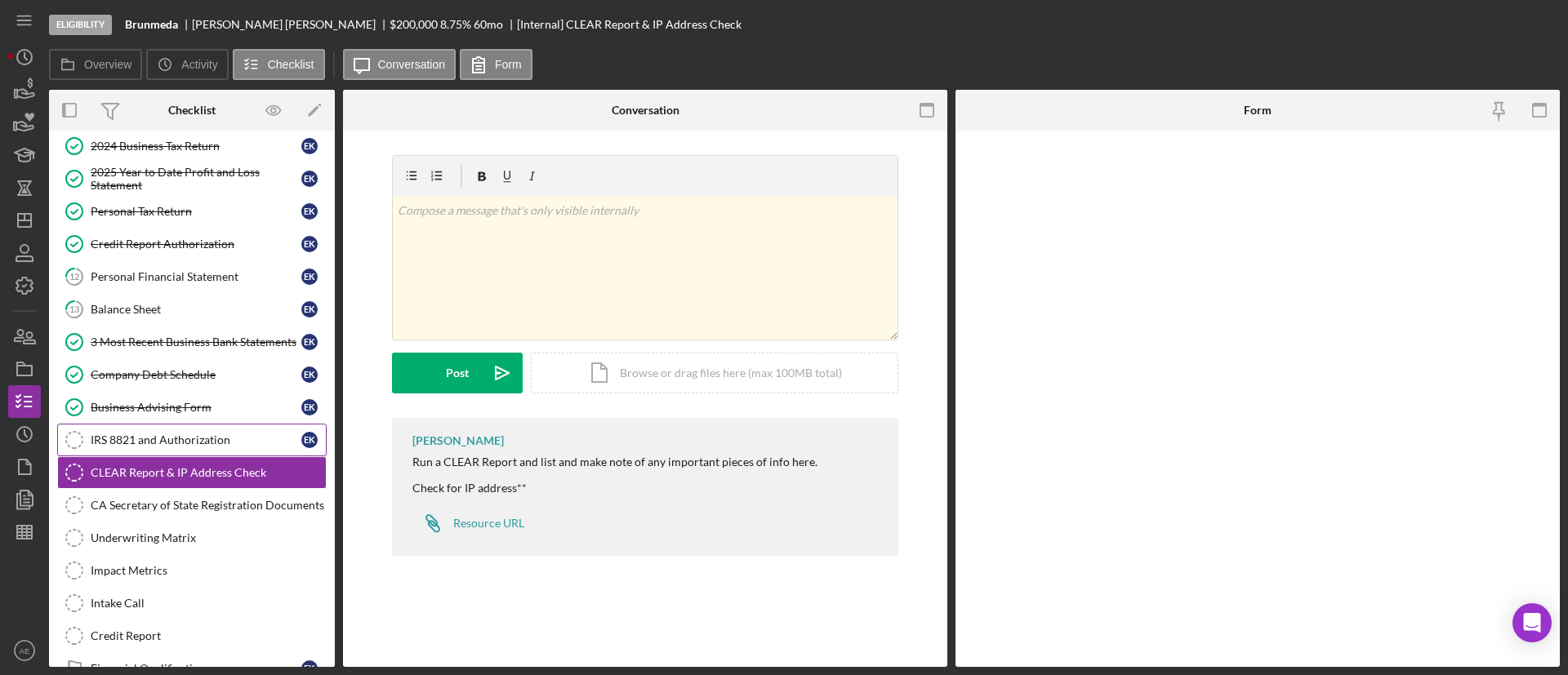
click at [194, 434] on div "IRS 8821 and Authorization" at bounding box center [195, 439] width 210 height 13
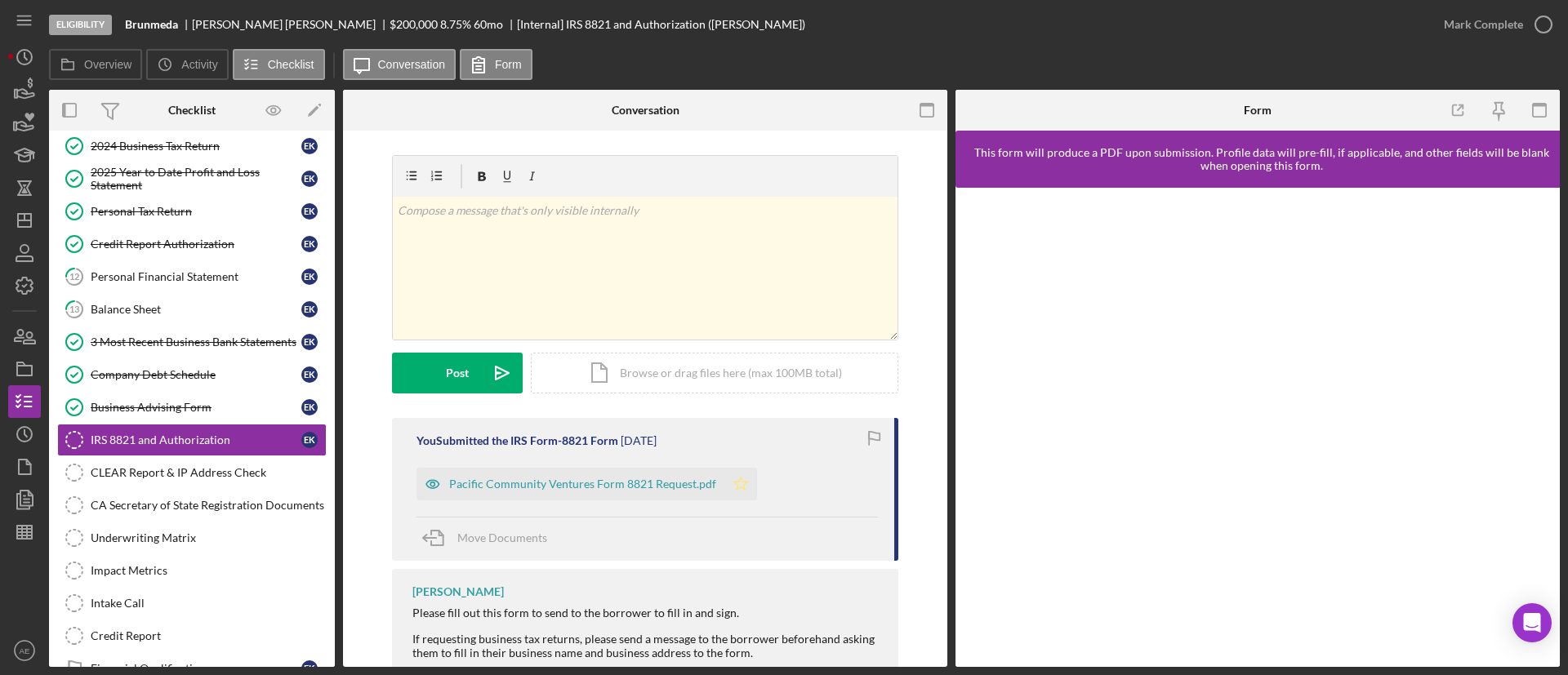
click at [724, 481] on icon "Icon/Star" at bounding box center [741, 484] width 33 height 33
click at [201, 484] on link "CLEAR Report & IP Address Check CLEAR Report & IP Address Check" at bounding box center [192, 473] width 270 height 33
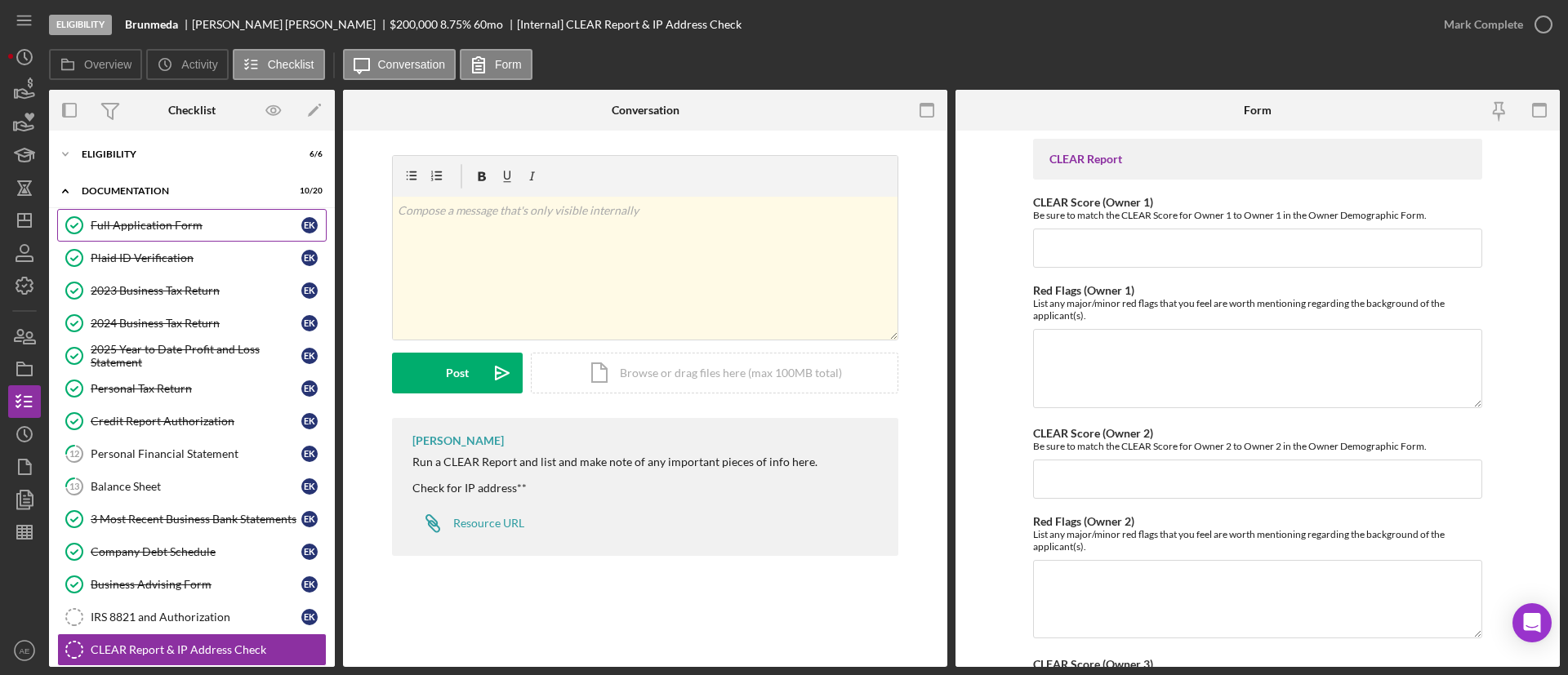
click at [189, 219] on div "Full Application Form" at bounding box center [195, 225] width 210 height 13
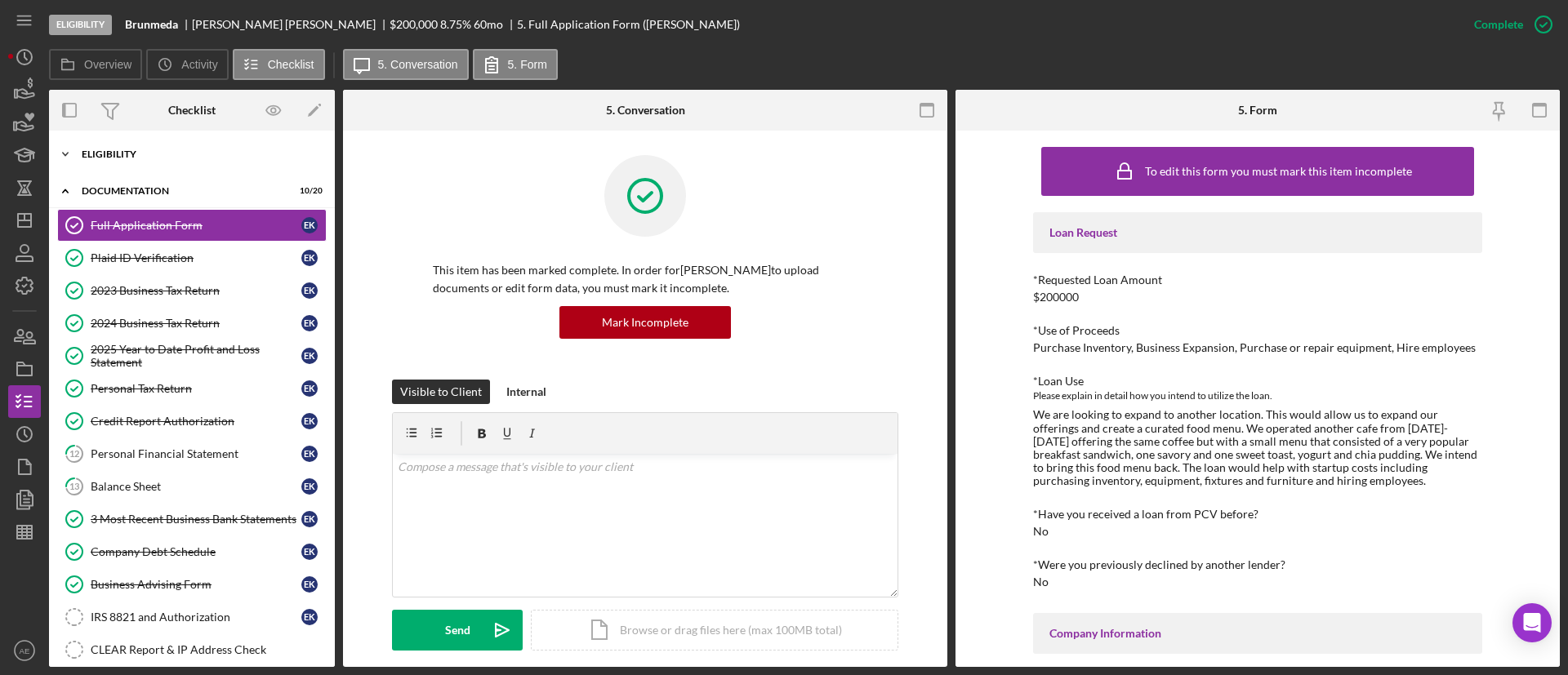
click at [154, 156] on div "Eligibility" at bounding box center [198, 154] width 233 height 10
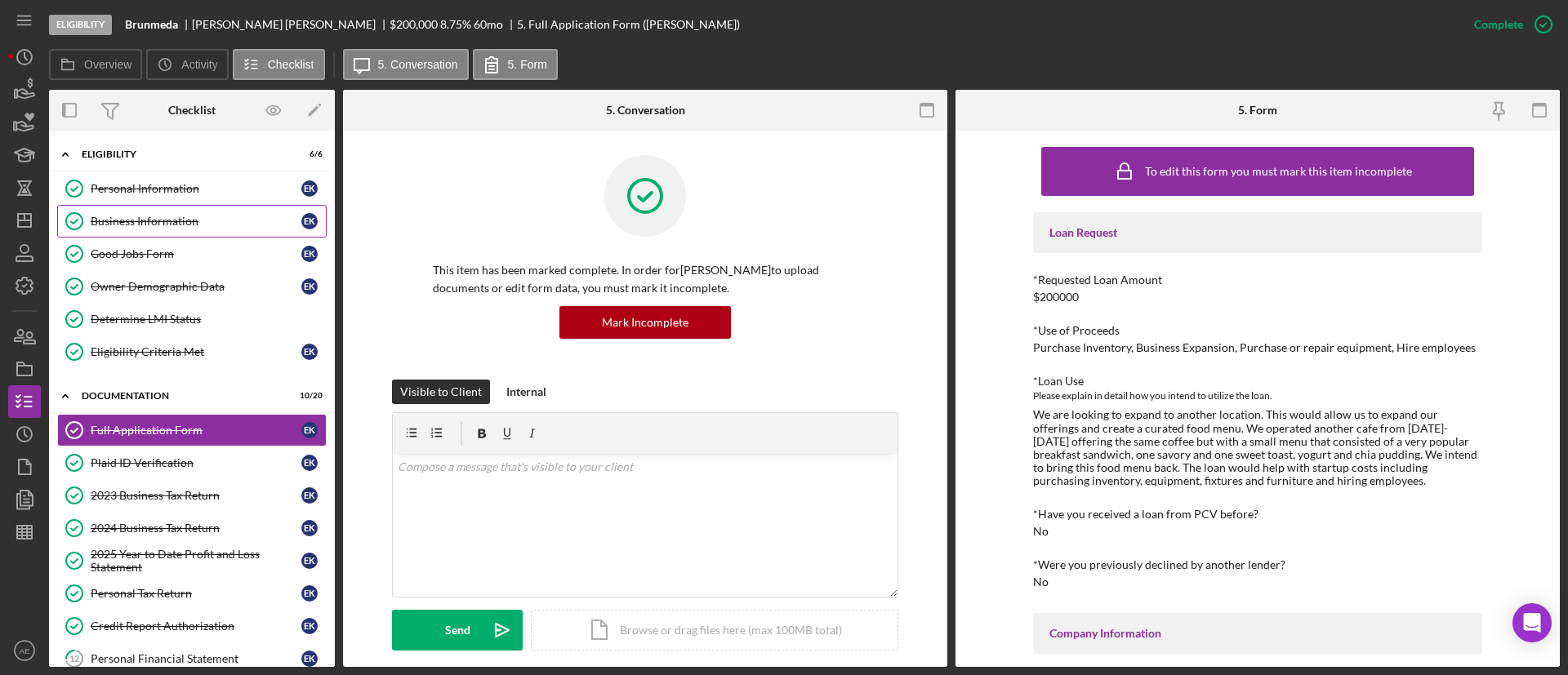
click at [169, 214] on div "Business Information" at bounding box center [195, 220] width 210 height 13
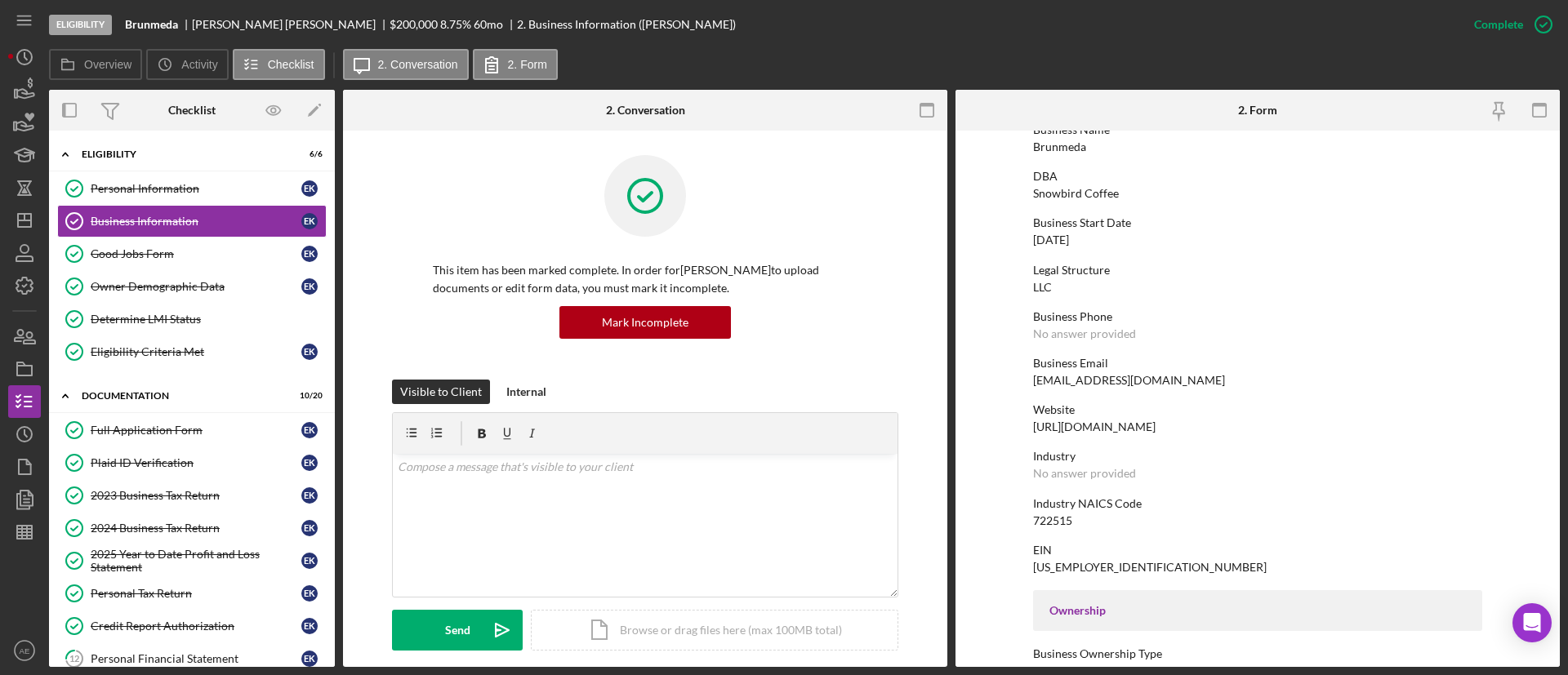
scroll to position [122, 0]
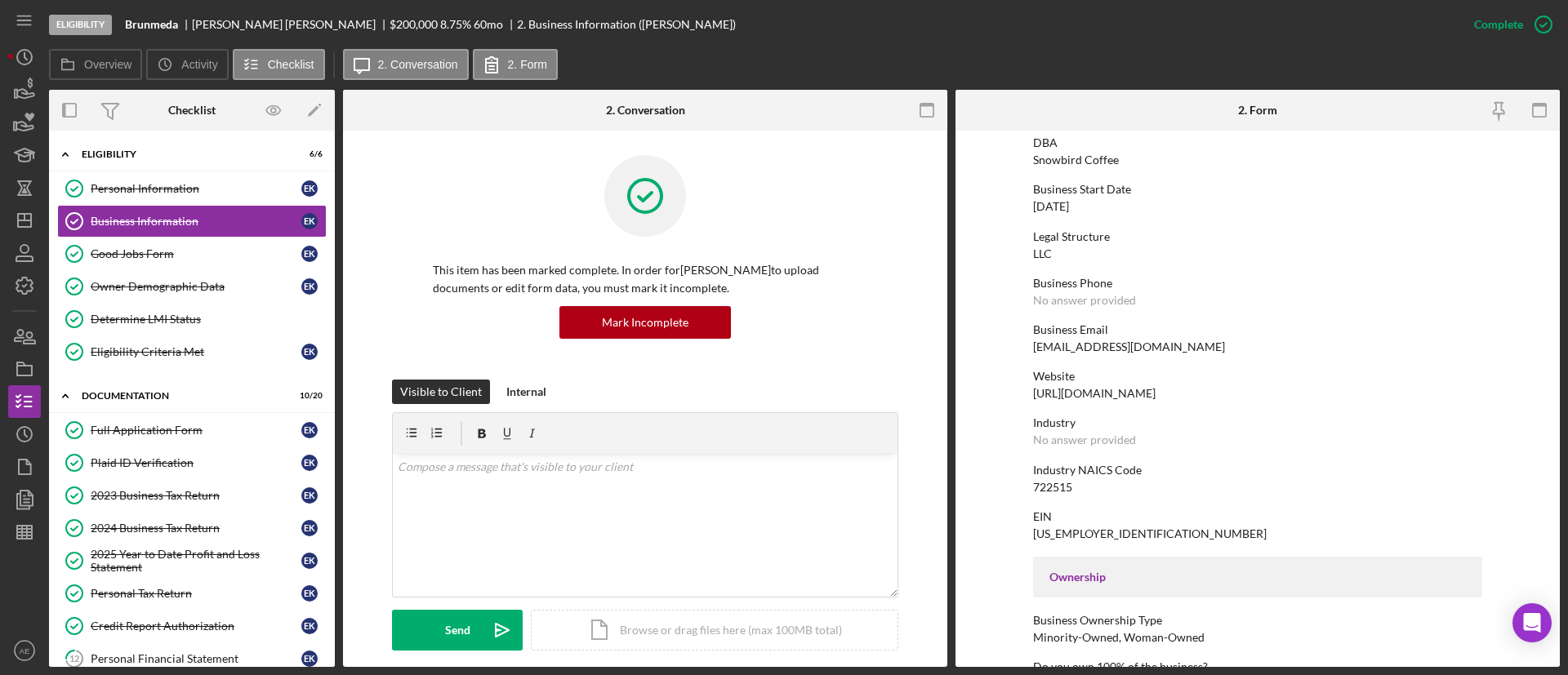
drag, startPoint x: 1031, startPoint y: 397, endPoint x: 1244, endPoint y: 381, distance: 213.6
click at [1244, 381] on div "Website [URL][DOMAIN_NAME]" at bounding box center [1257, 384] width 449 height 30
drag, startPoint x: 1197, startPoint y: 394, endPoint x: 987, endPoint y: 390, distance: 210.0
click at [987, 390] on form "To edit this form you must mark this item incomplete Business Name Brunmeda DBA…" at bounding box center [1257, 399] width 604 height 536
copy div "[URL][DOMAIN_NAME]"
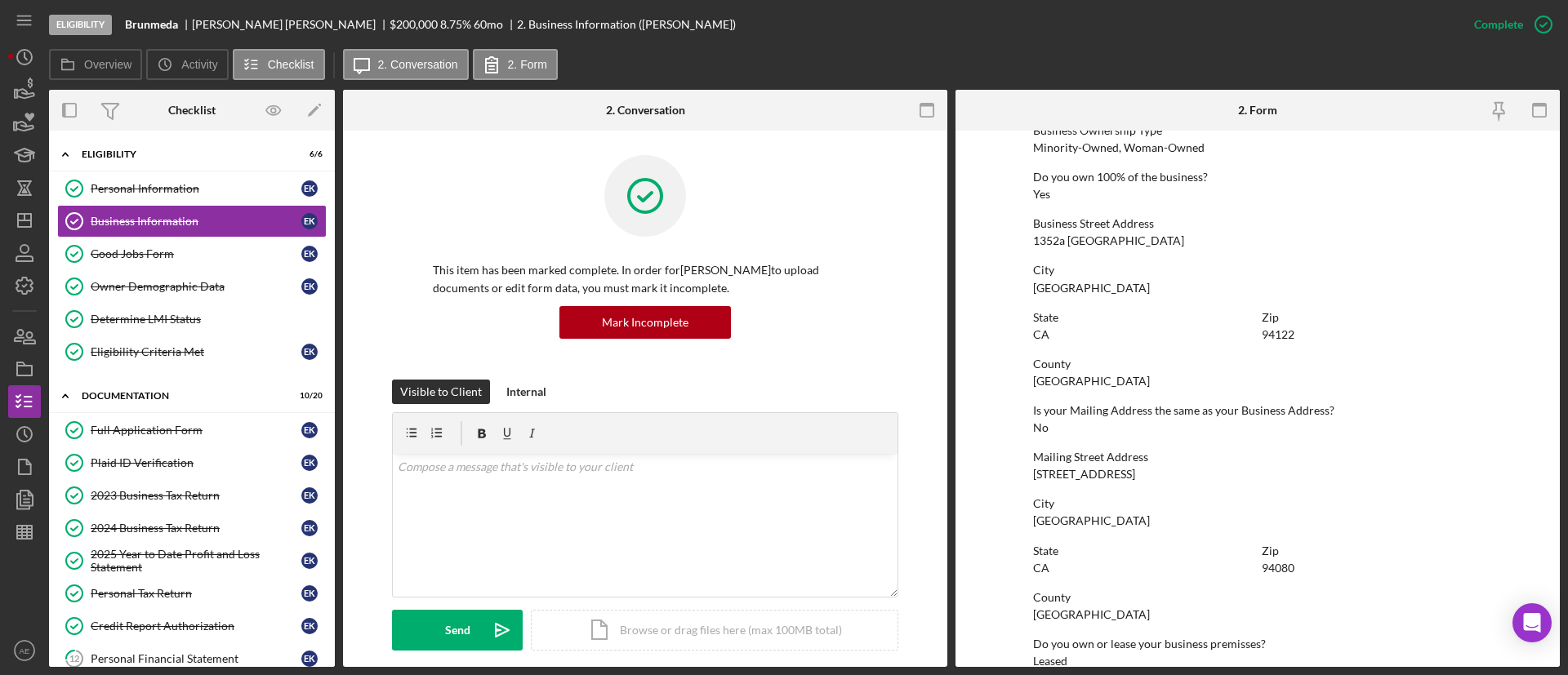
scroll to position [490, 0]
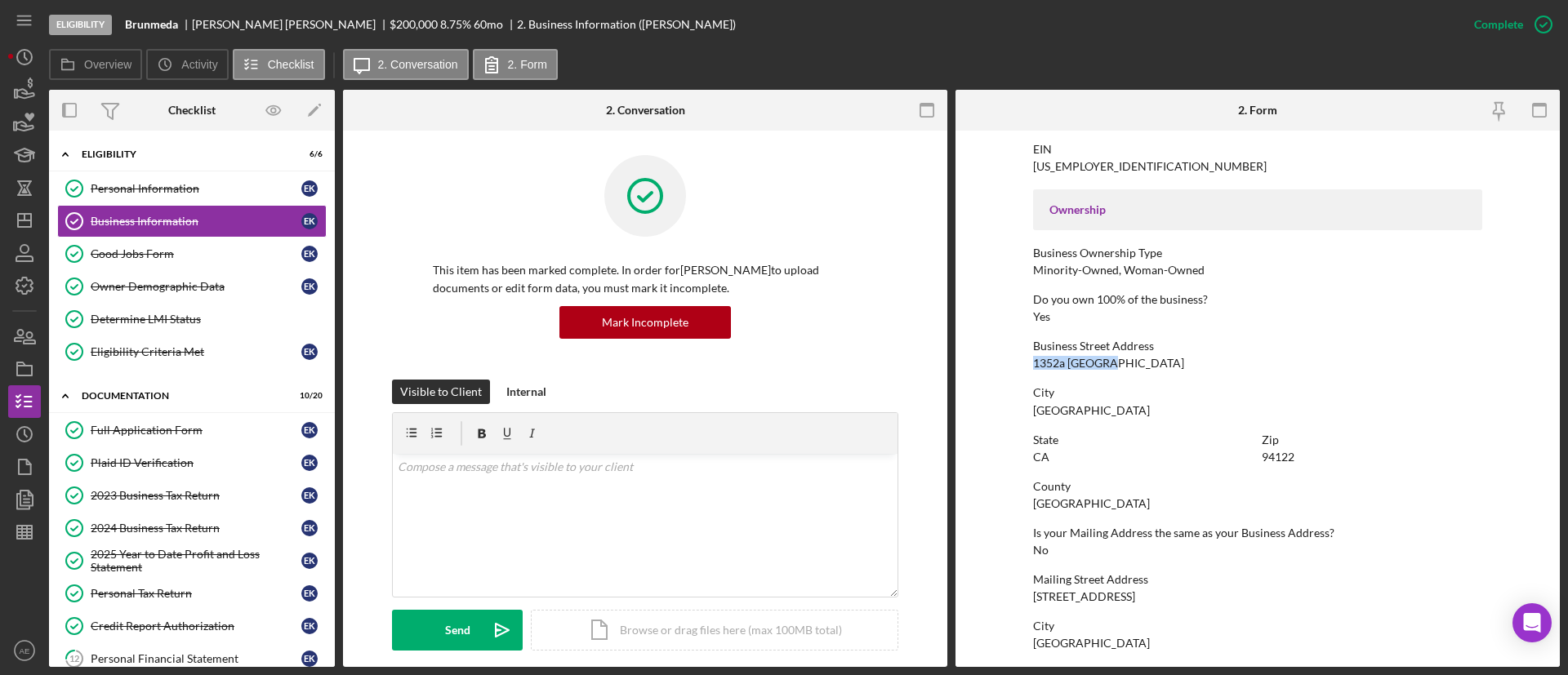
drag, startPoint x: 1020, startPoint y: 357, endPoint x: 1139, endPoint y: 369, distance: 119.6
click at [1139, 369] on form "To edit this form you must mark this item incomplete Business Name Brunmeda DBA…" at bounding box center [1257, 399] width 604 height 536
copy div "1352a [GEOGRAPHIC_DATA]"
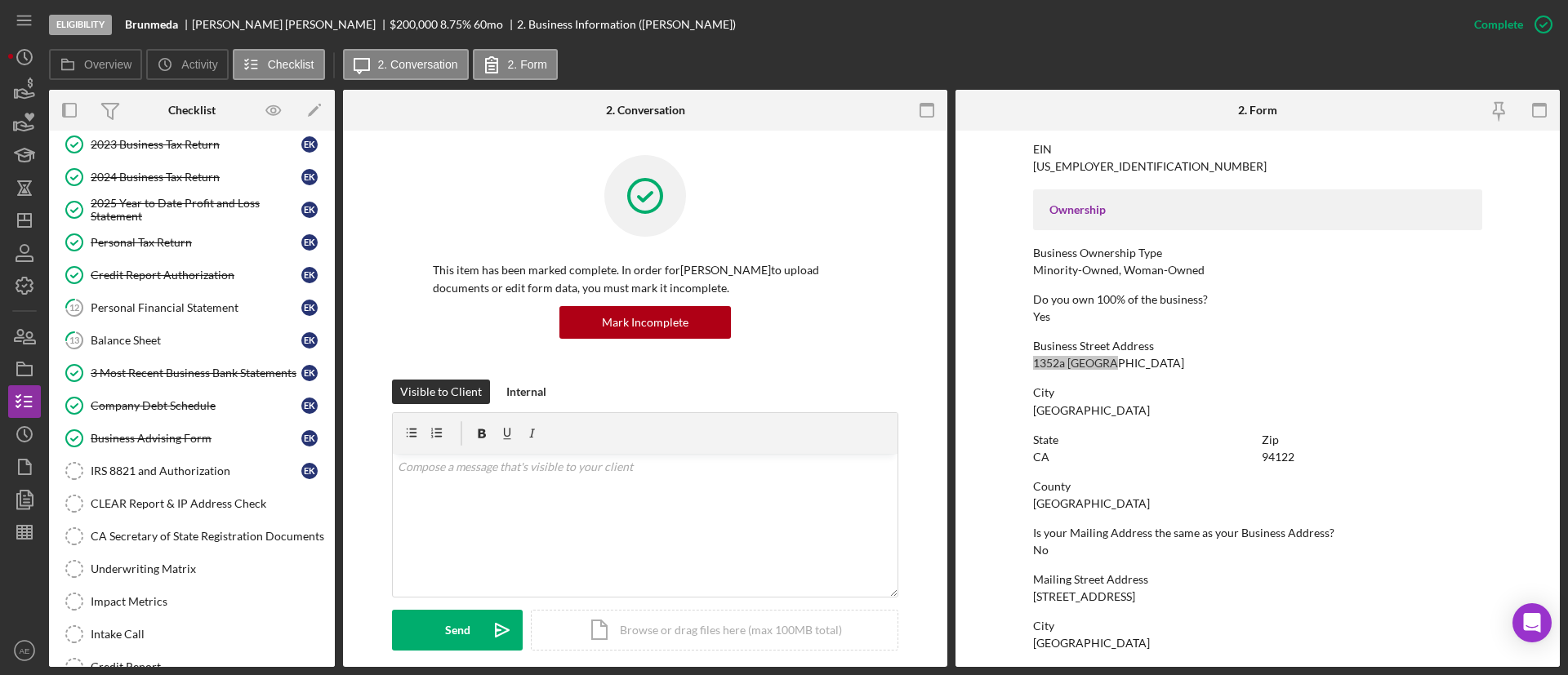
scroll to position [368, 0]
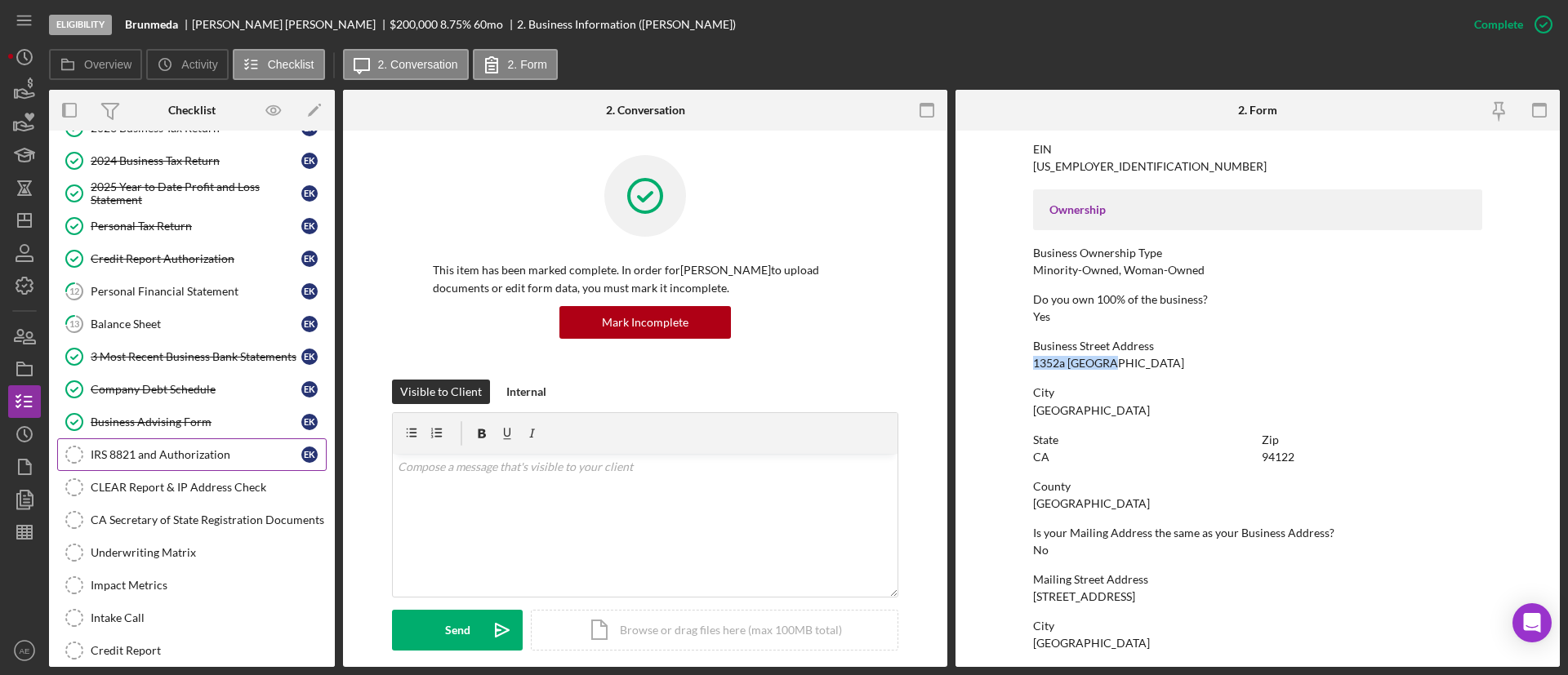
click at [166, 454] on div "IRS 8821 and Authorization" at bounding box center [195, 454] width 210 height 13
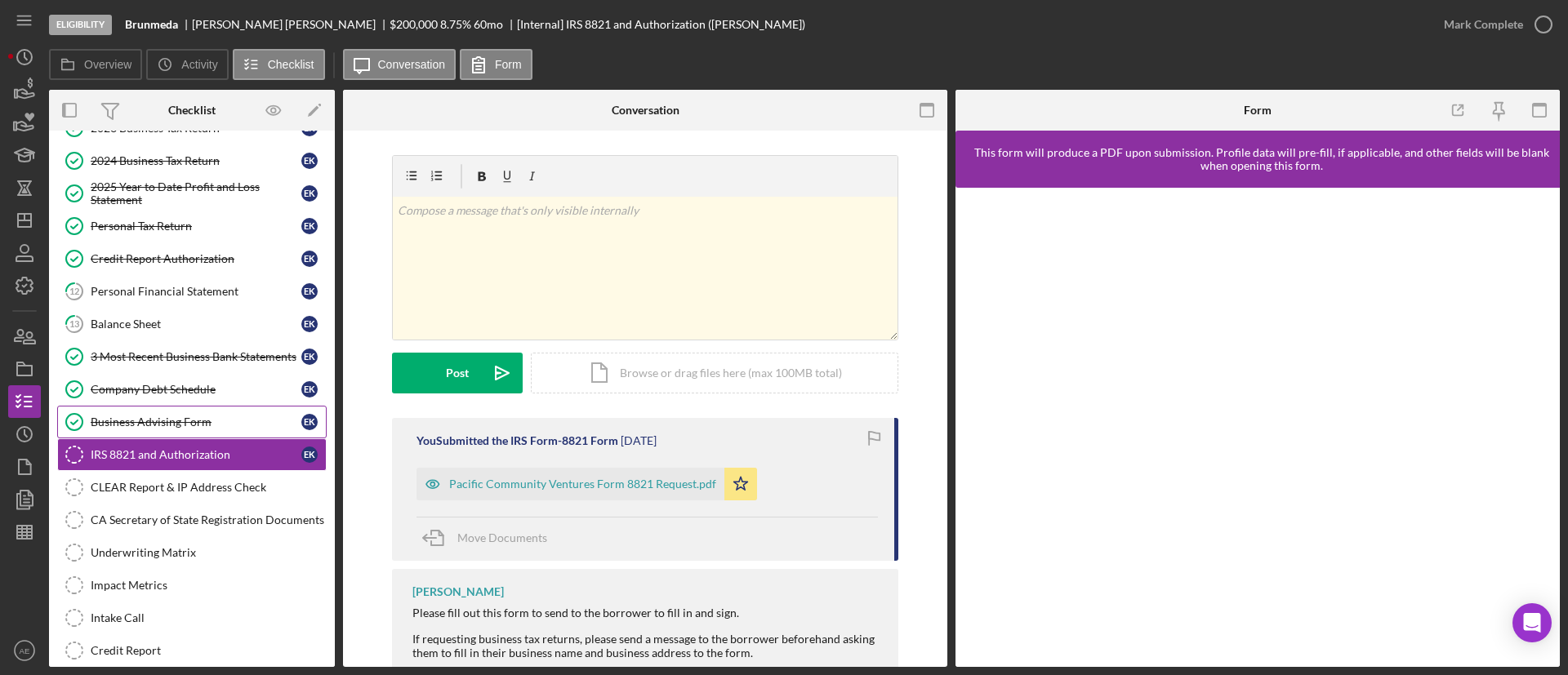
scroll to position [490, 0]
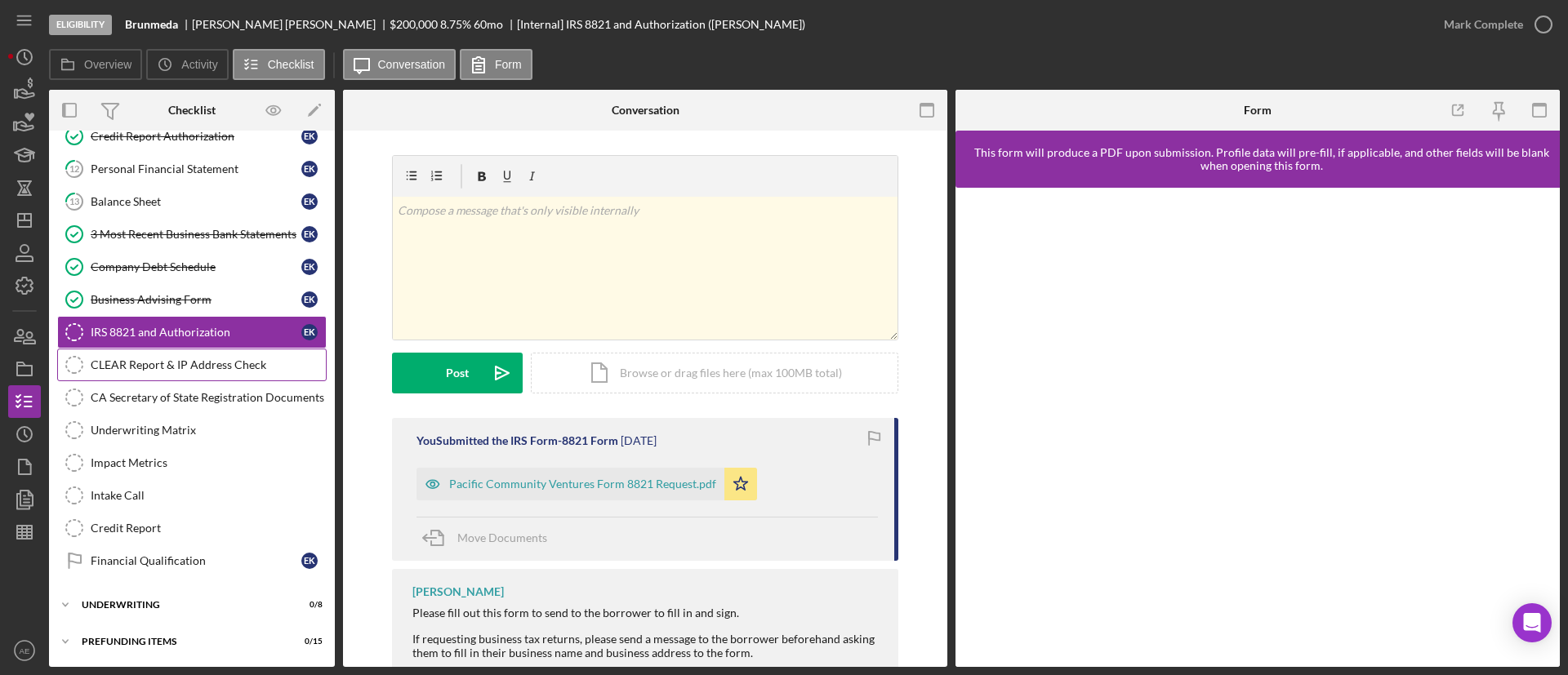
click at [178, 359] on div "CLEAR Report & IP Address Check" at bounding box center [208, 365] width 235 height 13
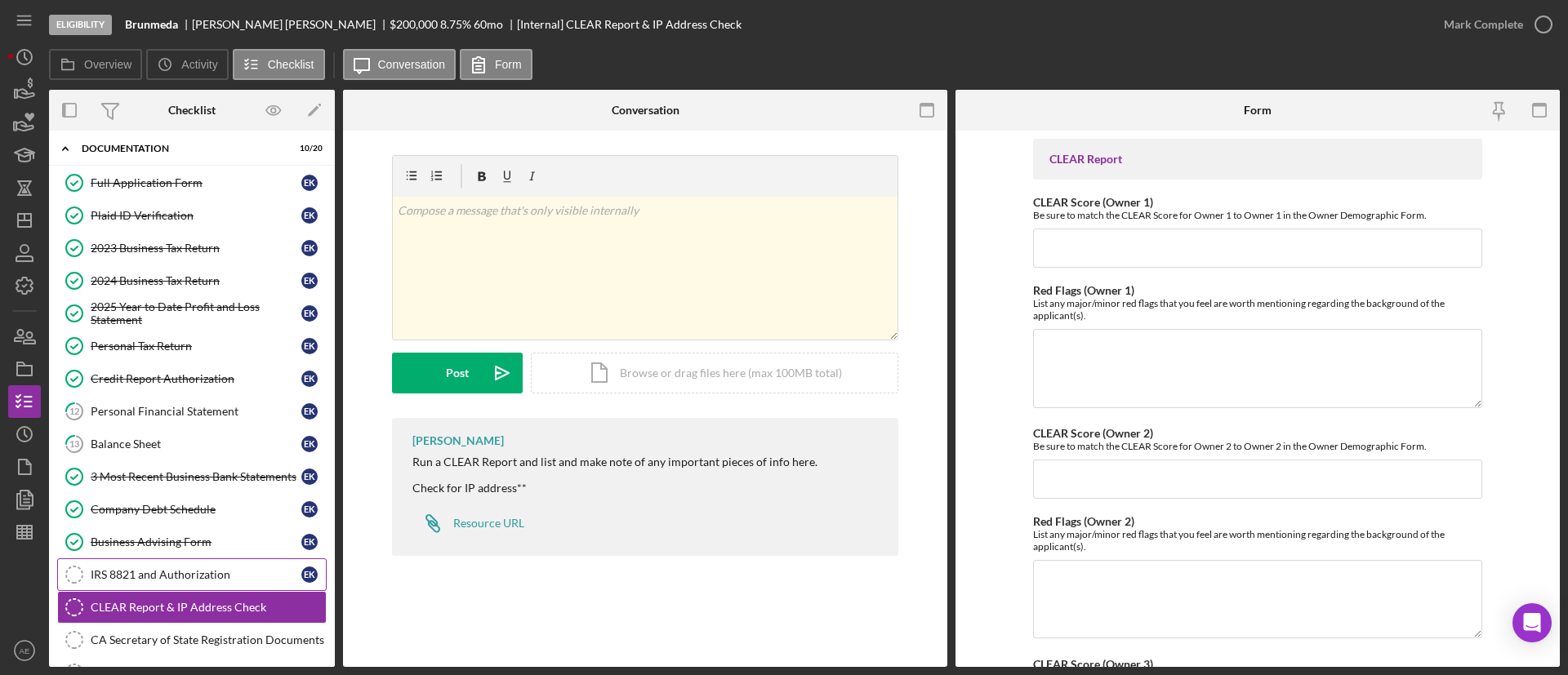
scroll to position [245, 0]
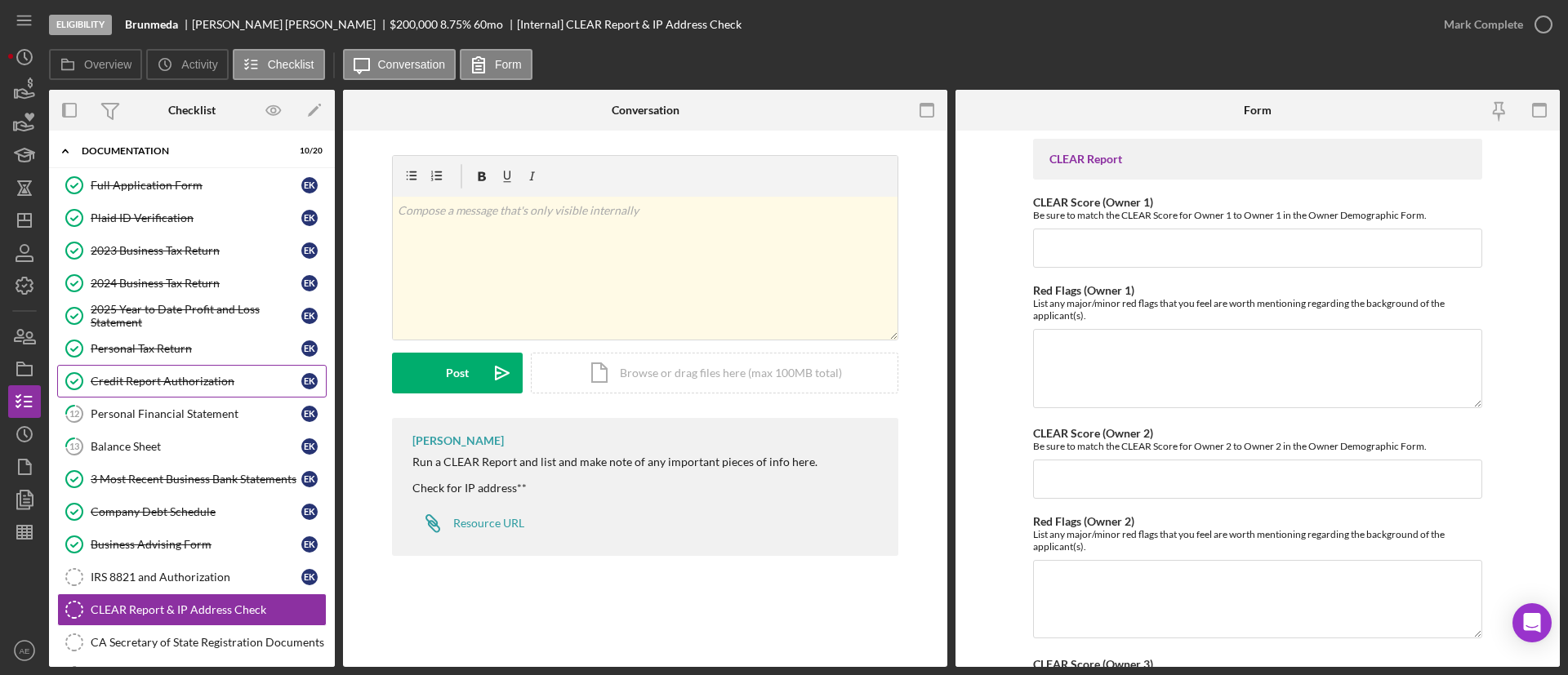
click at [225, 384] on div "Credit Report Authorization" at bounding box center [195, 380] width 210 height 13
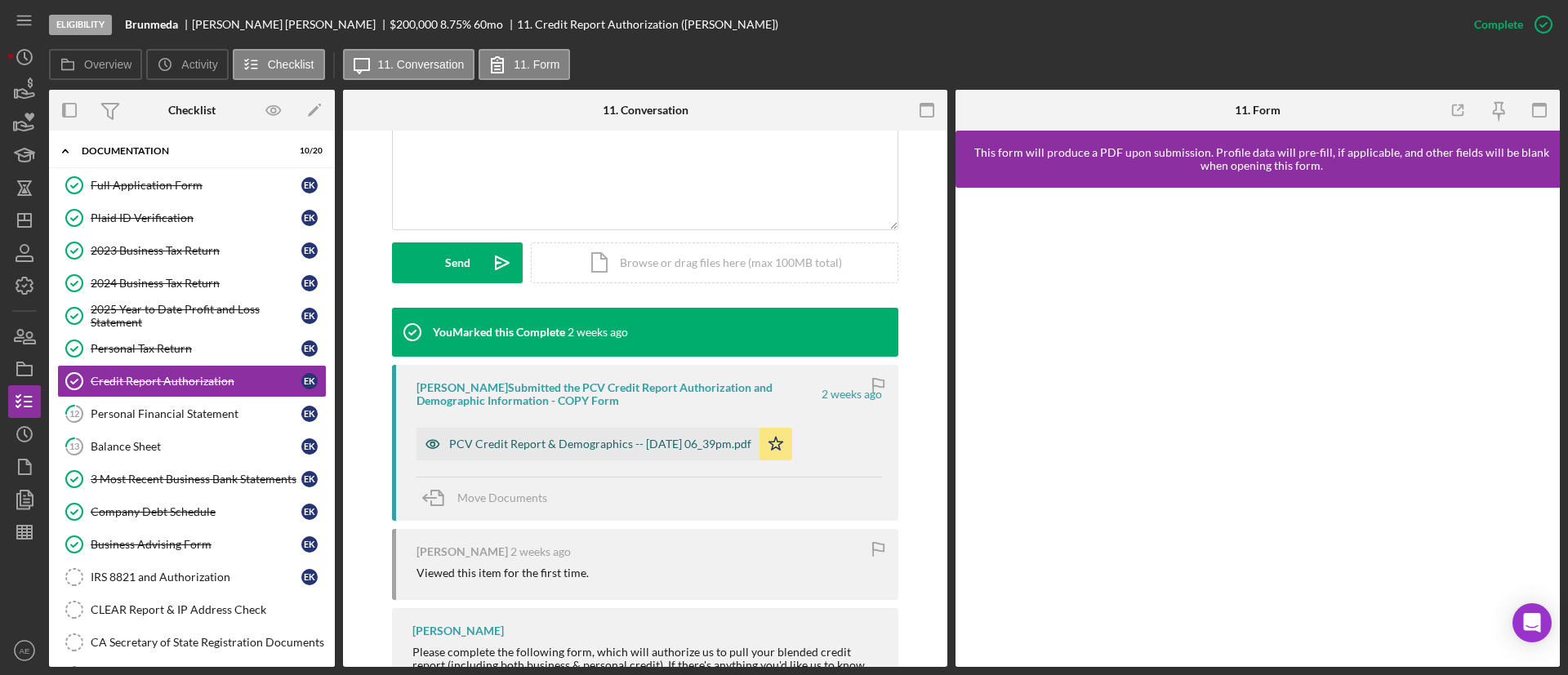
click at [582, 458] on div "PCV Credit Report & Demographics -- [DATE] 06_39pm.pdf" at bounding box center [588, 444] width 343 height 33
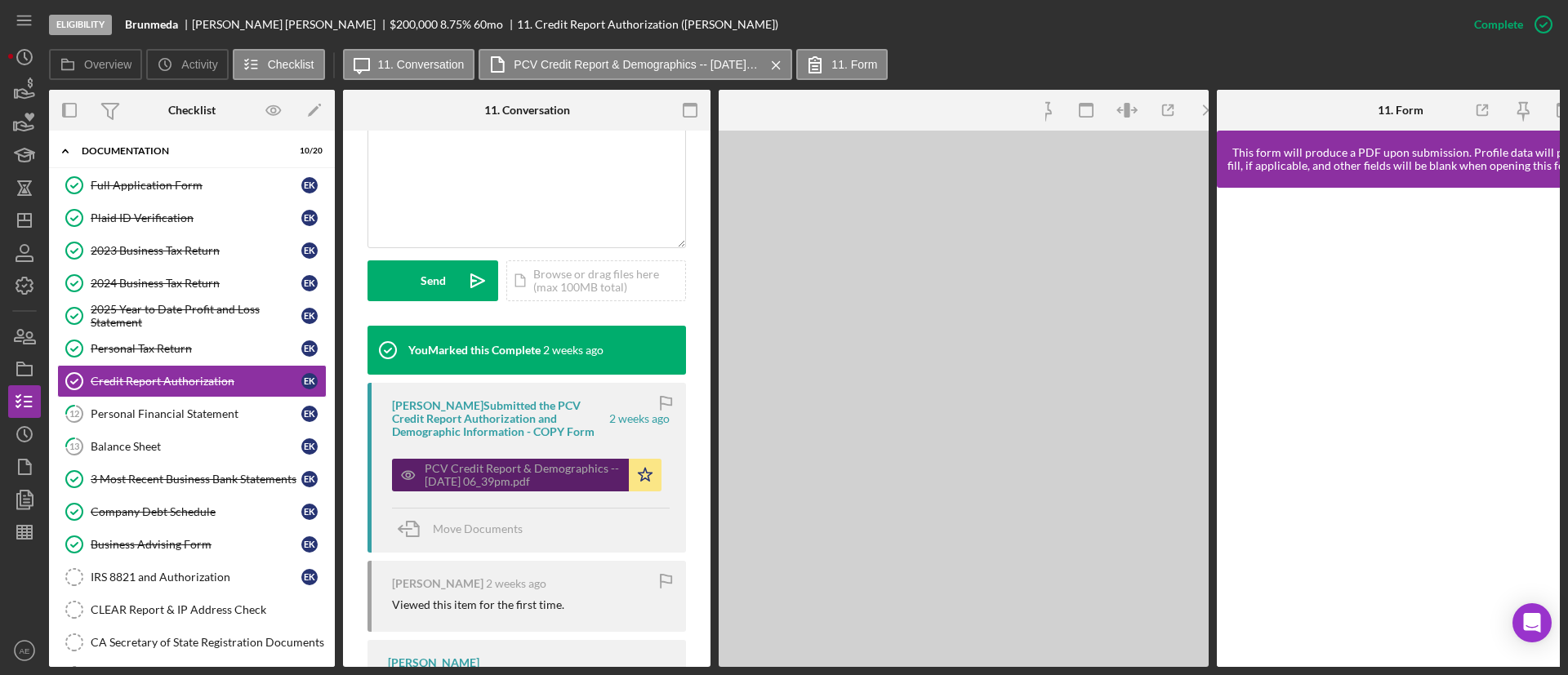
scroll to position [385, 0]
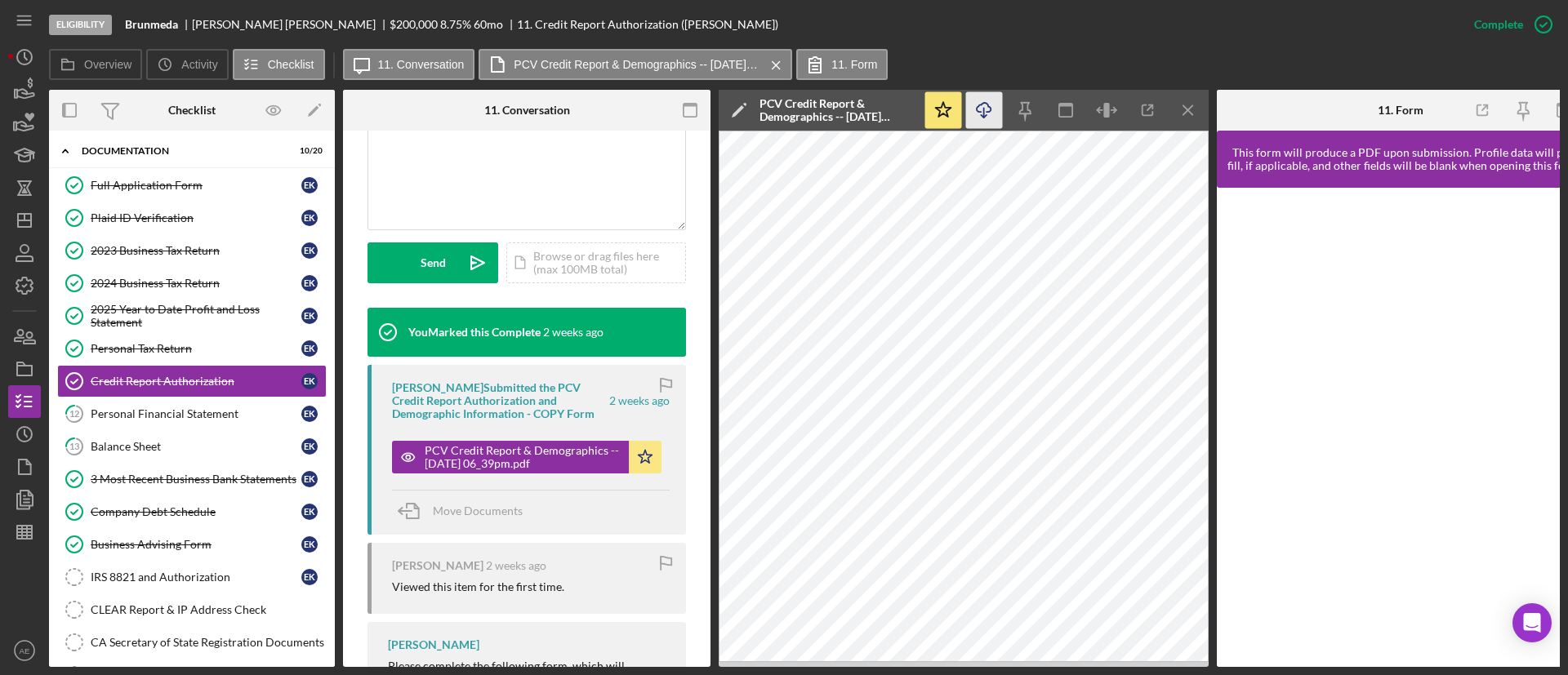
click at [991, 113] on icon "Icon/Download" at bounding box center [984, 111] width 37 height 37
drag, startPoint x: 194, startPoint y: 20, endPoint x: 200, endPoint y: 45, distance: 25.7
click at [246, 24] on div "[PERSON_NAME]" at bounding box center [291, 24] width 198 height 13
copy div "[PERSON_NAME]"
drag, startPoint x: 126, startPoint y: 27, endPoint x: 172, endPoint y: 27, distance: 46.0
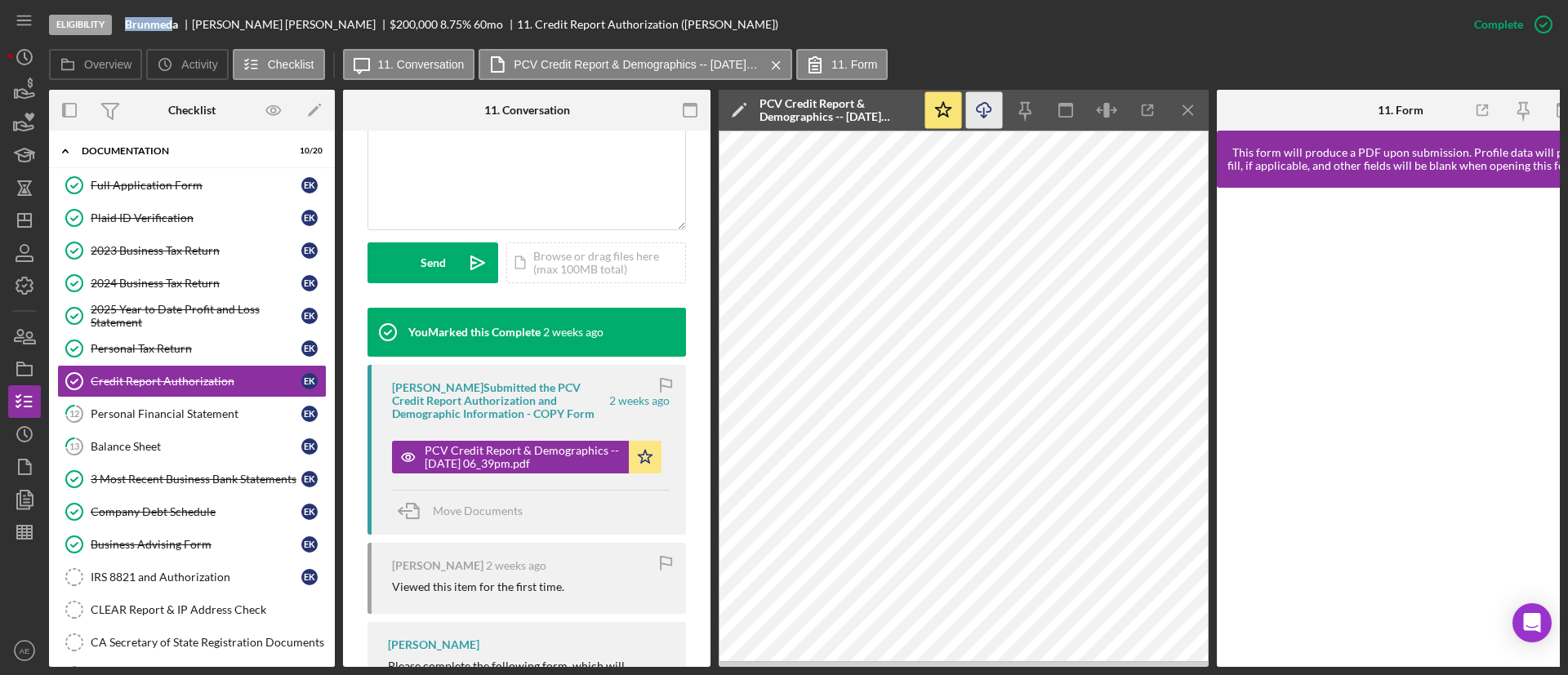
click at [172, 27] on b "Brunmeda" at bounding box center [151, 24] width 53 height 13
copy b "Brunmed"
click at [222, 195] on link "Full Application Form Full Application Form E K" at bounding box center [192, 185] width 270 height 33
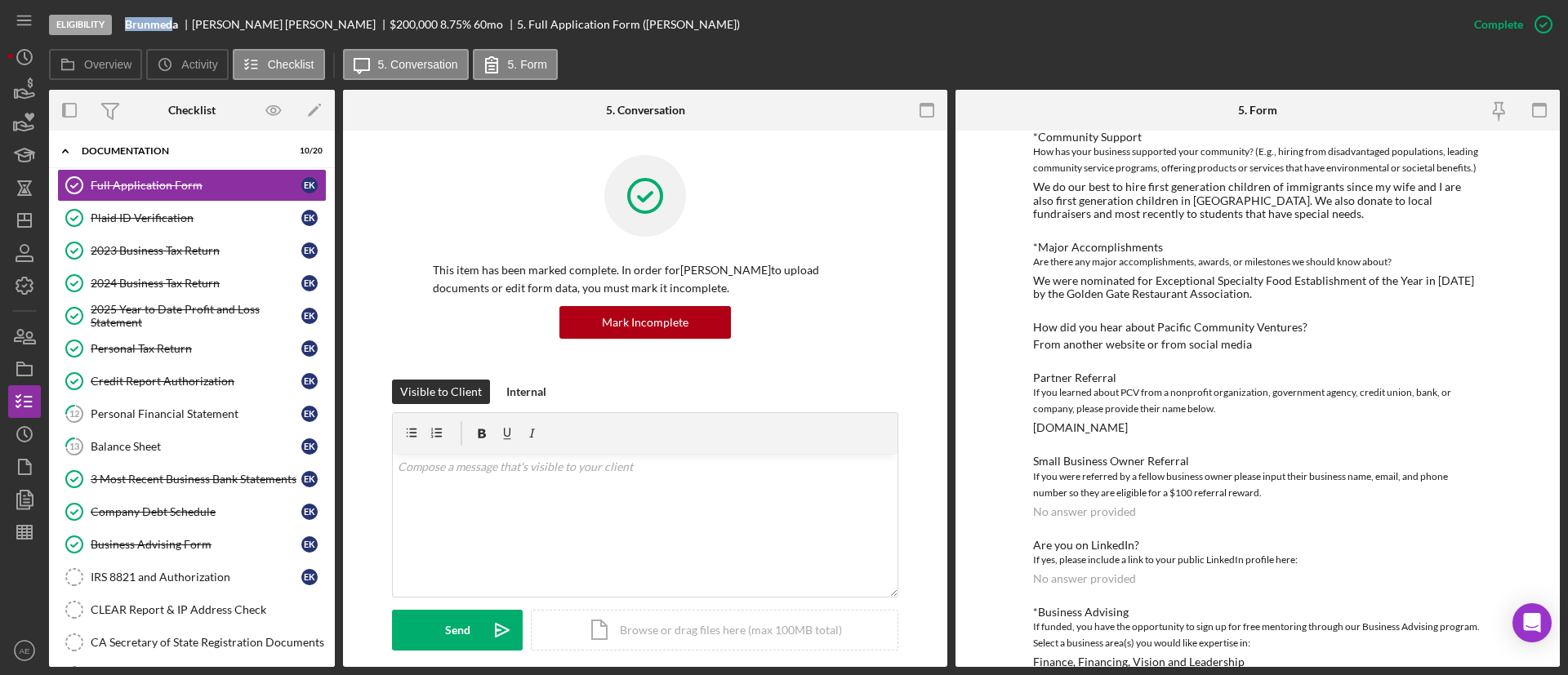
scroll to position [1338, 0]
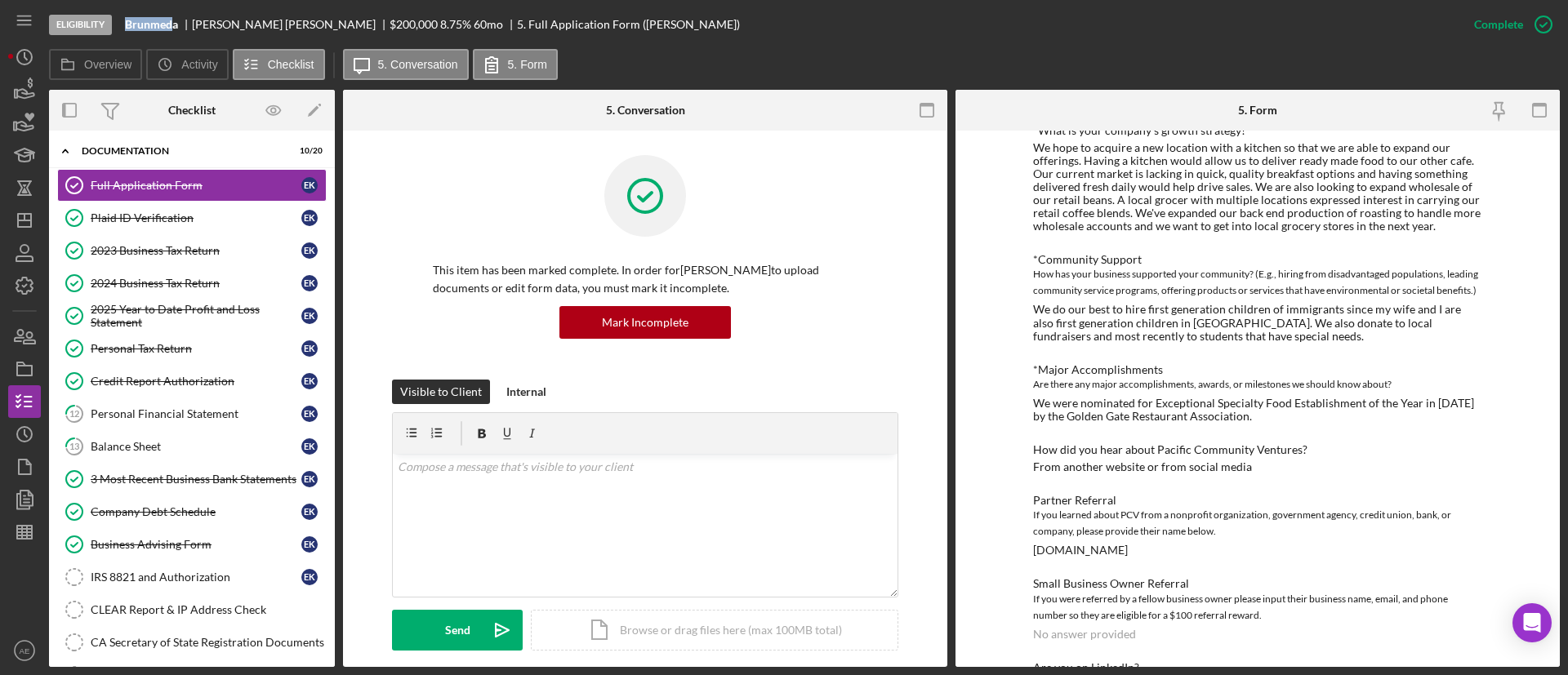
click at [163, 28] on b "Brunmeda" at bounding box center [151, 24] width 53 height 13
drag, startPoint x: 124, startPoint y: 26, endPoint x: 167, endPoint y: 28, distance: 43.0
click at [167, 28] on div "Eligibility Brunmeda [PERSON_NAME] $200,000 $40,000 8.75 % 60 mo 5. Full Applic…" at bounding box center [753, 24] width 1408 height 49
copy b "Brunme"
drag, startPoint x: 194, startPoint y: 25, endPoint x: 246, endPoint y: 24, distance: 52.0
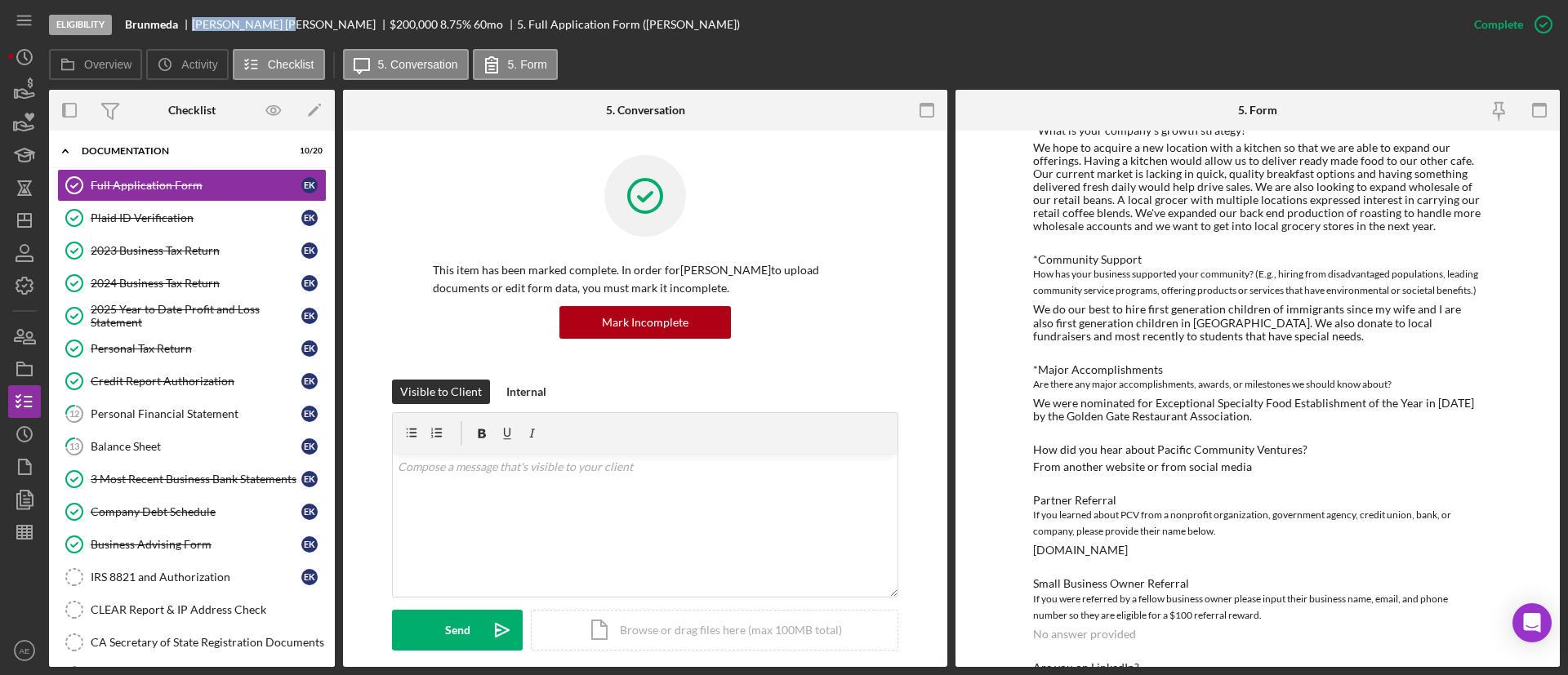
click at [246, 24] on div "[PERSON_NAME]" at bounding box center [291, 24] width 198 height 13
copy div "[PERSON_NAME]"
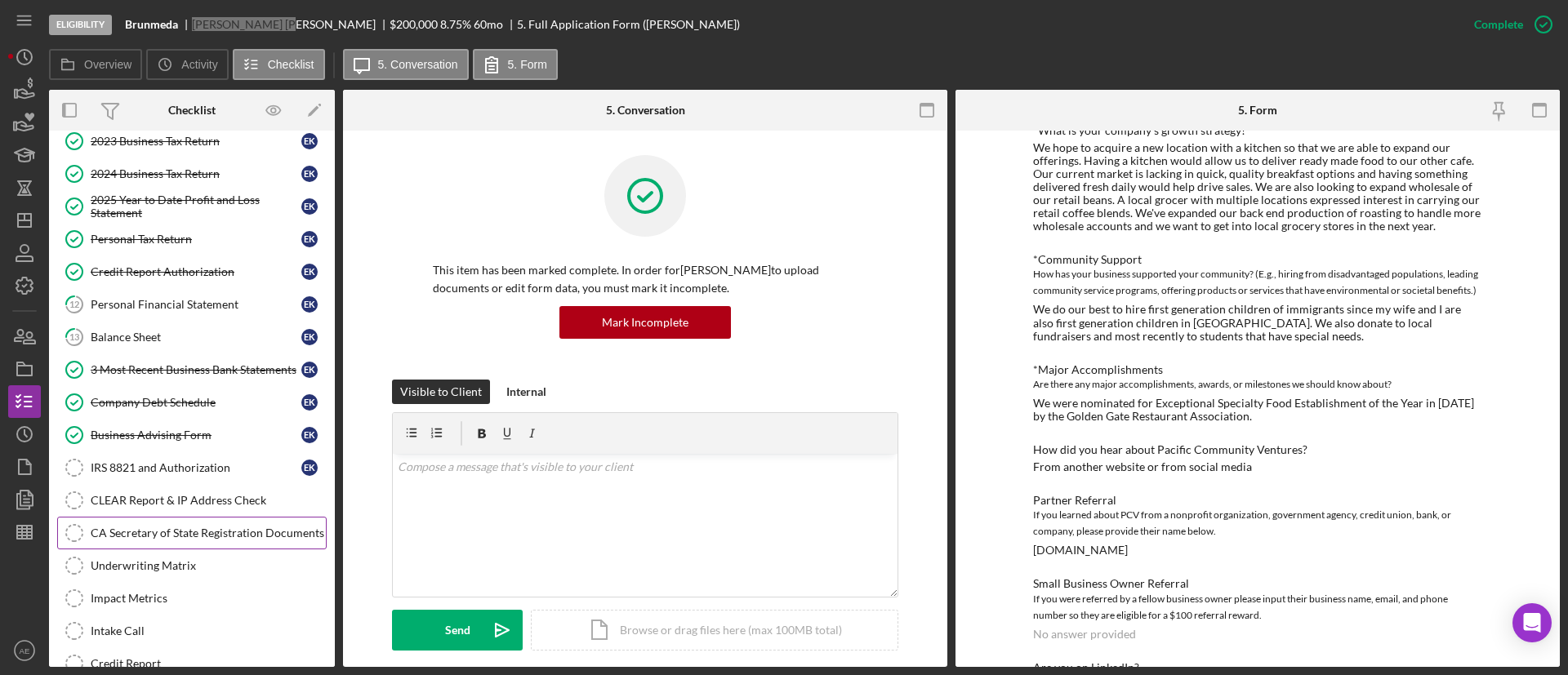
scroll to position [490, 0]
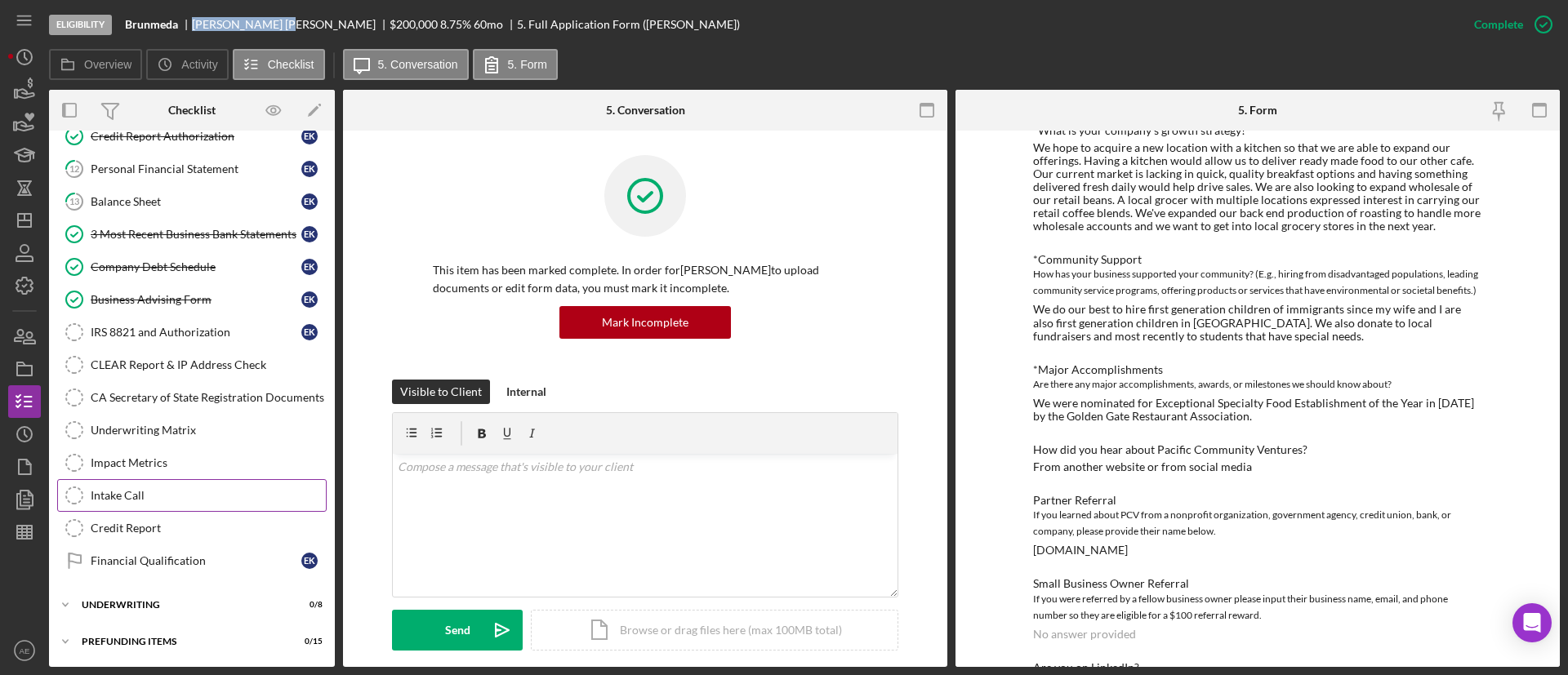
click at [167, 491] on div "Intake Call" at bounding box center [208, 495] width 235 height 13
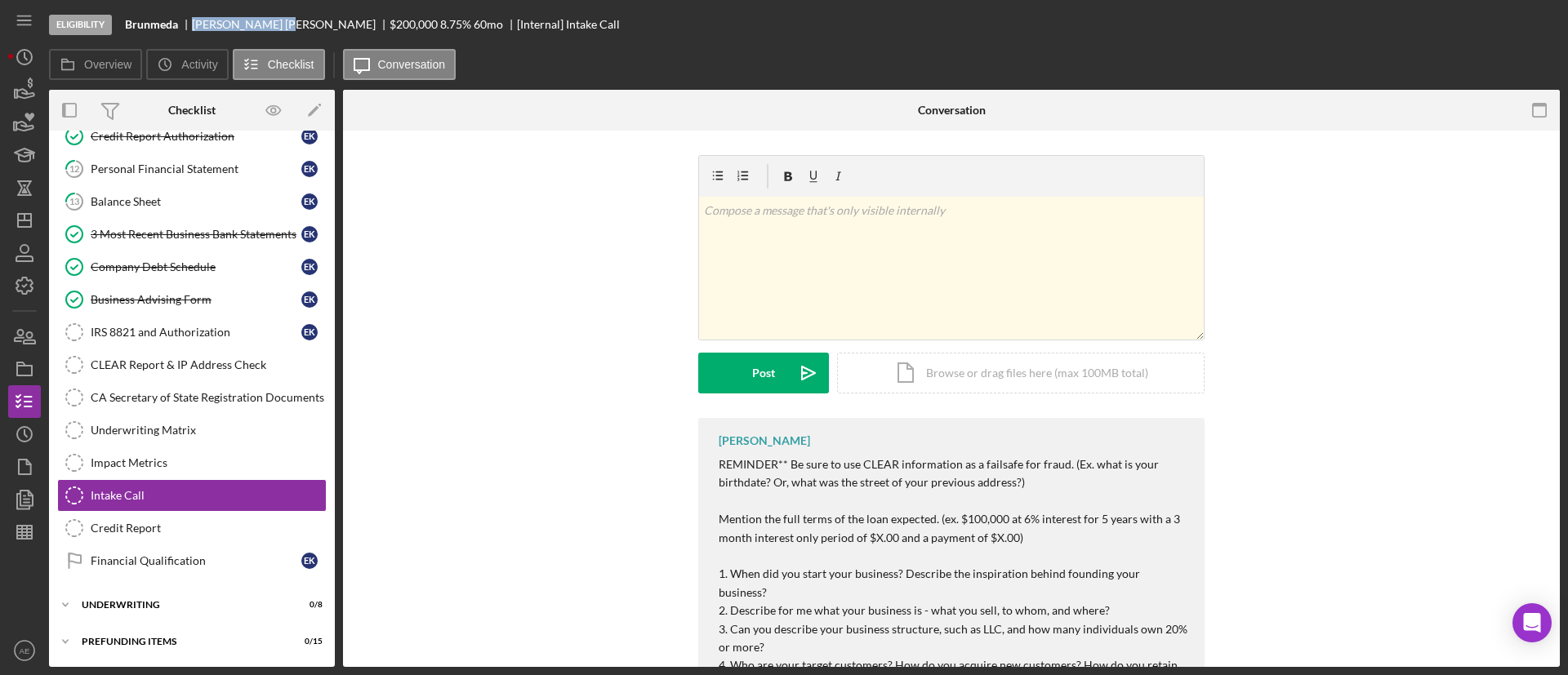
scroll to position [490, 0]
click at [865, 274] on div "v Color teal Color pink Remove color Add row above Add row below Add column bef…" at bounding box center [951, 268] width 504 height 143
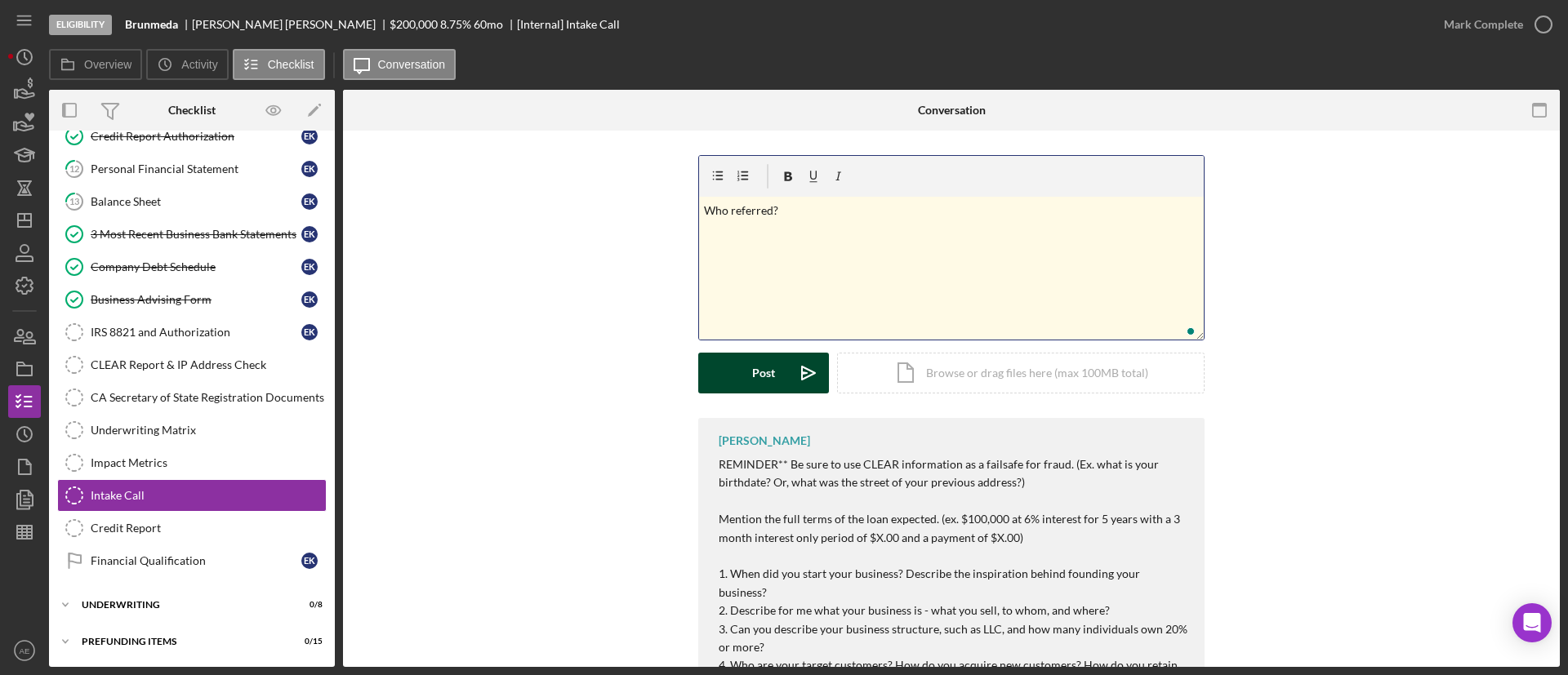
click at [737, 362] on button "Post Icon/icon-invite-send" at bounding box center [763, 373] width 131 height 41
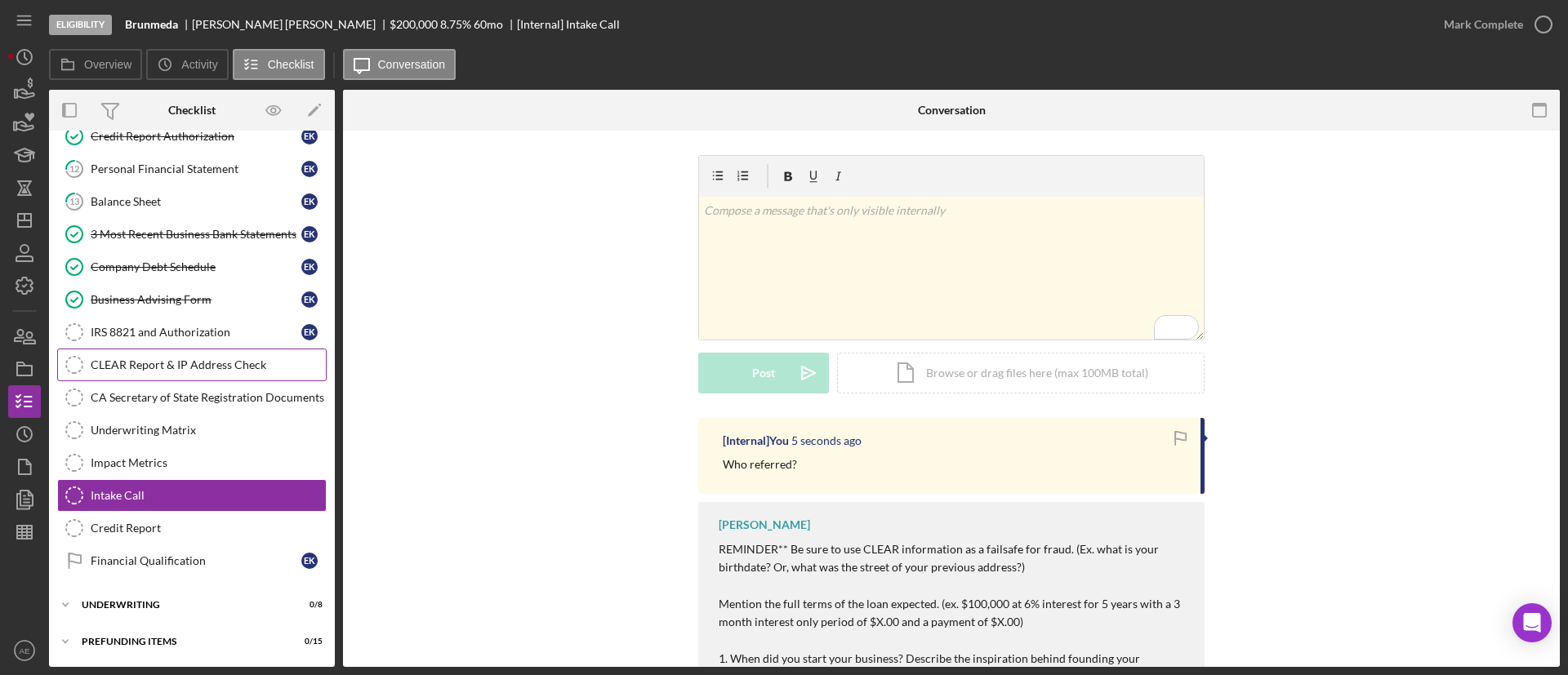
click at [204, 360] on div "CLEAR Report & IP Address Check" at bounding box center [208, 365] width 235 height 13
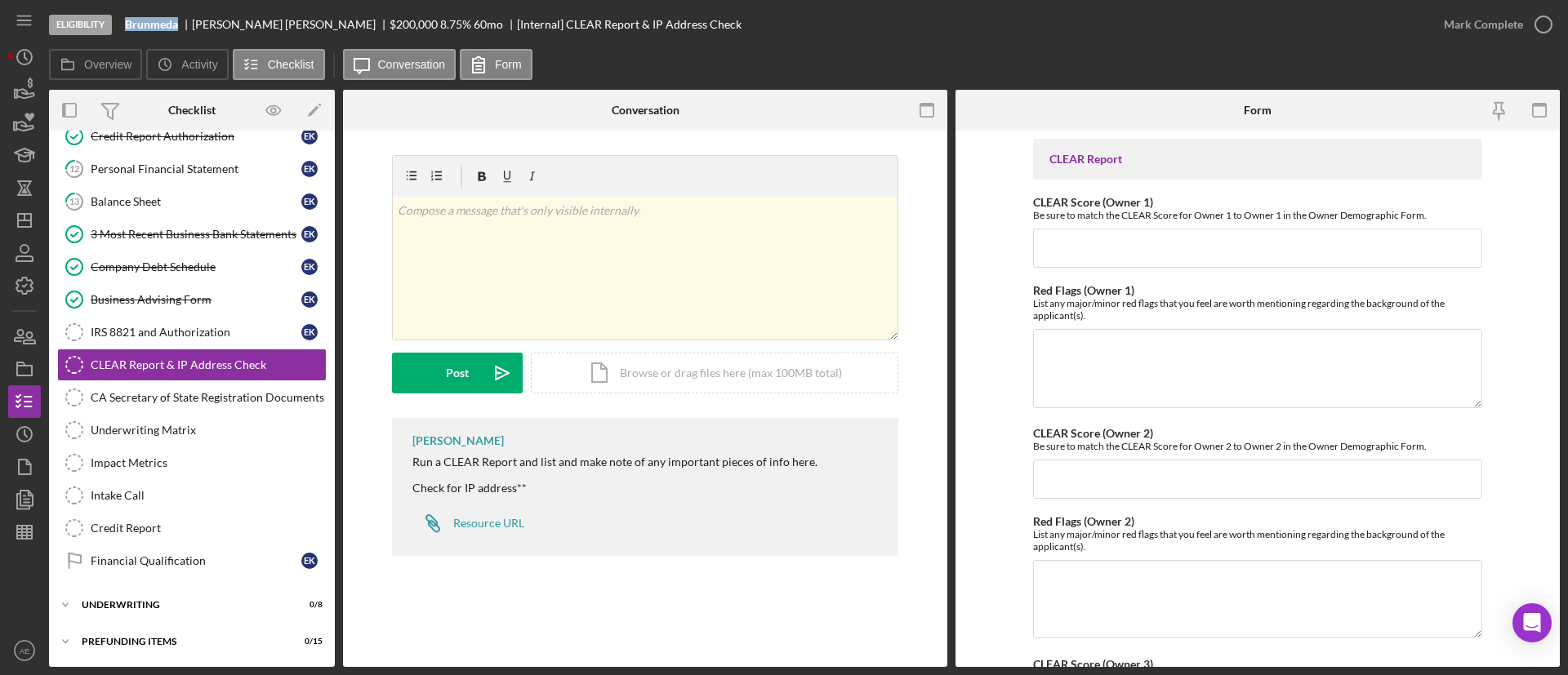
drag, startPoint x: 123, startPoint y: 25, endPoint x: 177, endPoint y: 27, distance: 54.0
click at [177, 27] on div "Eligibility Brunmeda [PERSON_NAME] $200,000 $40,000 8.75 % 60 mo [Internal] CLE…" at bounding box center [738, 24] width 1378 height 49
drag, startPoint x: 168, startPoint y: 561, endPoint x: 304, endPoint y: 565, distance: 136.1
click at [168, 561] on div "Financial Qualification" at bounding box center [195, 561] width 210 height 13
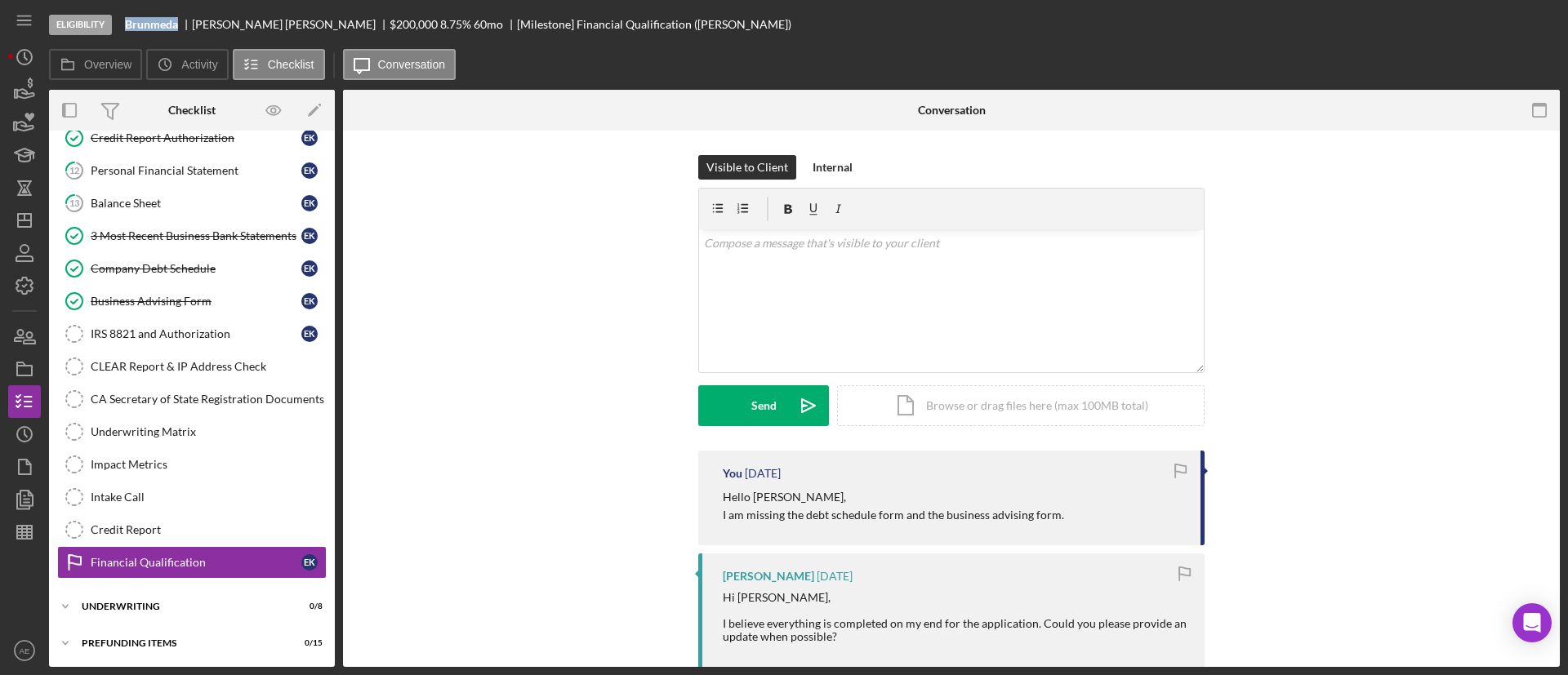
scroll to position [490, 0]
click at [866, 274] on div "v Color teal Color pink Remove color Add row above Add row below Add column bef…" at bounding box center [951, 301] width 504 height 143
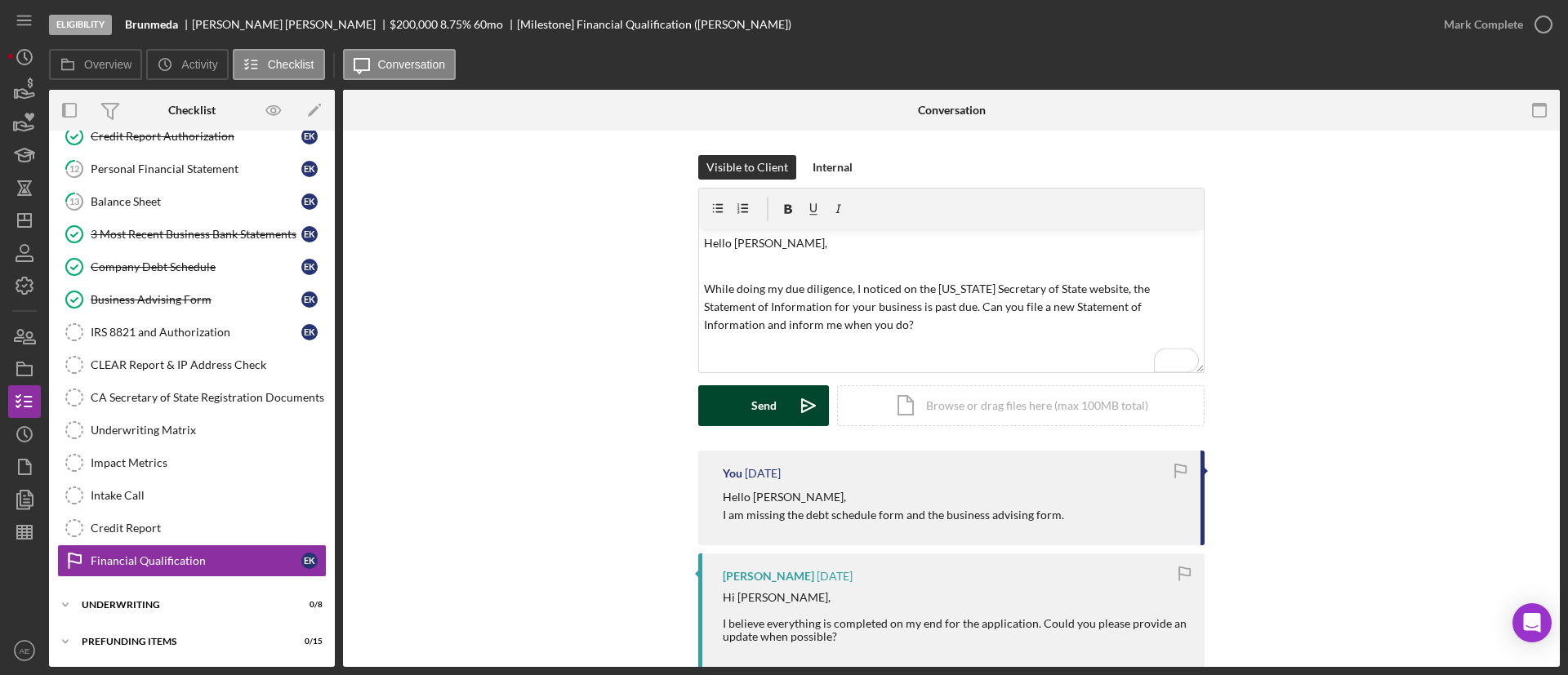
click at [775, 421] on button "Send Icon/icon-invite-send" at bounding box center [763, 405] width 131 height 41
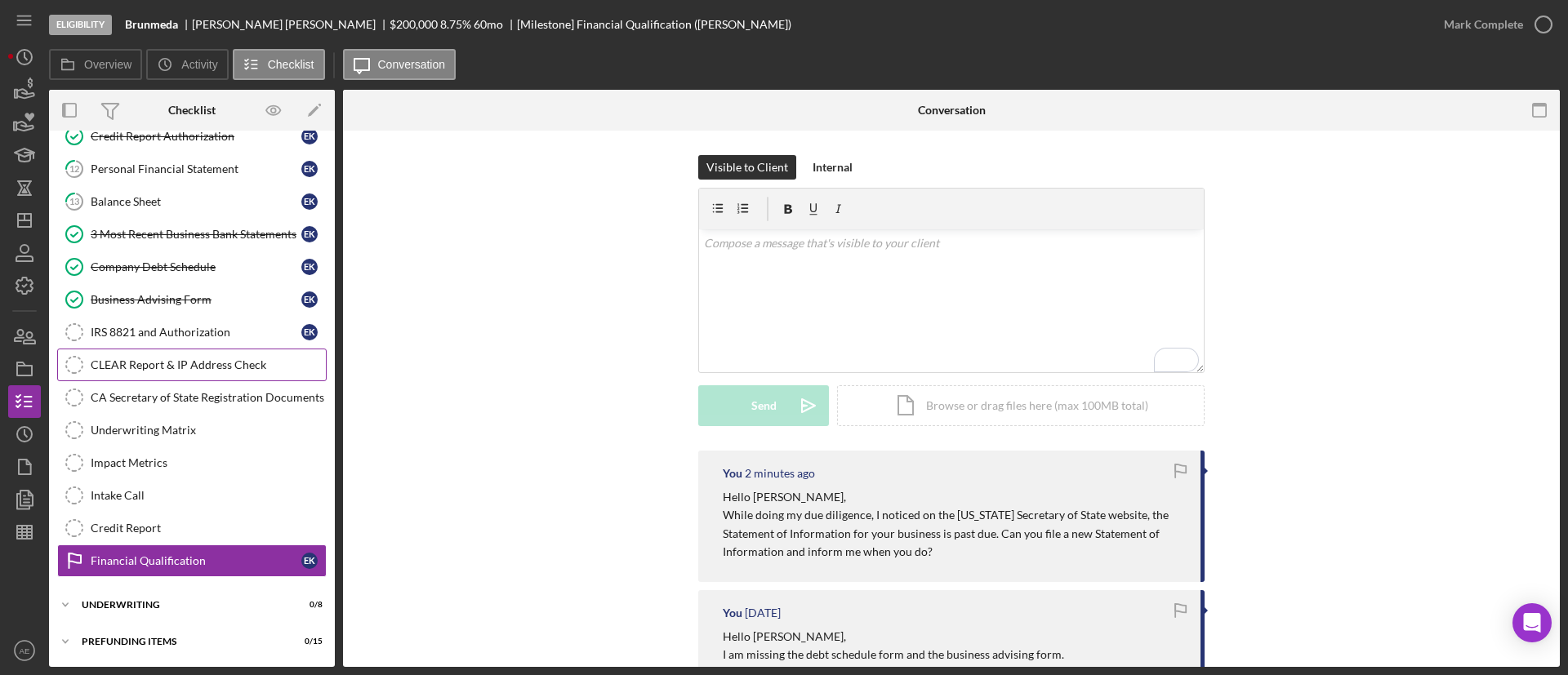
click at [184, 359] on div "CLEAR Report & IP Address Check" at bounding box center [208, 365] width 235 height 13
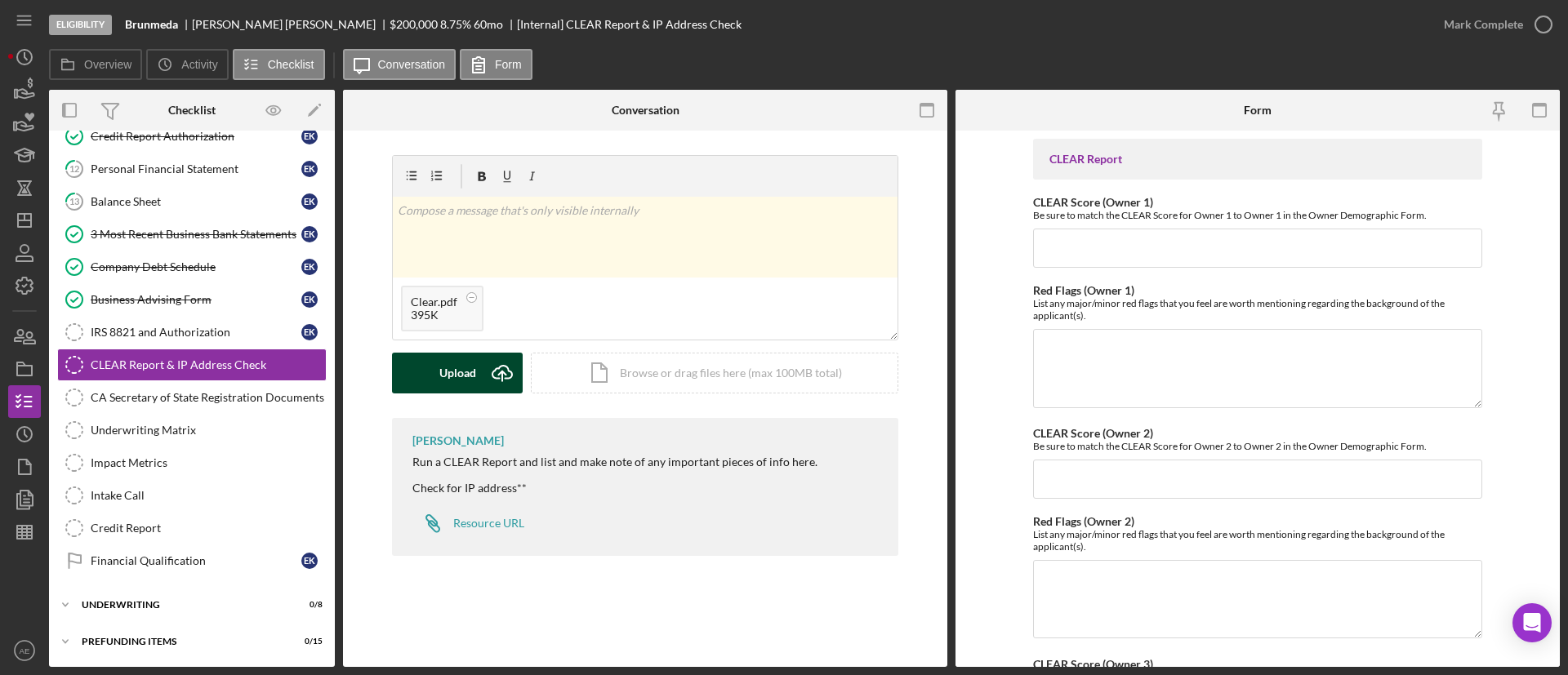
click at [475, 379] on div "Upload" at bounding box center [458, 373] width 37 height 41
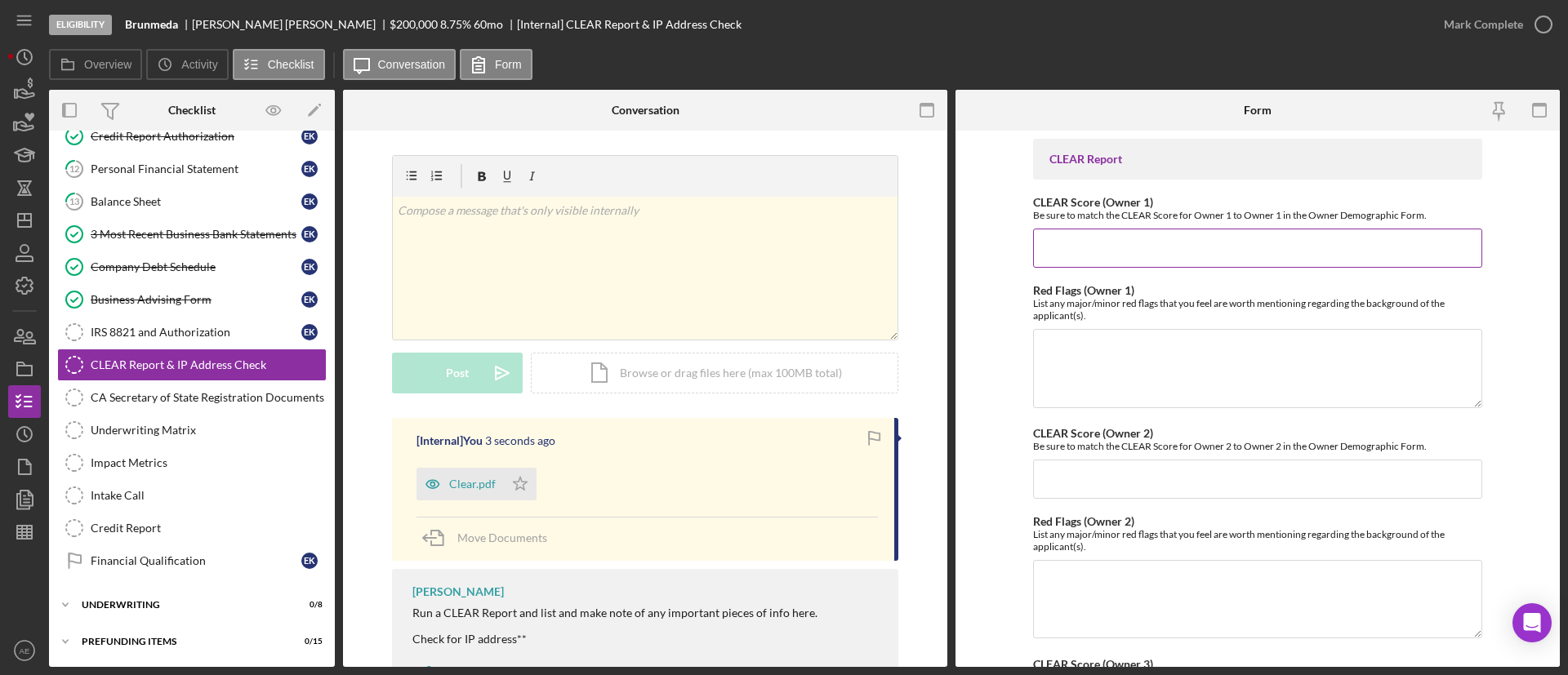
click at [1125, 241] on input "CLEAR Score (Owner 1)" at bounding box center [1257, 248] width 449 height 39
type input "55"
click at [1258, 369] on textarea "Red Flags (Owner 1)" at bounding box center [1257, 368] width 449 height 79
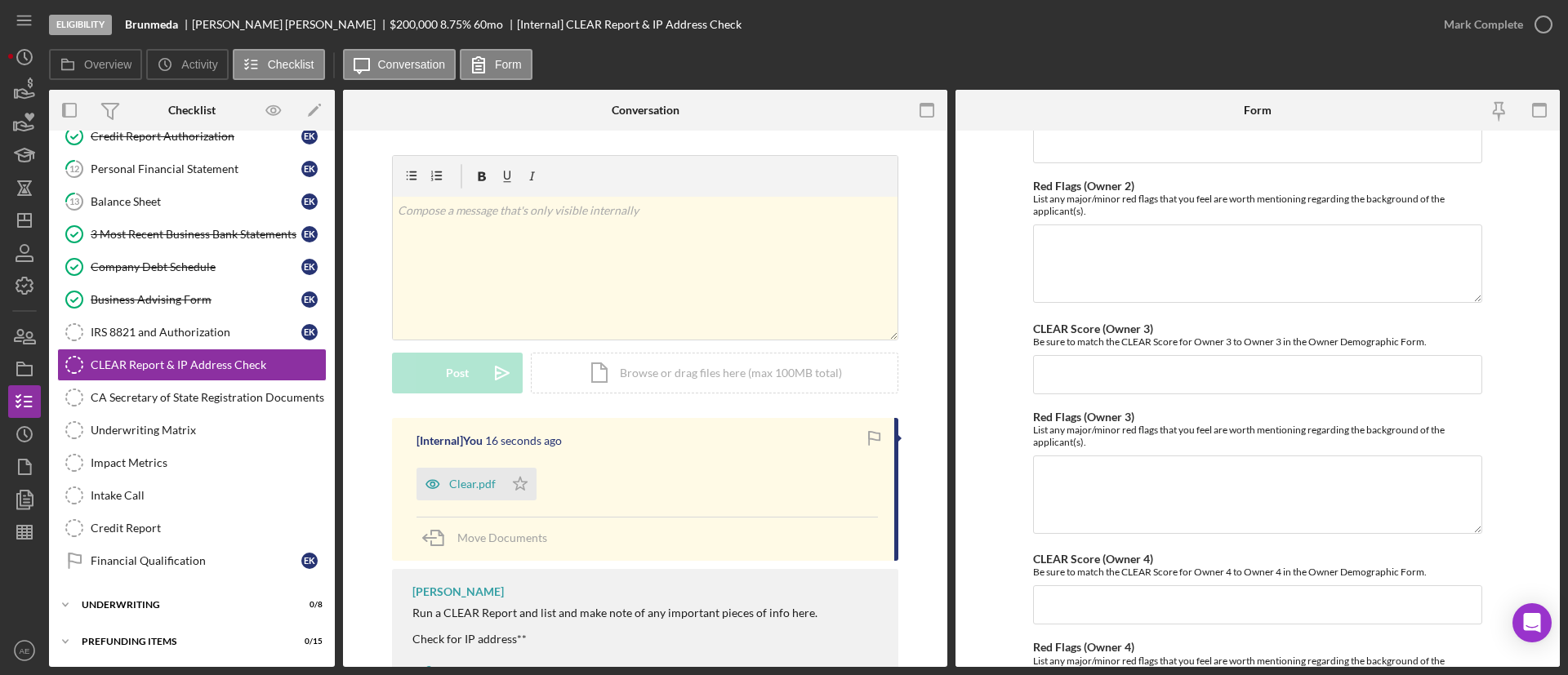
scroll to position [726, 0]
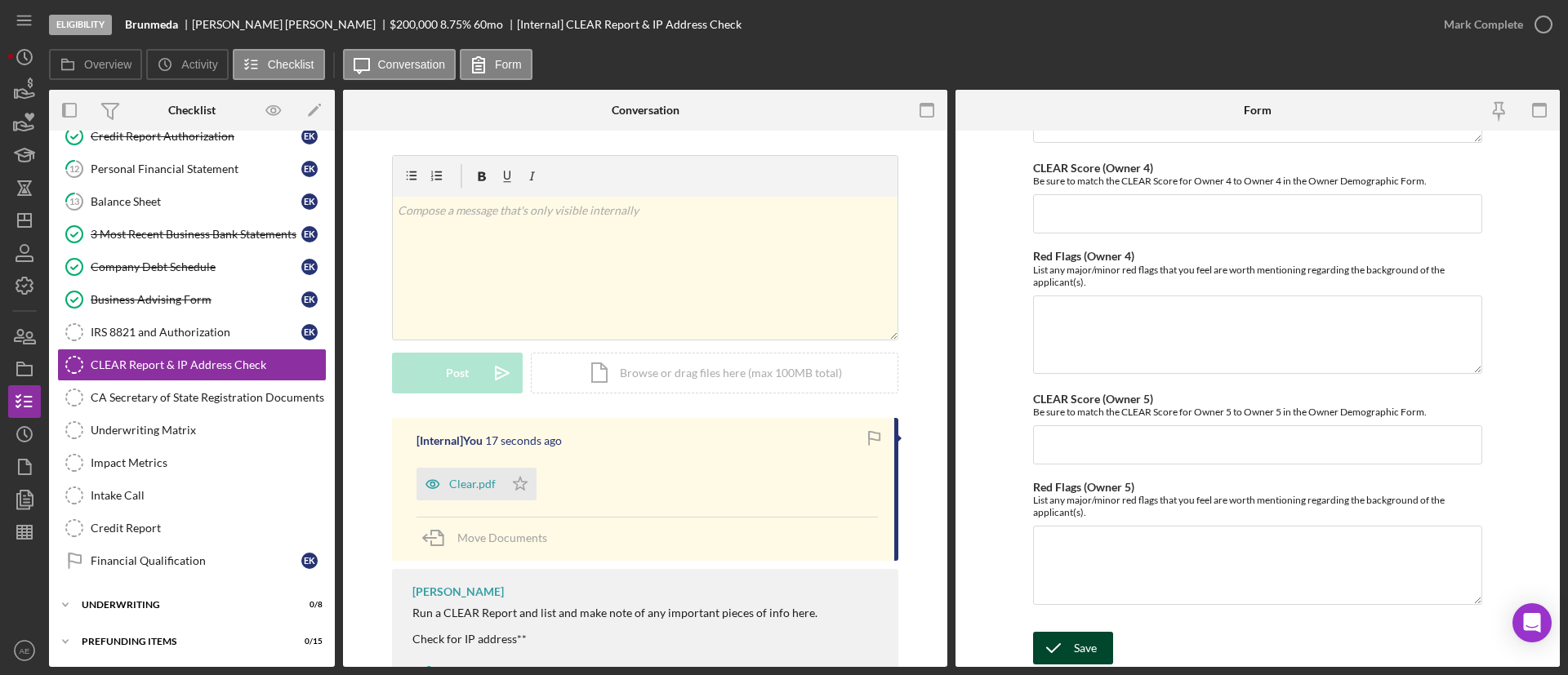
type textarea "None"
click at [1073, 653] on div "Save" at bounding box center [1085, 649] width 23 height 33
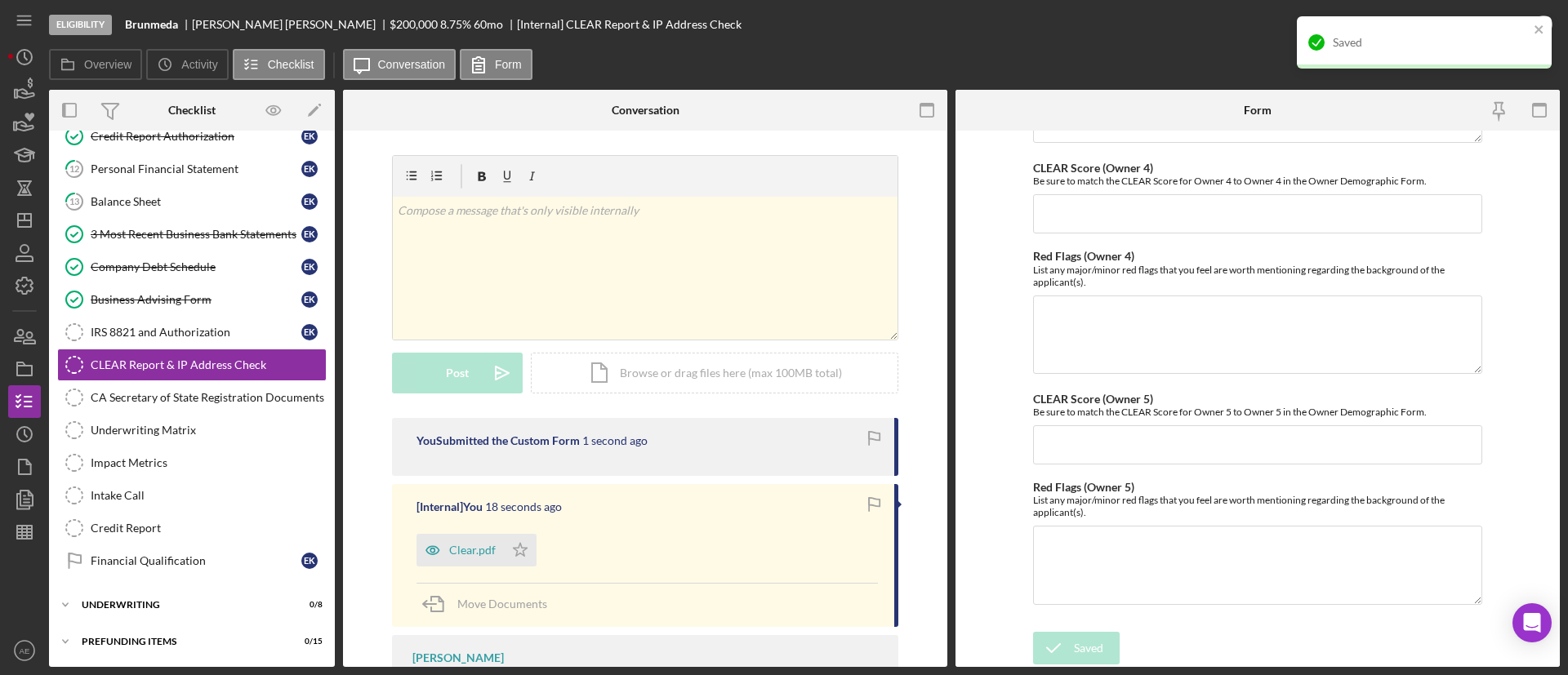
click at [1516, 31] on div "Saved" at bounding box center [1418, 42] width 230 height 26
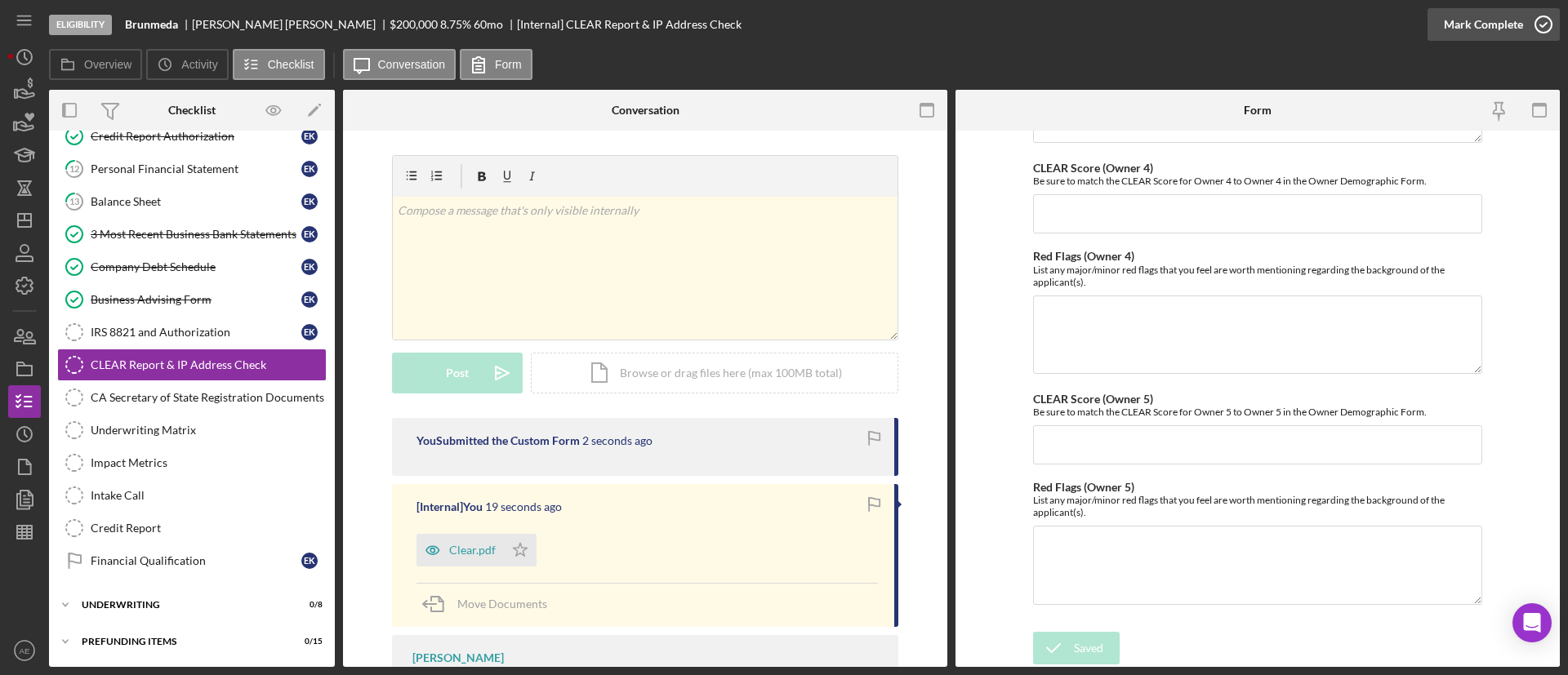
click at [1496, 32] on div "Mark Complete" at bounding box center [1484, 24] width 80 height 33
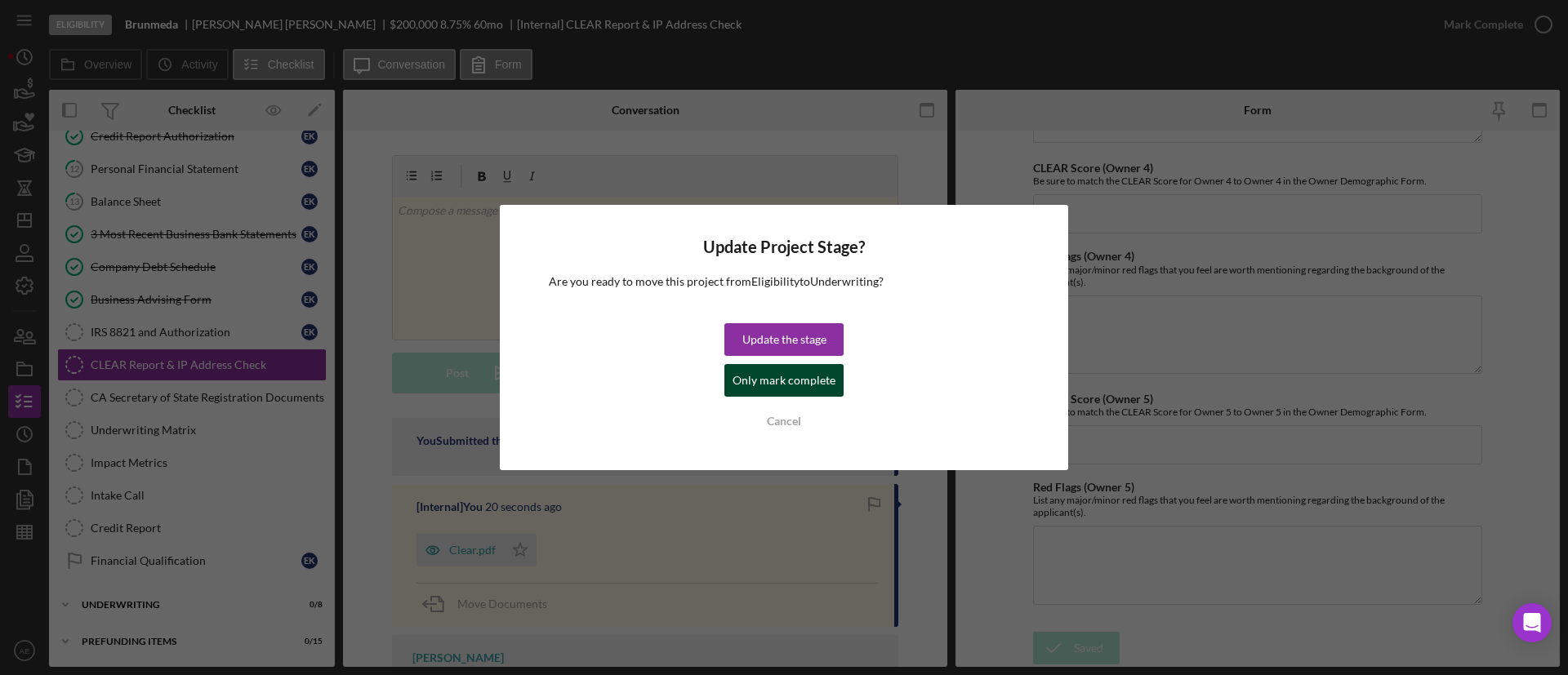
click at [806, 387] on div "Only mark complete" at bounding box center [784, 381] width 103 height 33
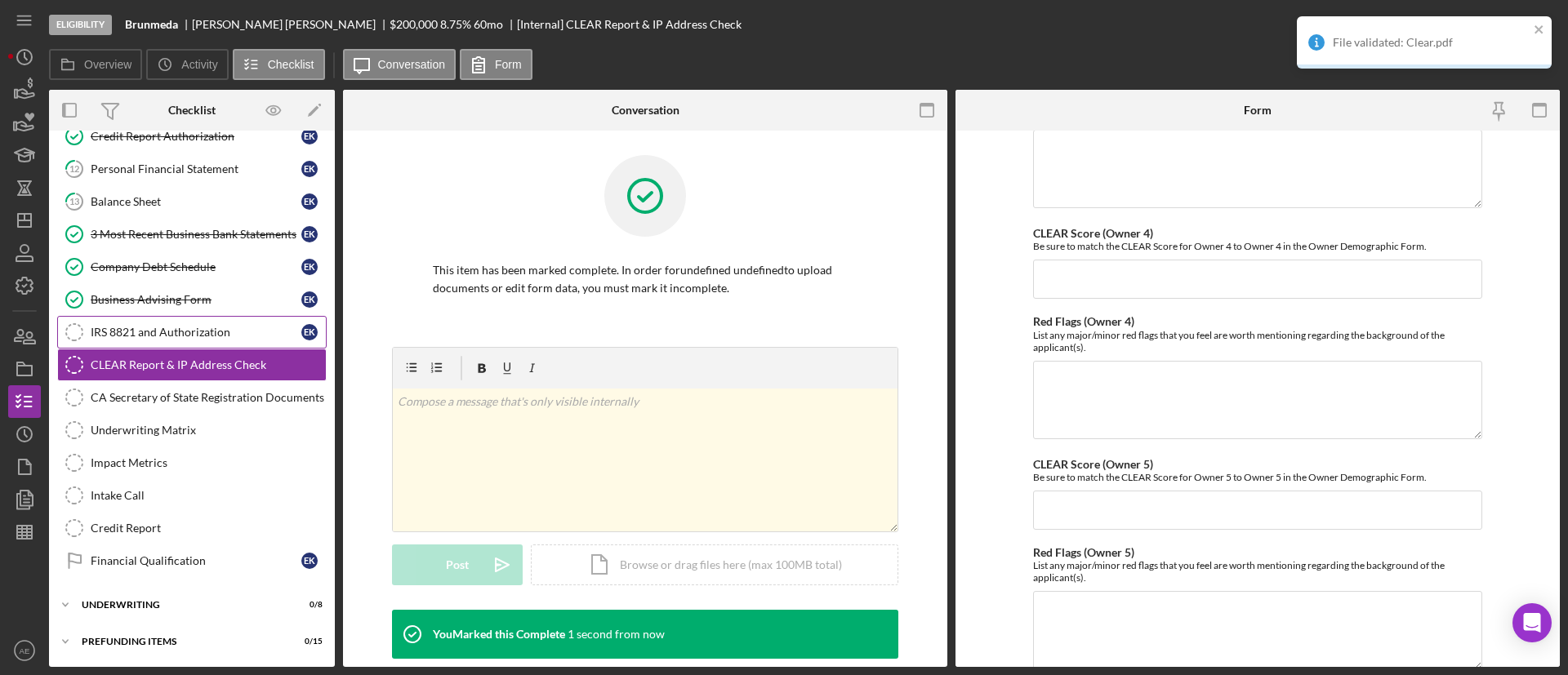
scroll to position [792, 0]
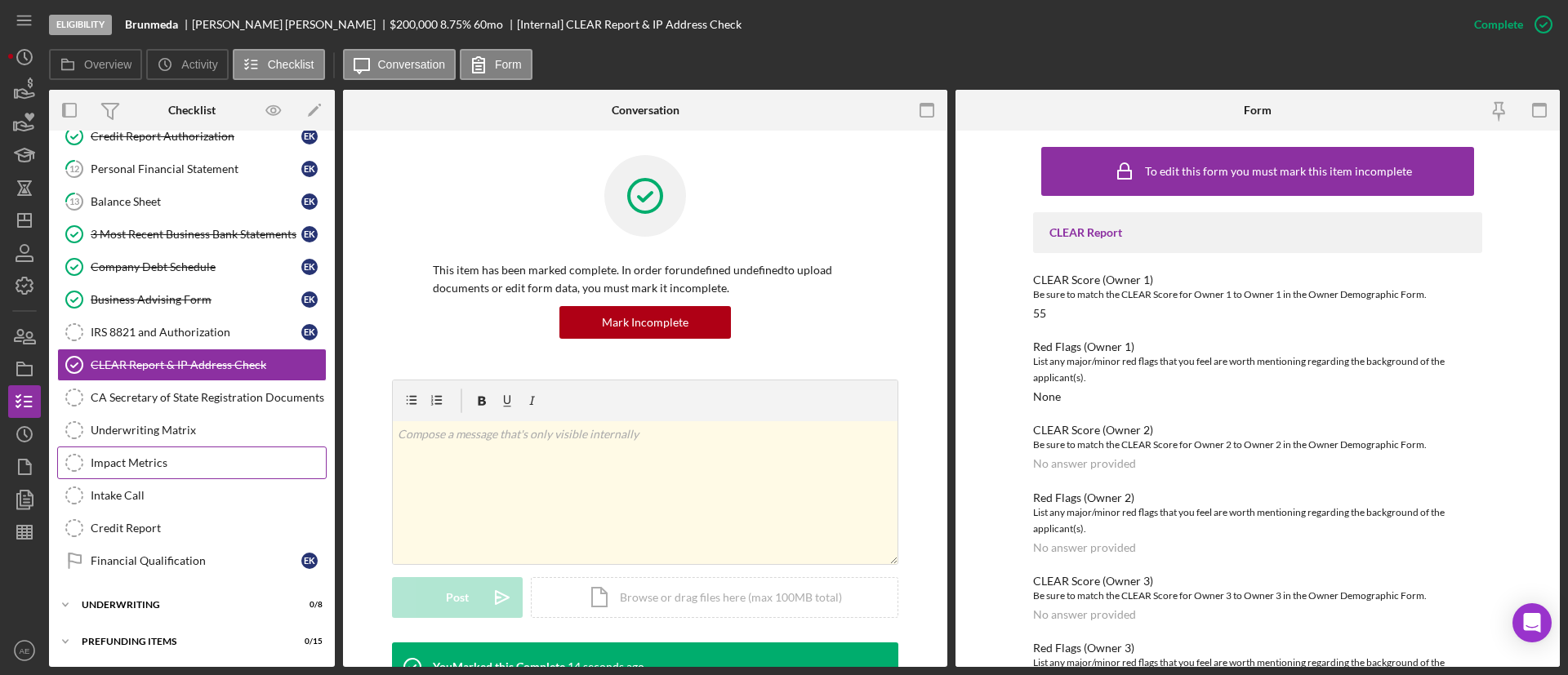
click at [176, 466] on div "Impact Metrics" at bounding box center [208, 463] width 235 height 13
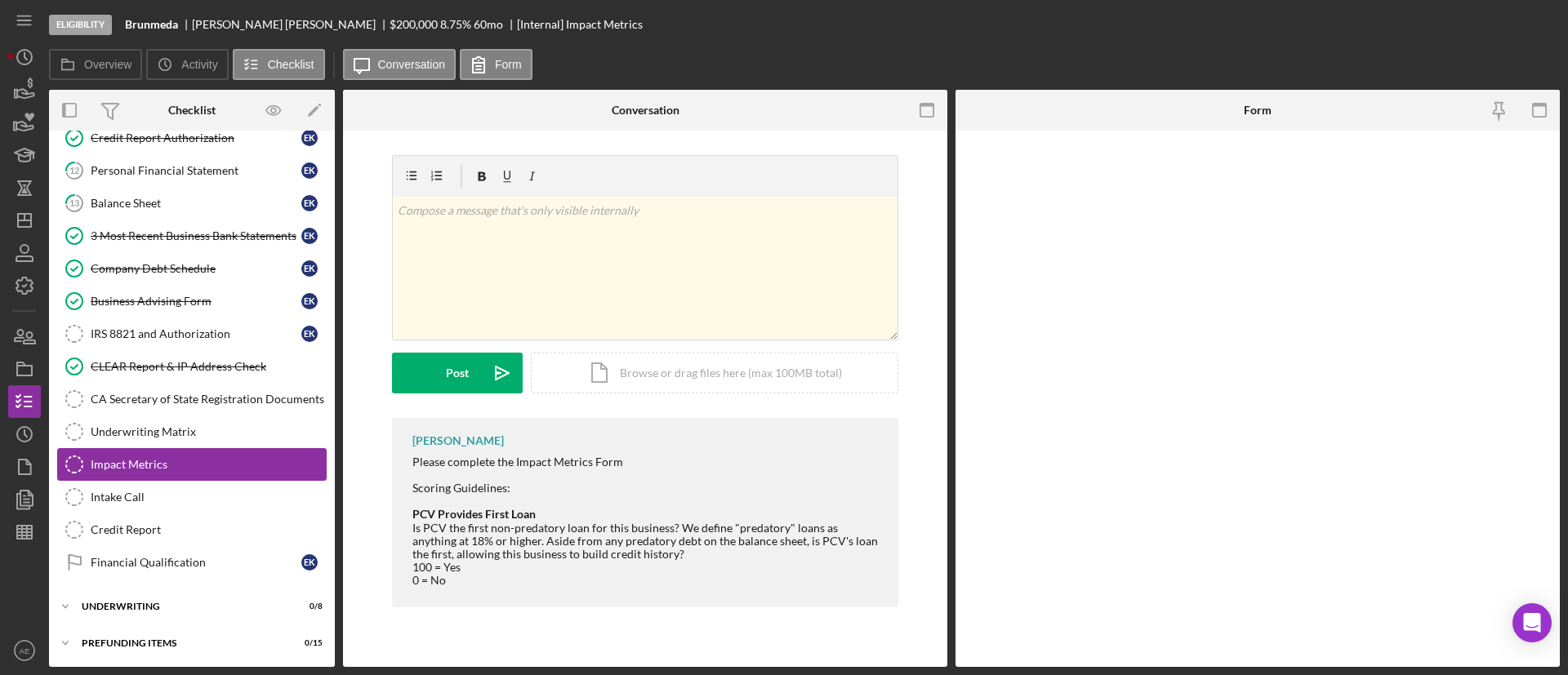
scroll to position [490, 0]
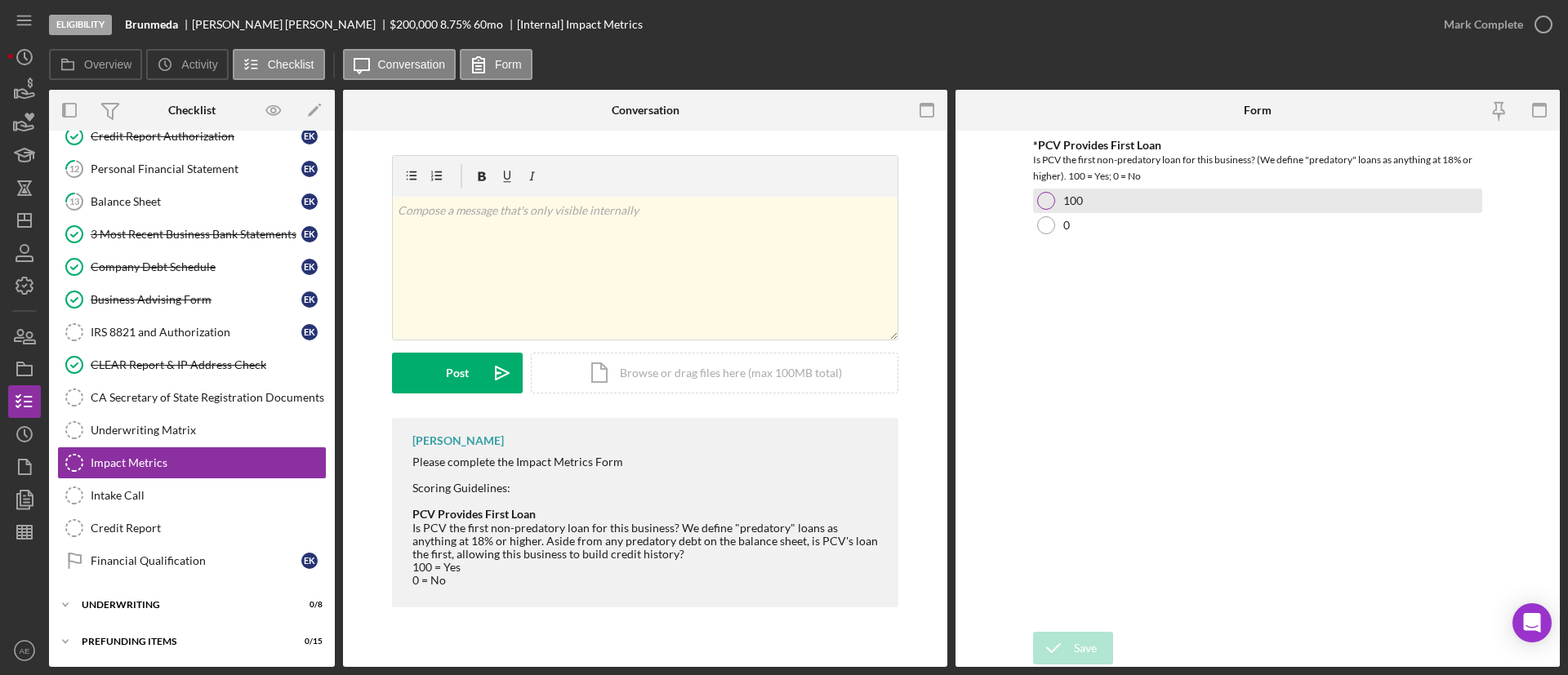
click at [1046, 201] on div at bounding box center [1045, 201] width 18 height 18
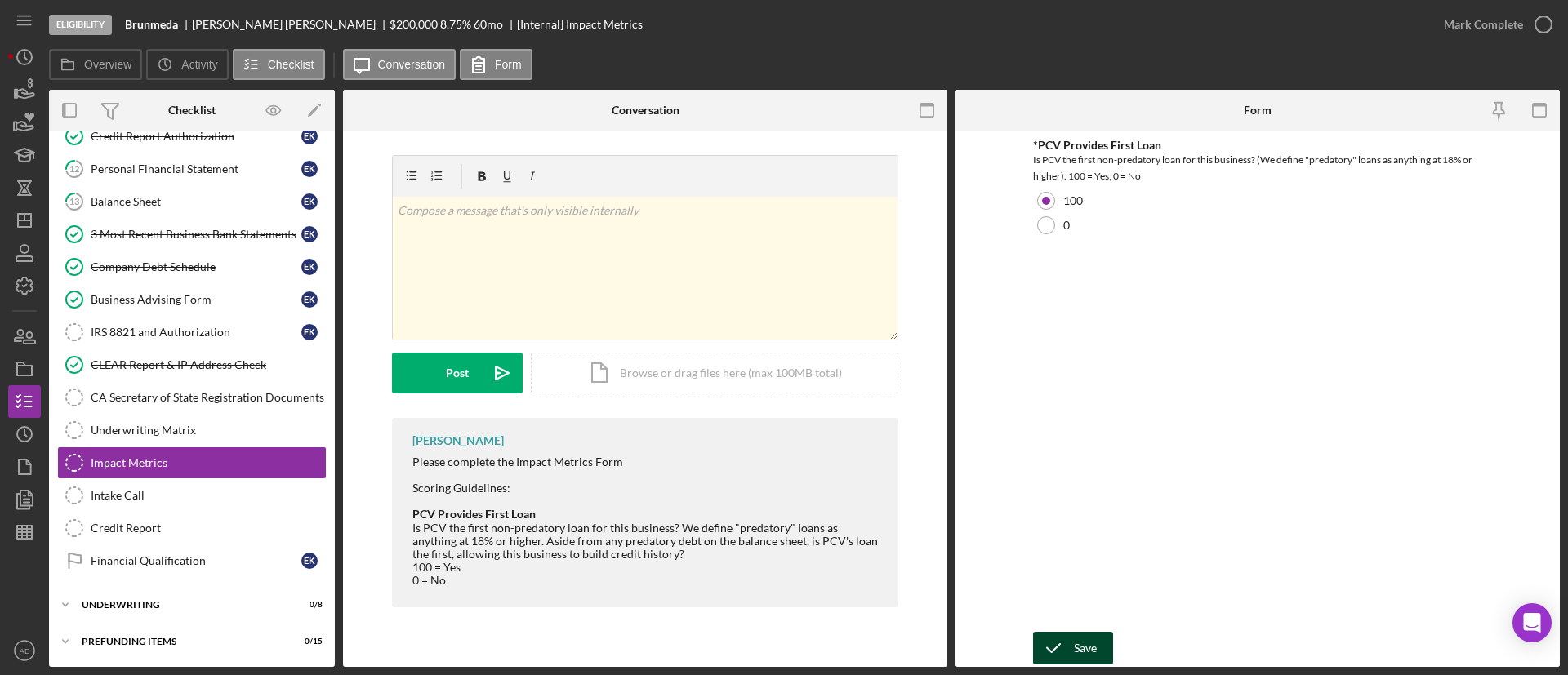
click at [1057, 649] on icon "submit" at bounding box center [1053, 648] width 41 height 41
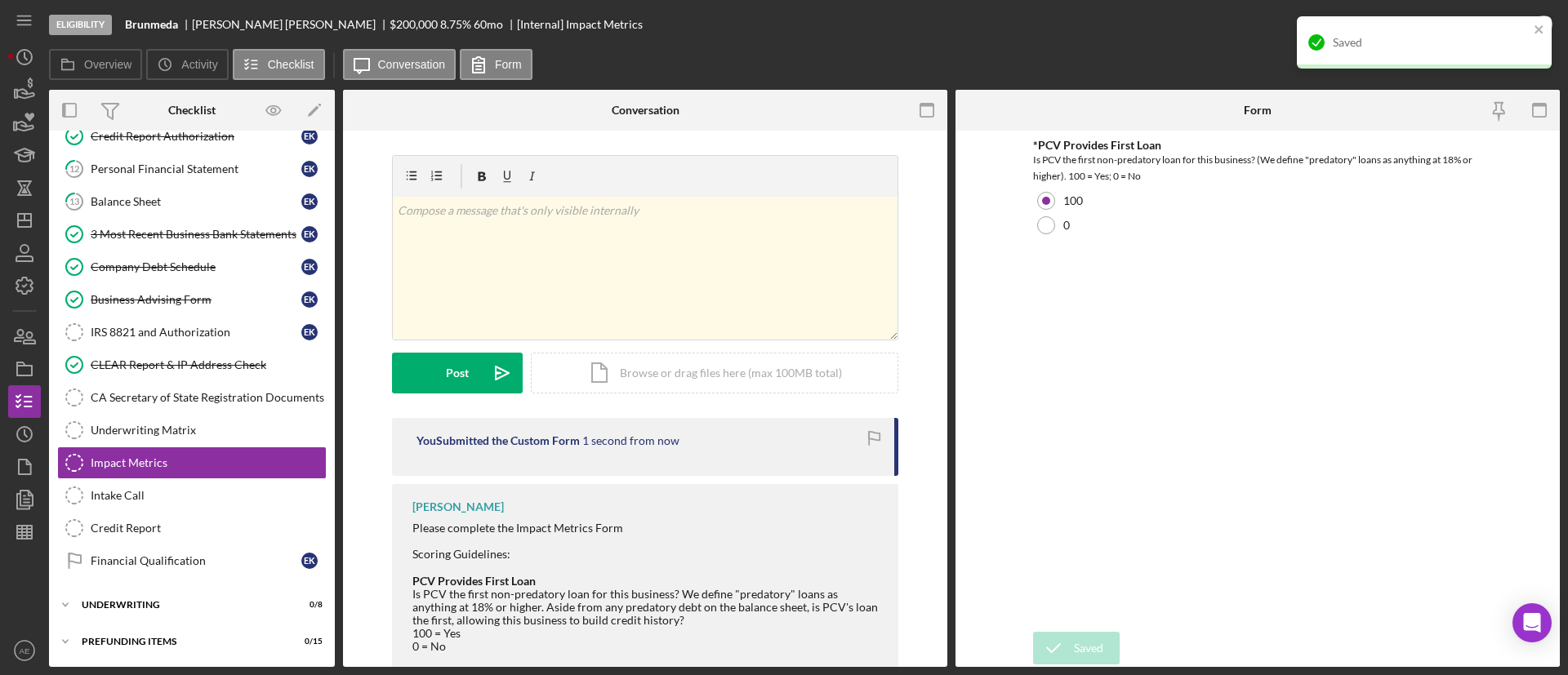
click at [1464, 22] on div "Saved" at bounding box center [1424, 43] width 255 height 52
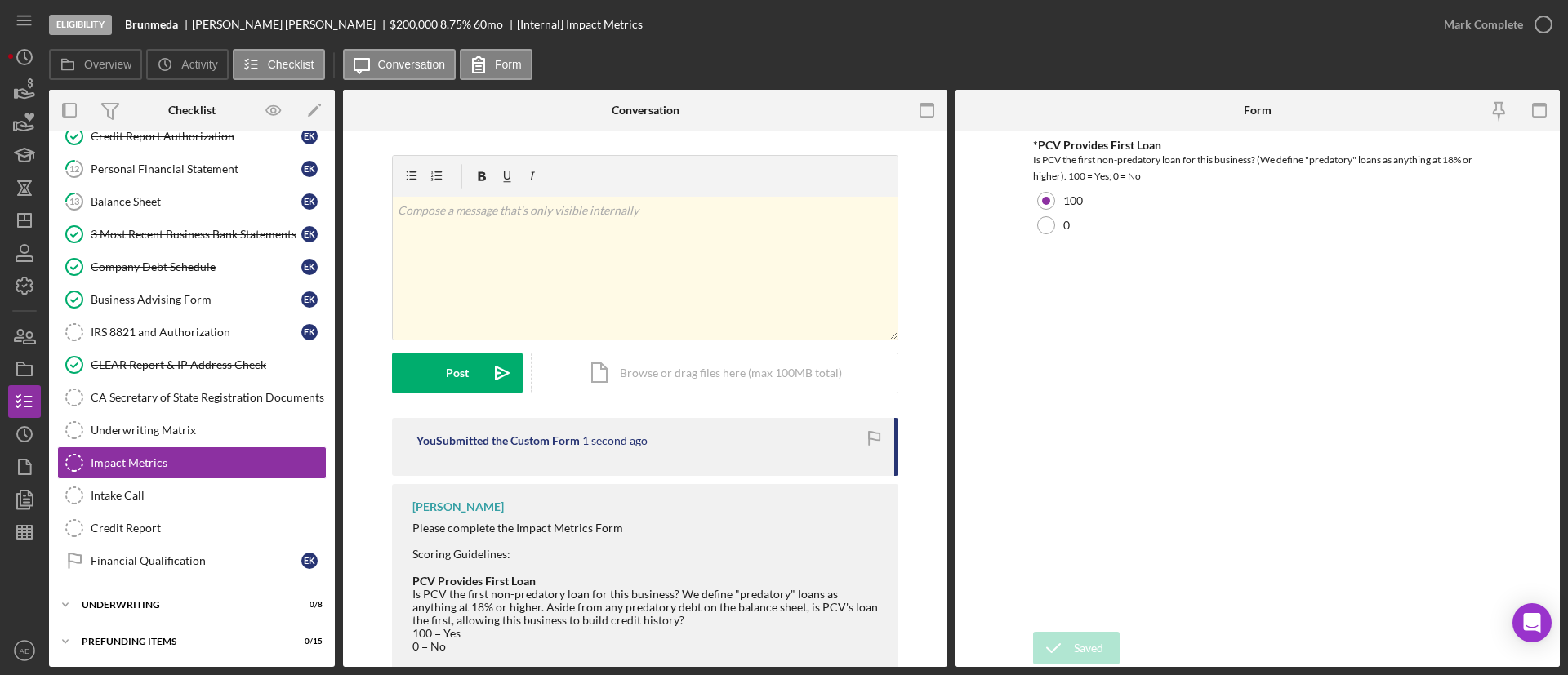
click at [1481, 23] on div "Mark Complete" at bounding box center [1484, 24] width 80 height 33
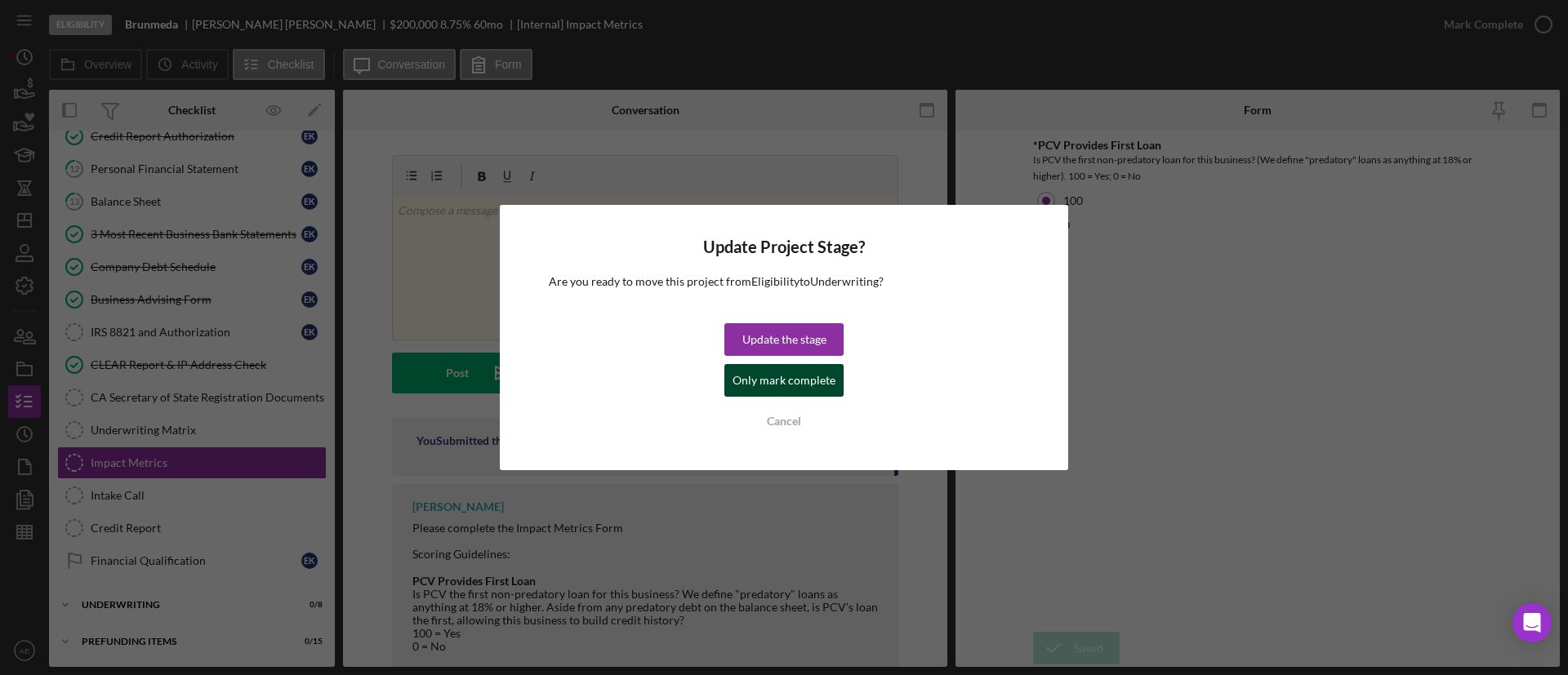
click at [796, 391] on div "Only mark complete" at bounding box center [784, 381] width 103 height 33
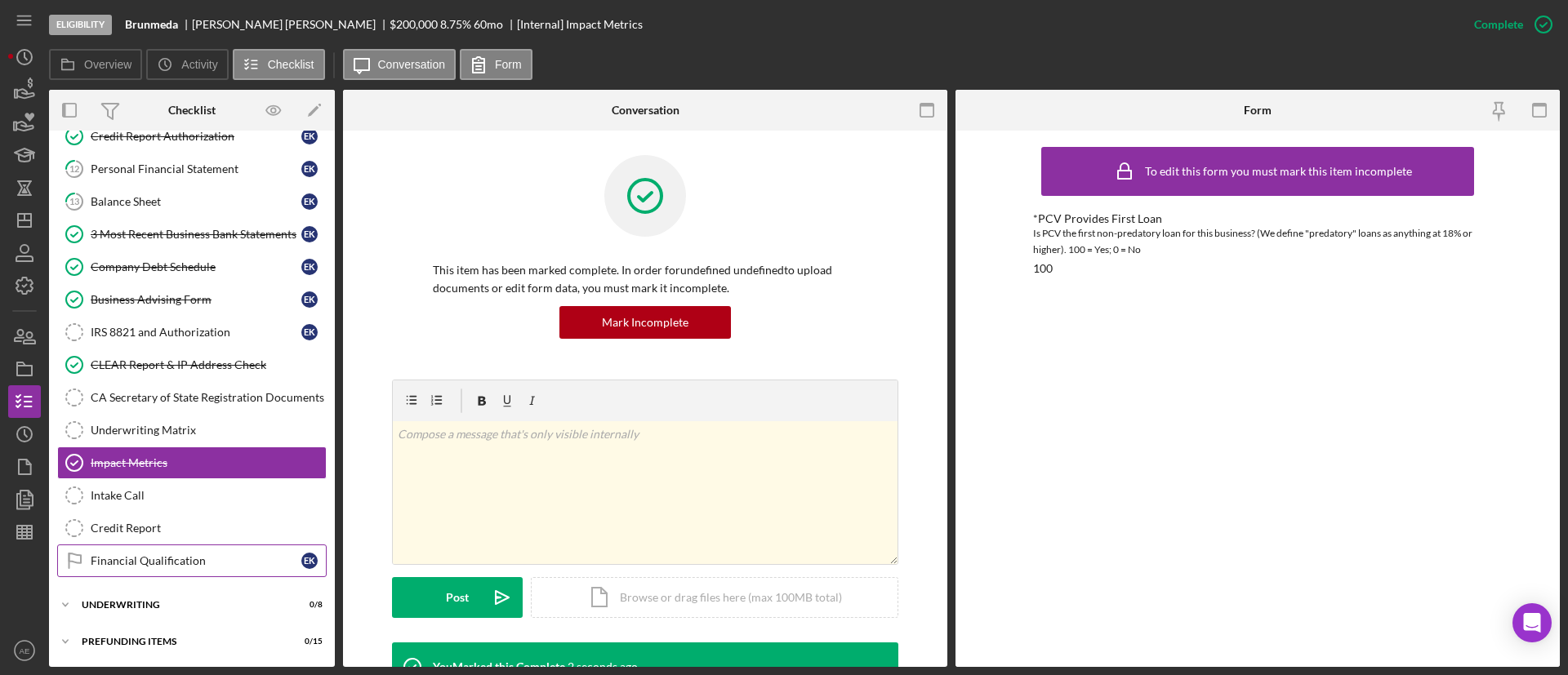
click at [121, 558] on div "Financial Qualification" at bounding box center [195, 561] width 210 height 13
